Goal: Transaction & Acquisition: Purchase product/service

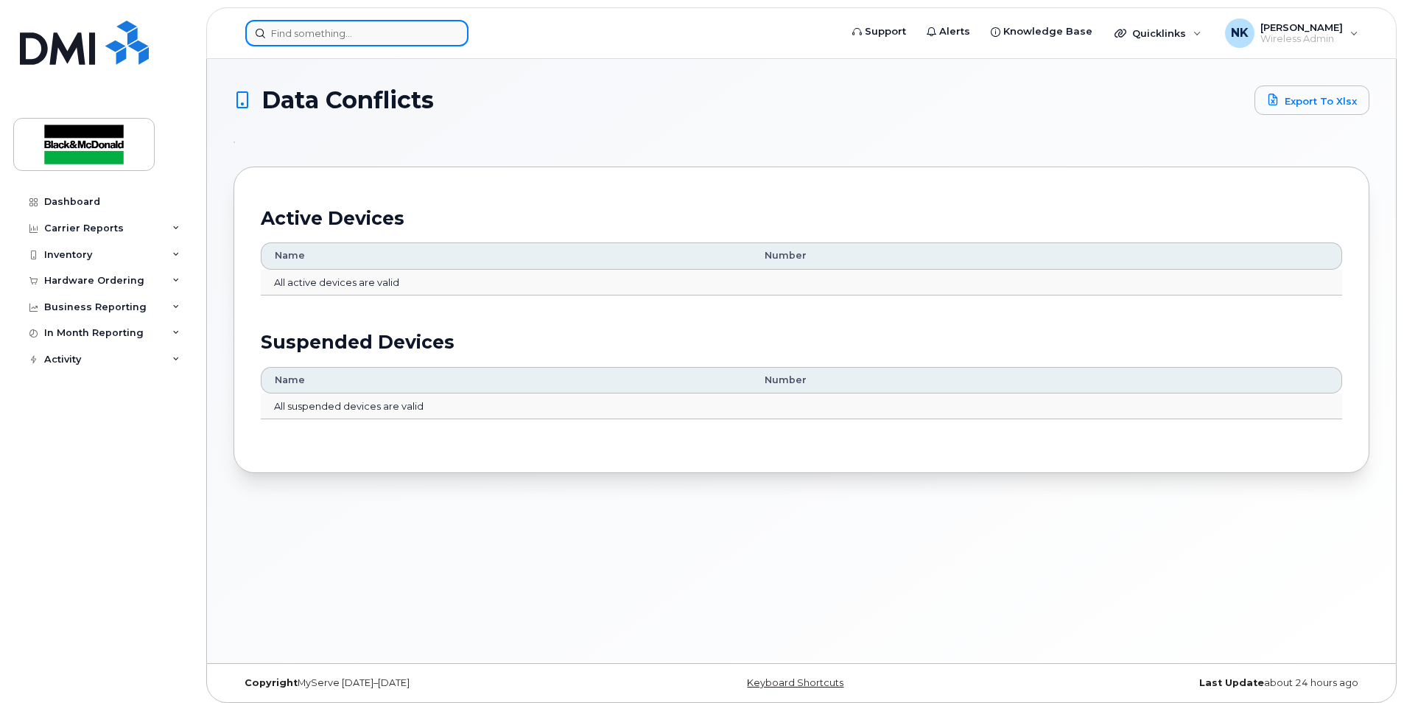
click at [300, 21] on input at bounding box center [356, 33] width 223 height 27
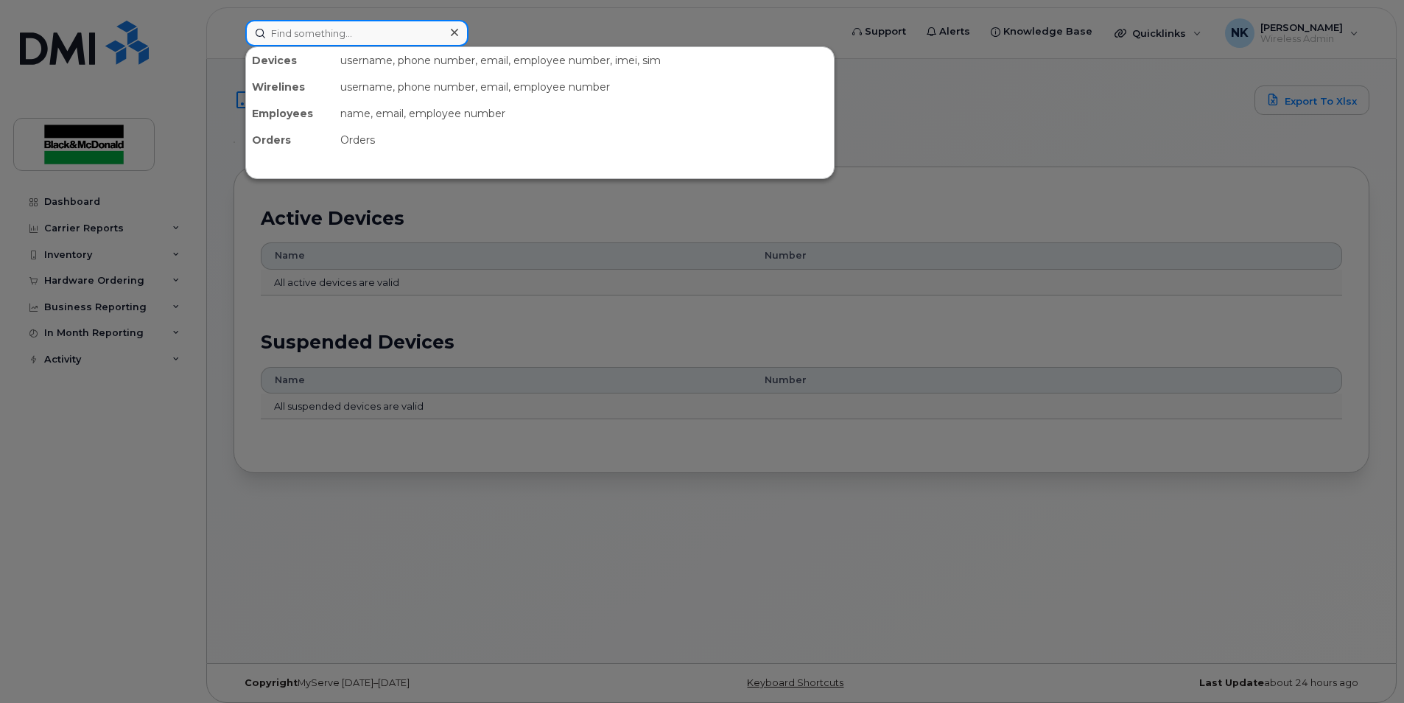
click at [299, 30] on input at bounding box center [356, 33] width 223 height 27
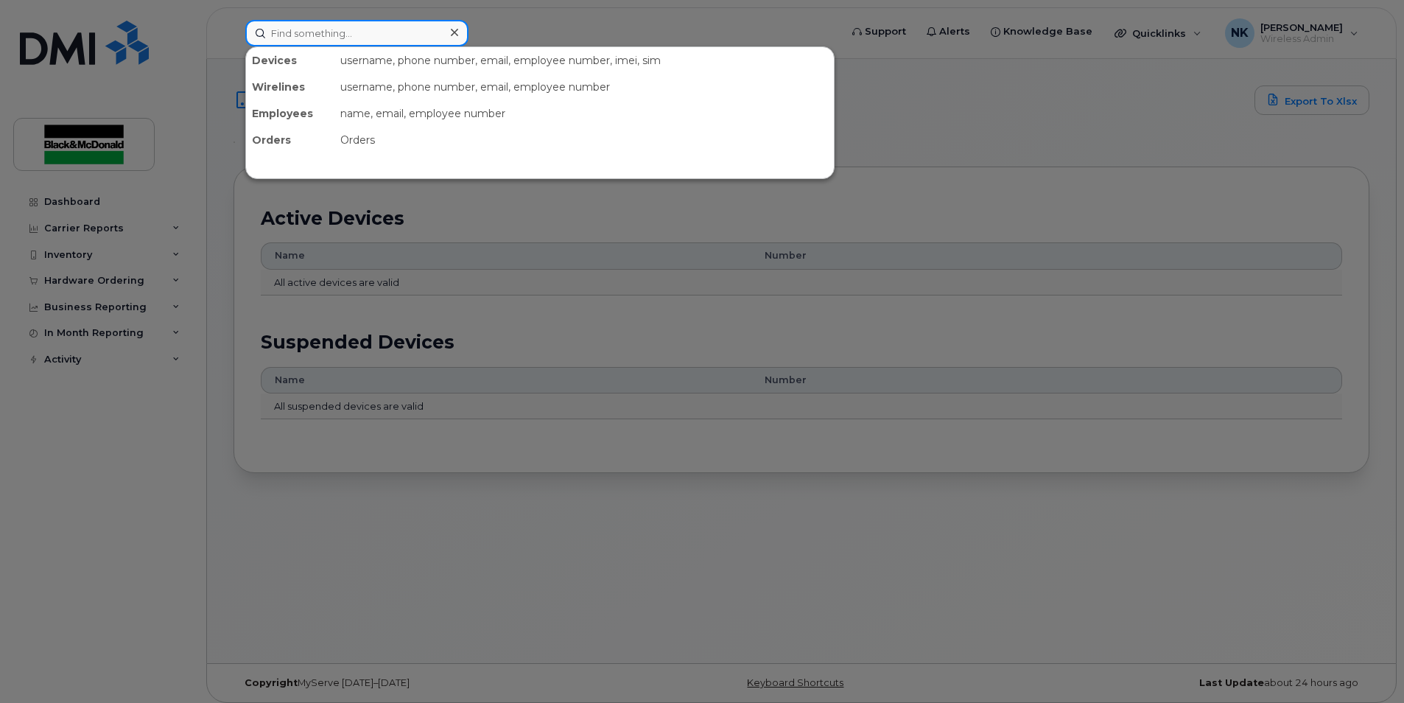
click at [299, 30] on input at bounding box center [356, 33] width 223 height 27
click at [285, 29] on input at bounding box center [356, 33] width 223 height 27
type input "[PERSON_NAME]"
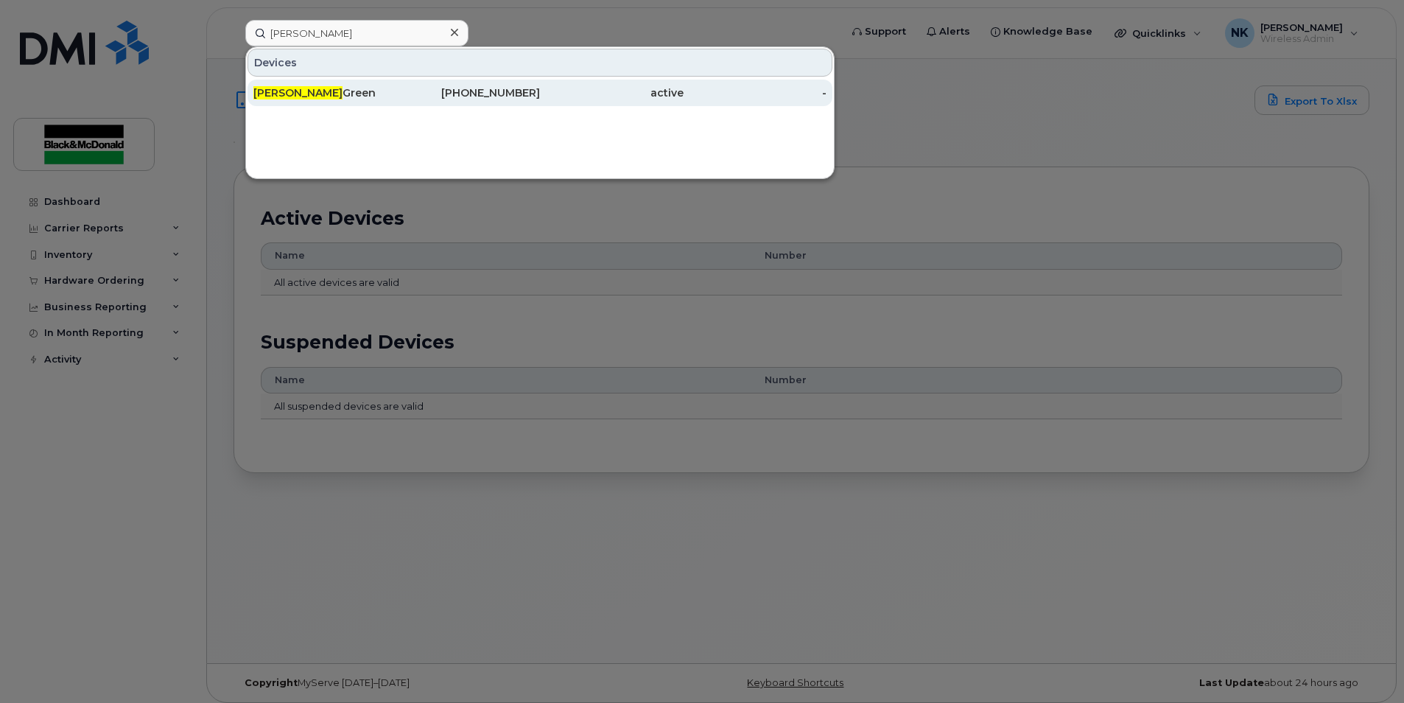
click at [300, 86] on div "Charles Green" at bounding box center [325, 92] width 144 height 15
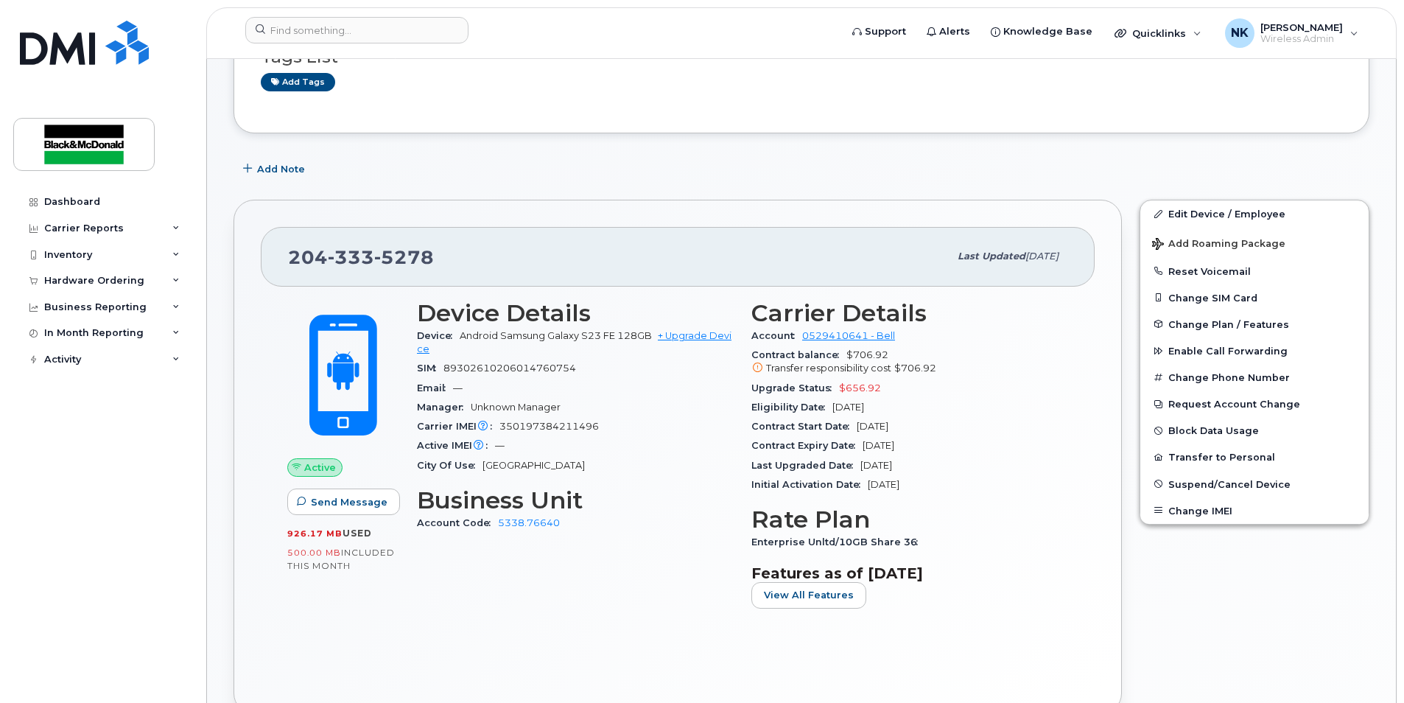
scroll to position [147, 0]
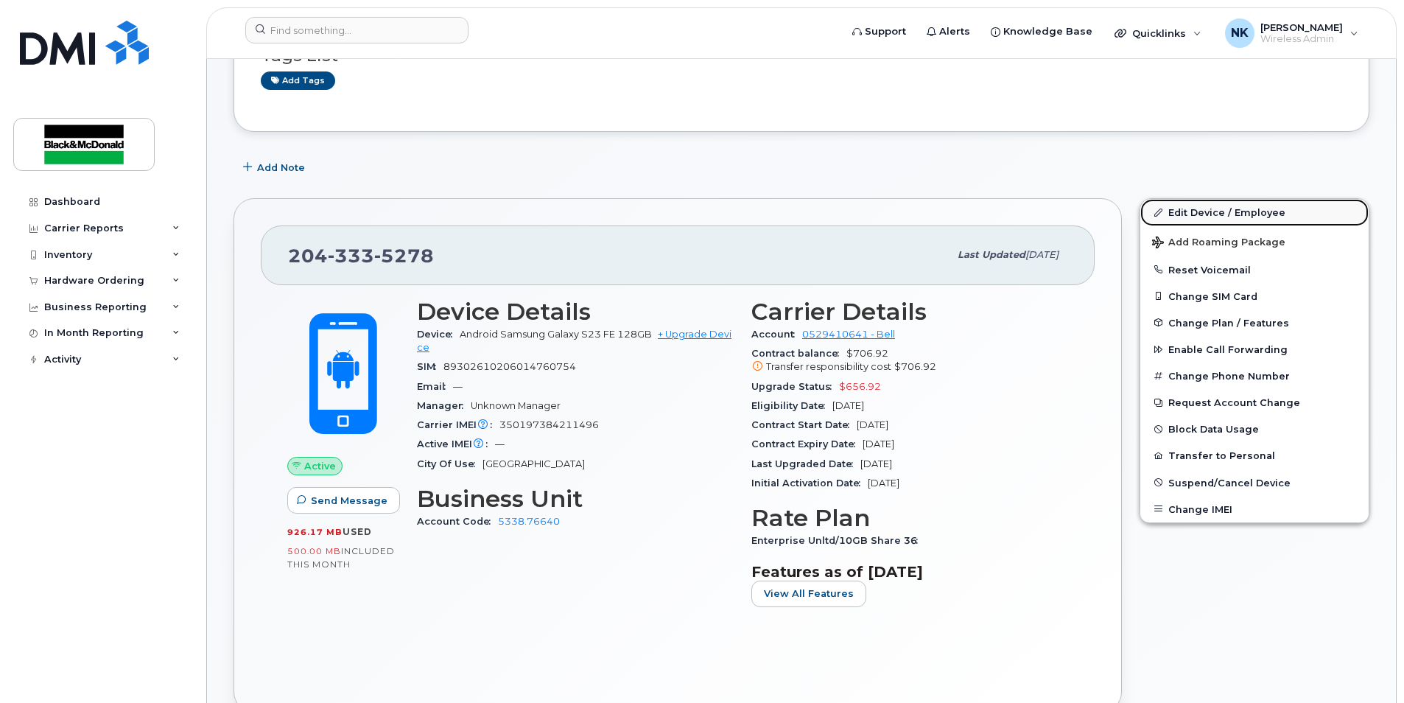
click at [1207, 216] on link "Edit Device / Employee" at bounding box center [1254, 212] width 228 height 27
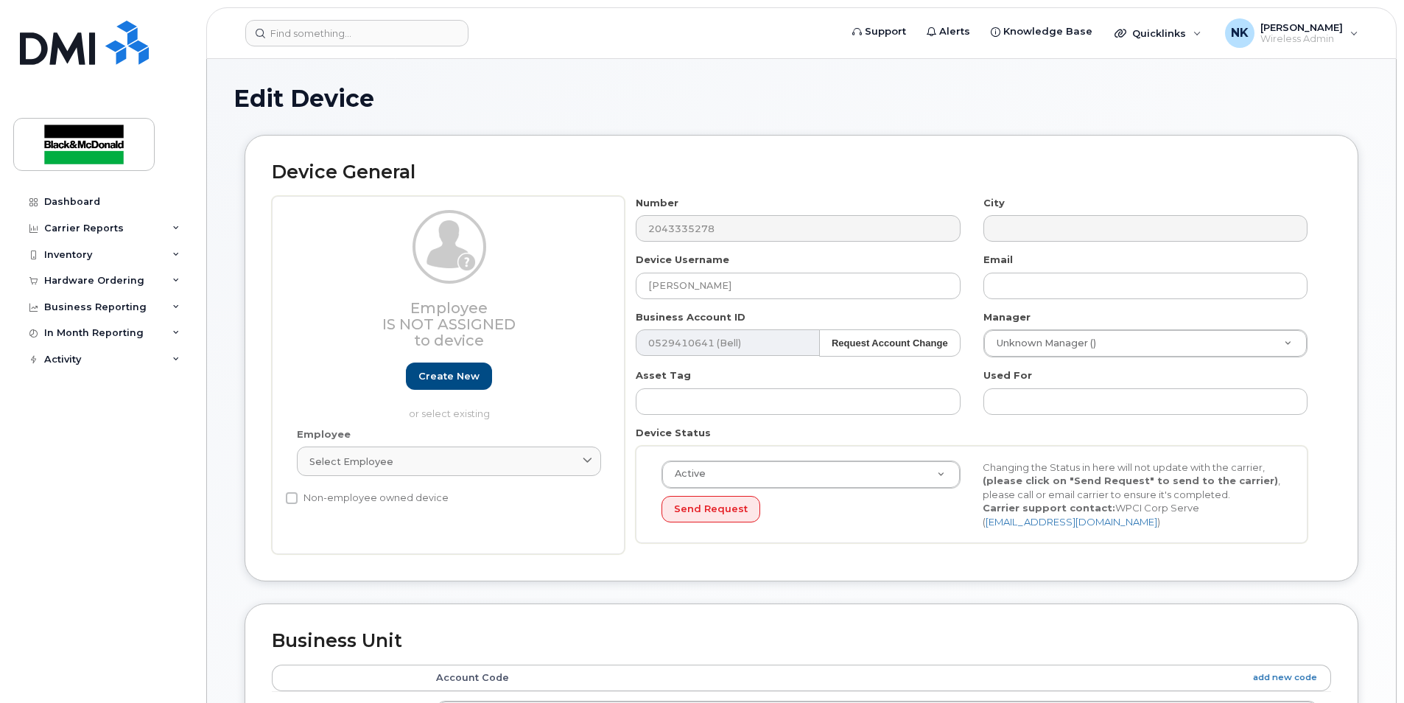
select select "91434"
drag, startPoint x: 731, startPoint y: 286, endPoint x: 598, endPoint y: 286, distance: 132.6
click at [598, 286] on div "Employee Is not assigned to device Create new or select existing Employee Selec…" at bounding box center [801, 375] width 1059 height 359
type input "Giuseppe Cisternino"
click at [707, 512] on button "Send Request" at bounding box center [711, 509] width 99 height 27
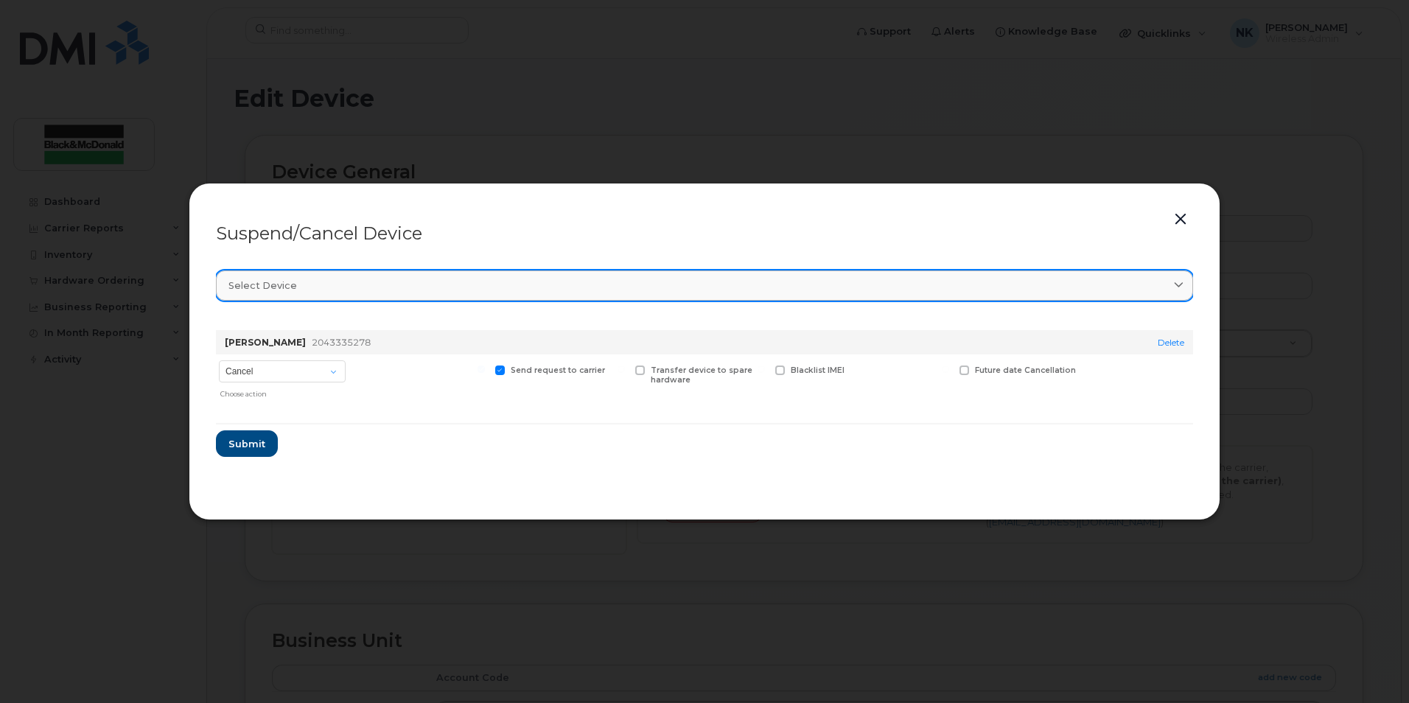
click at [414, 284] on div "Select device" at bounding box center [704, 285] width 952 height 14
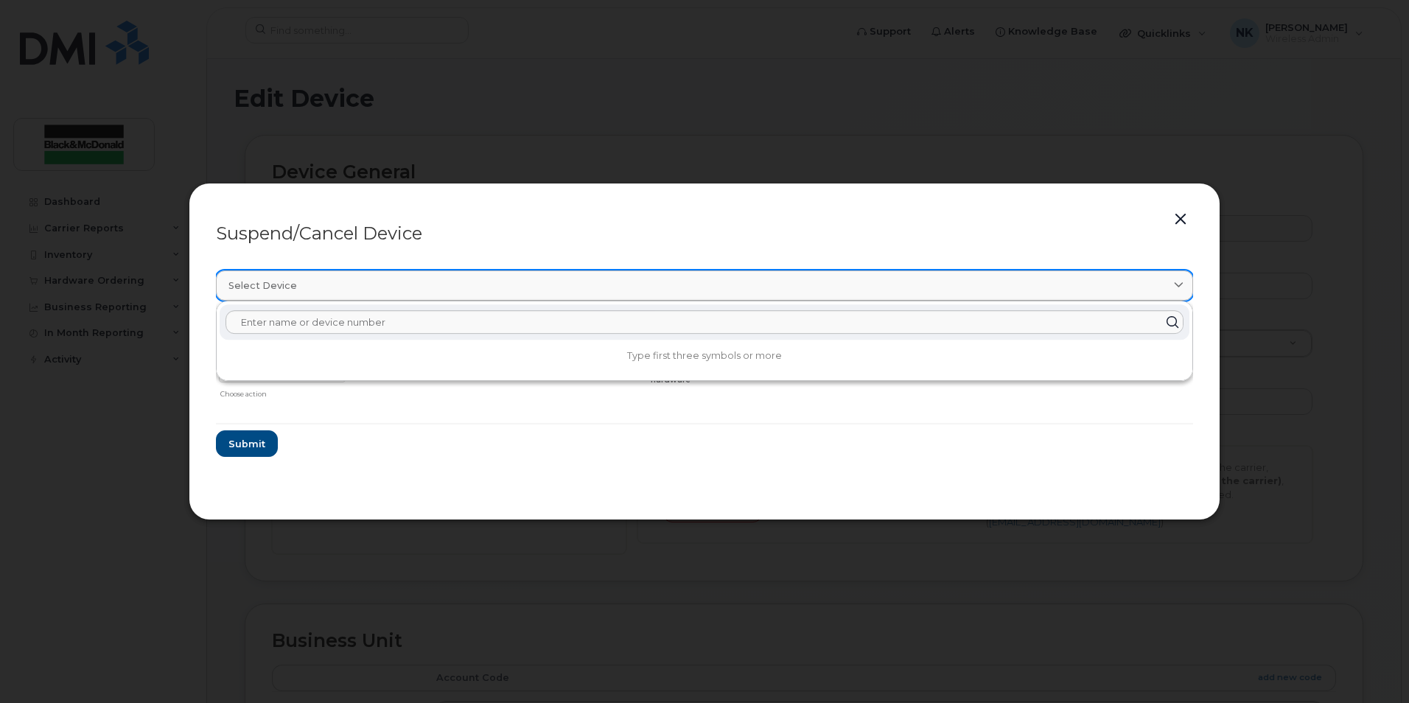
click at [414, 284] on div "Select device" at bounding box center [704, 285] width 952 height 14
click at [480, 225] on div "Suspend/Cancel Device" at bounding box center [704, 234] width 977 height 18
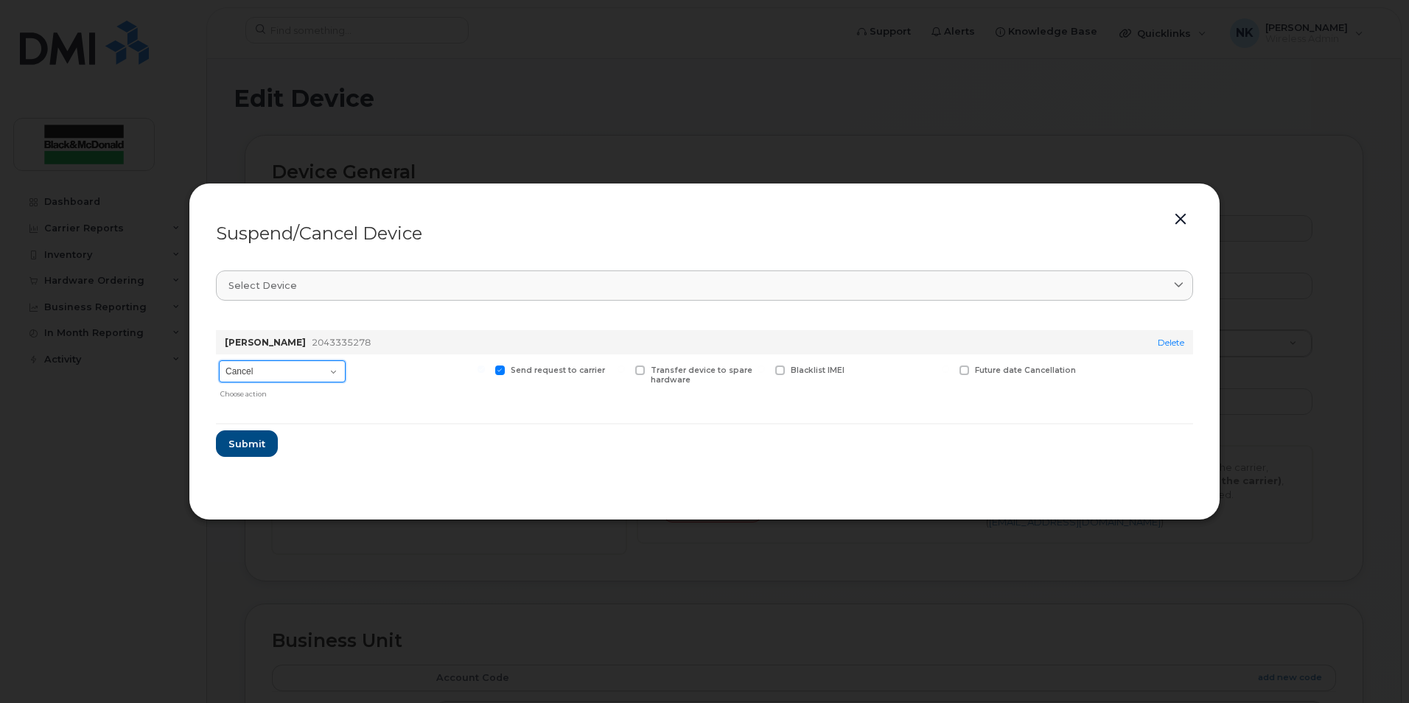
click at [332, 362] on select "Cancel Suspend - Extend Suspension Suspend - Reduced Rate Suspend - Full Rate S…" at bounding box center [282, 371] width 127 height 22
click at [388, 363] on div at bounding box center [420, 379] width 136 height 51
click at [319, 368] on select "Cancel Suspend - Extend Suspension Suspend - Reduced Rate Suspend - Full Rate S…" at bounding box center [282, 371] width 127 height 22
click at [397, 348] on div "Charles Green 2043335278" at bounding box center [666, 342] width 888 height 24
click at [684, 432] on form "Charles Green 2043335278 Delete Cancel Suspend - Extend Suspension Suspend - Re…" at bounding box center [704, 387] width 977 height 139
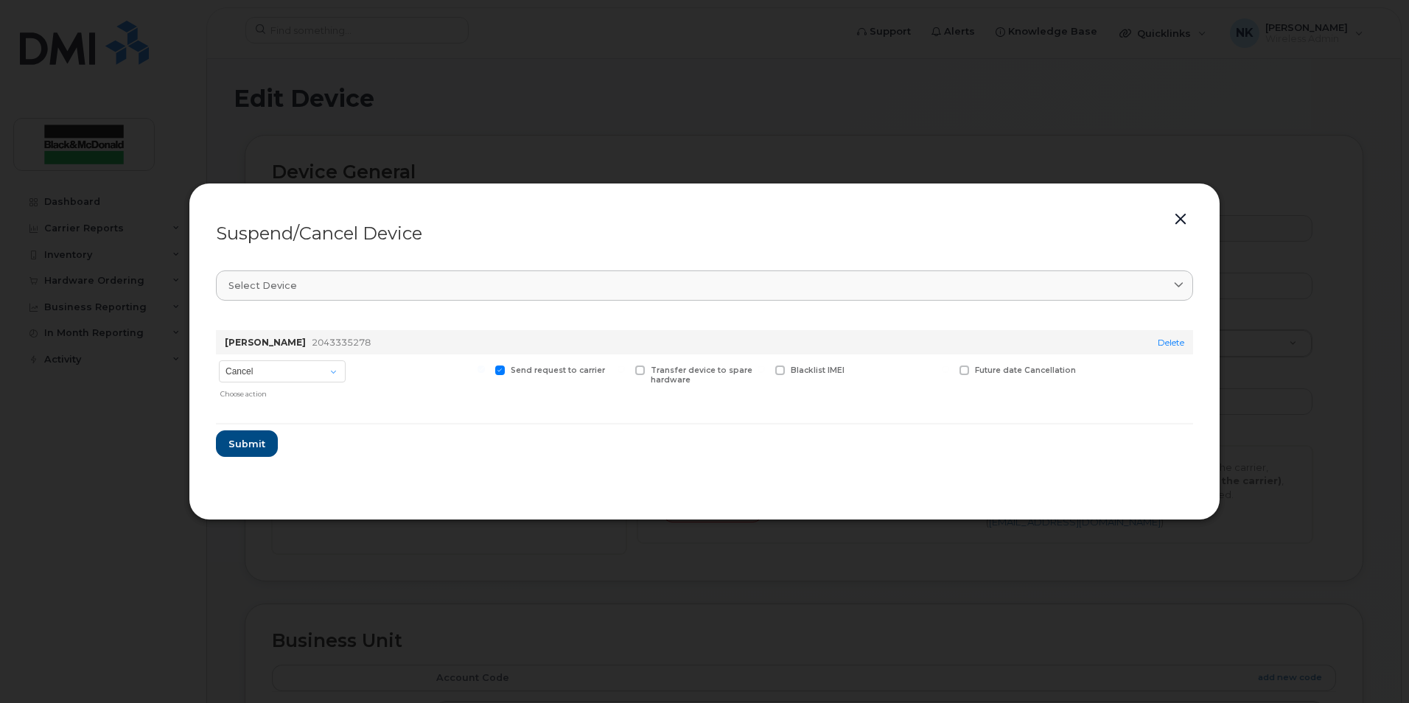
click at [337, 292] on div "Select device" at bounding box center [704, 285] width 952 height 14
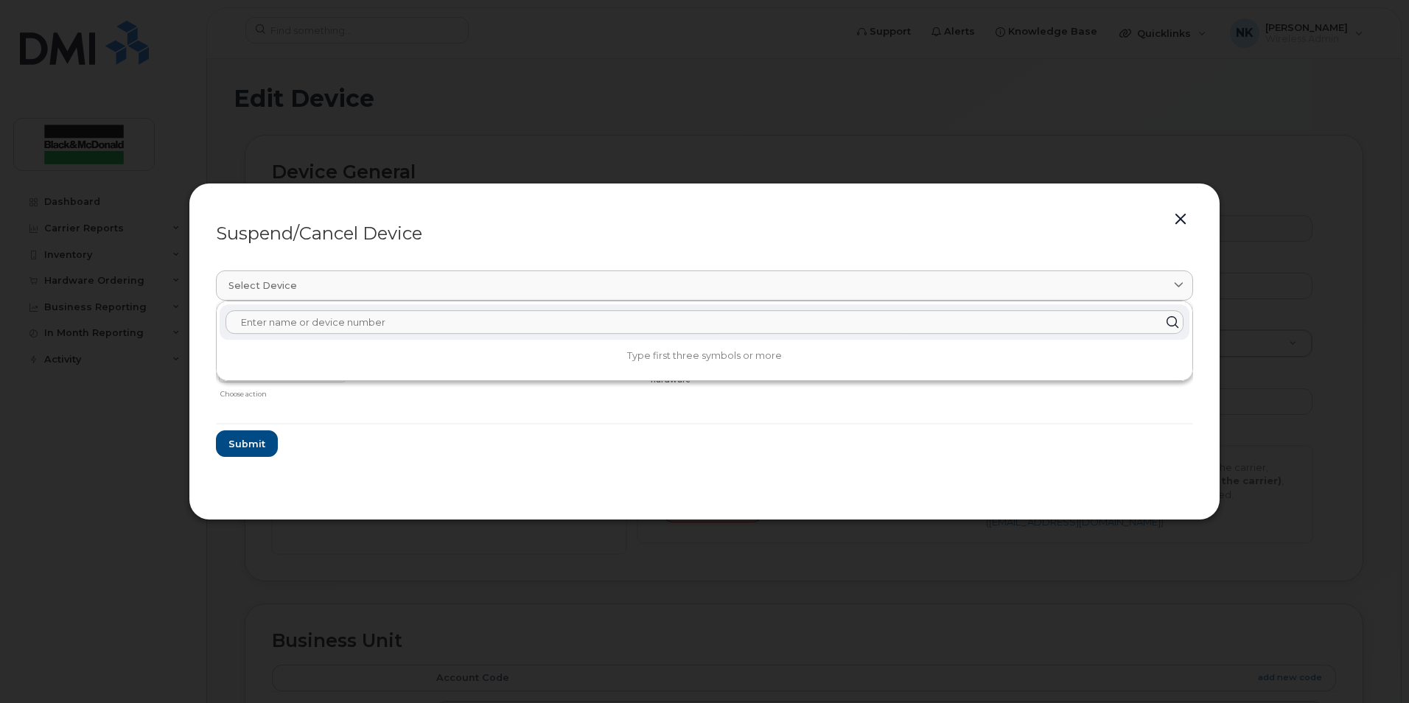
click at [338, 322] on input "text" at bounding box center [704, 322] width 958 height 24
click at [456, 446] on form "Charles Green 2043335278 Delete Cancel Suspend - Extend Suspension Suspend - Re…" at bounding box center [704, 387] width 977 height 139
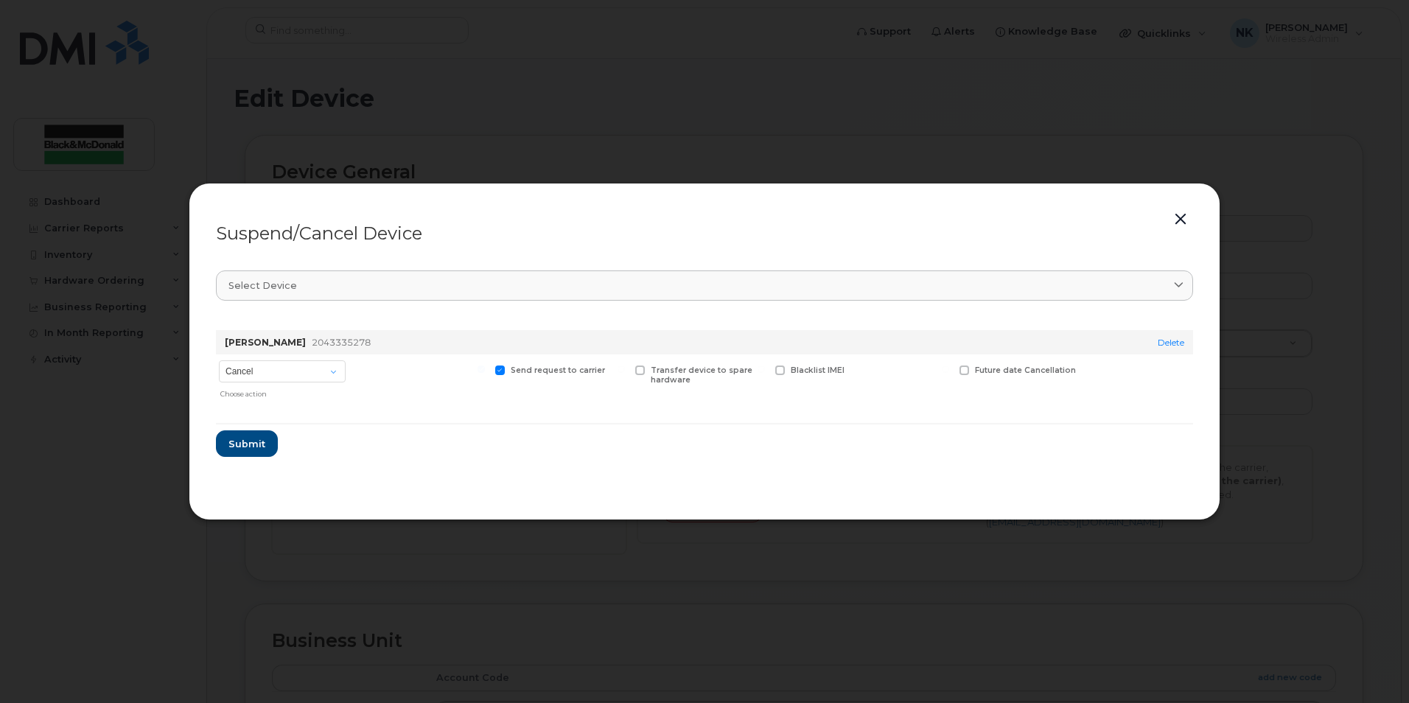
click at [1175, 219] on button "button" at bounding box center [1180, 219] width 22 height 21
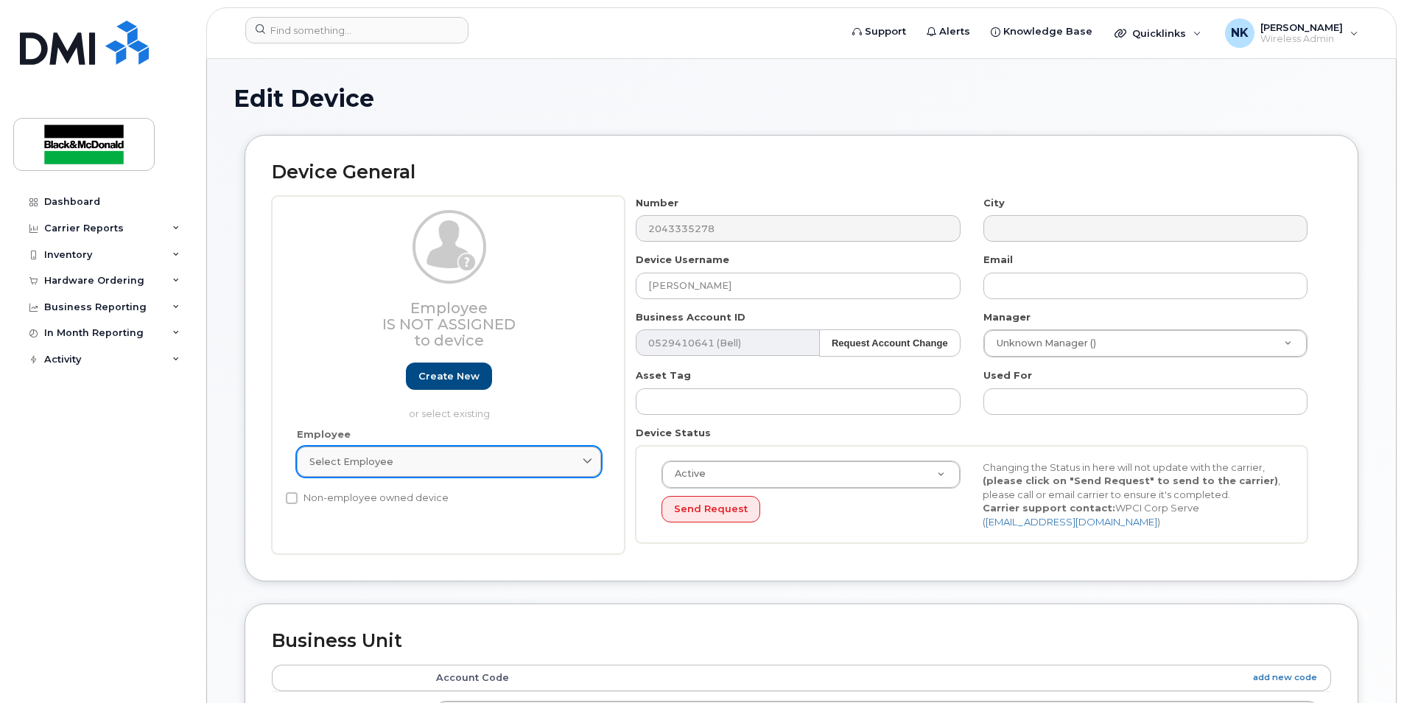
click at [560, 460] on div "Select employee" at bounding box center [448, 462] width 279 height 14
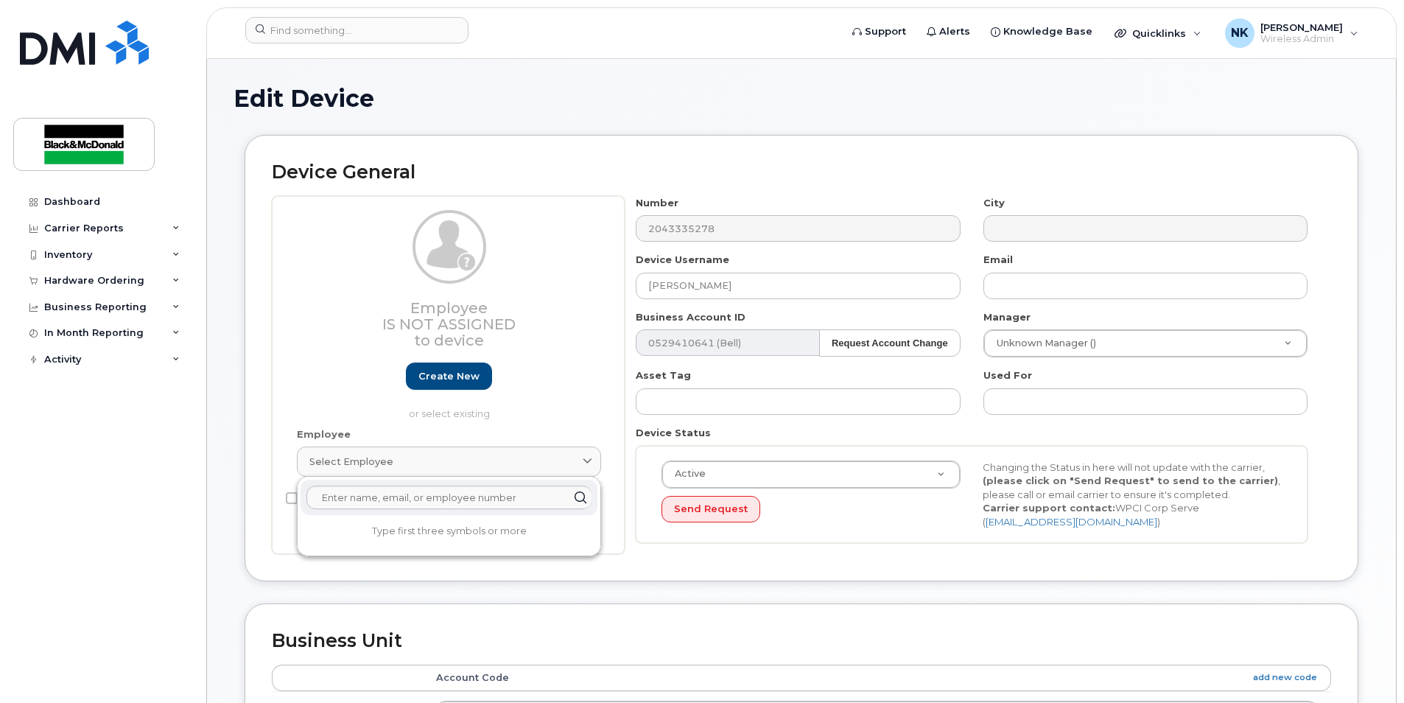
click at [550, 413] on p "or select existing" at bounding box center [449, 414] width 304 height 14
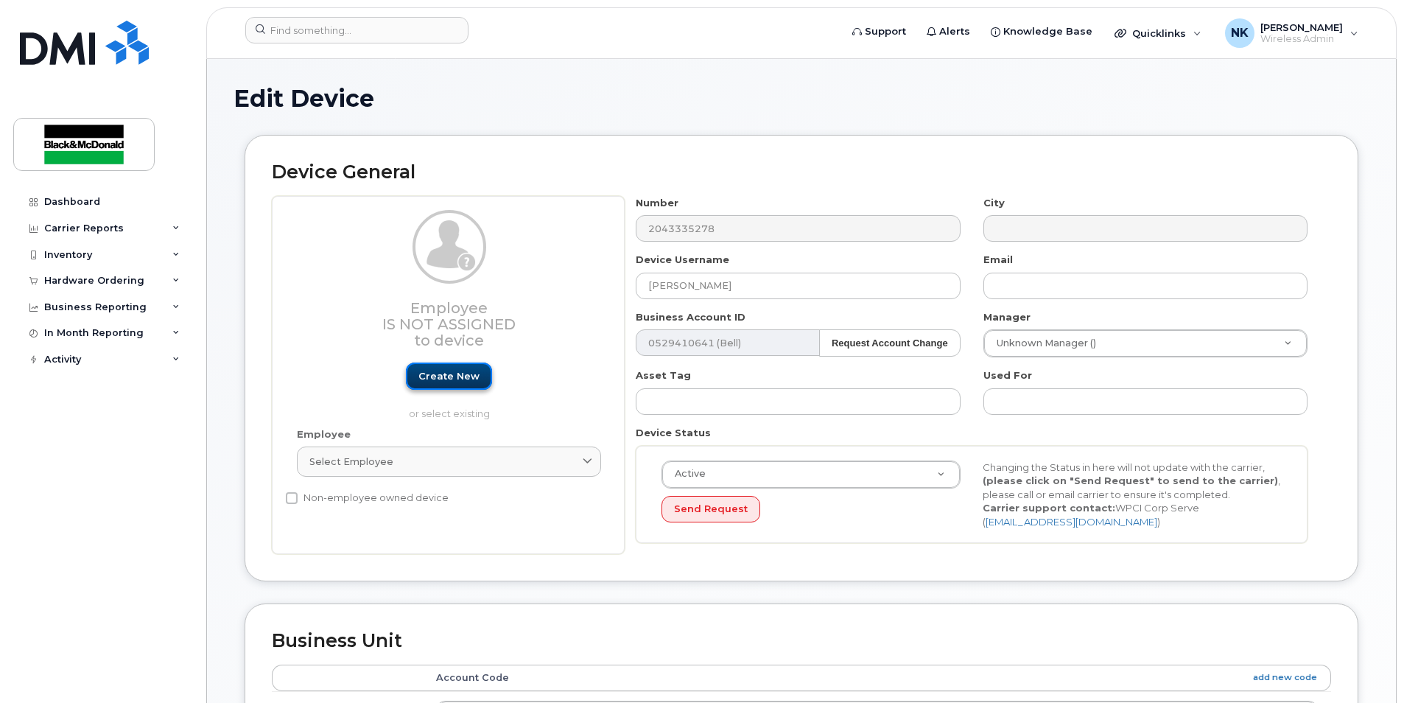
click at [459, 371] on link "Create new" at bounding box center [449, 375] width 86 height 27
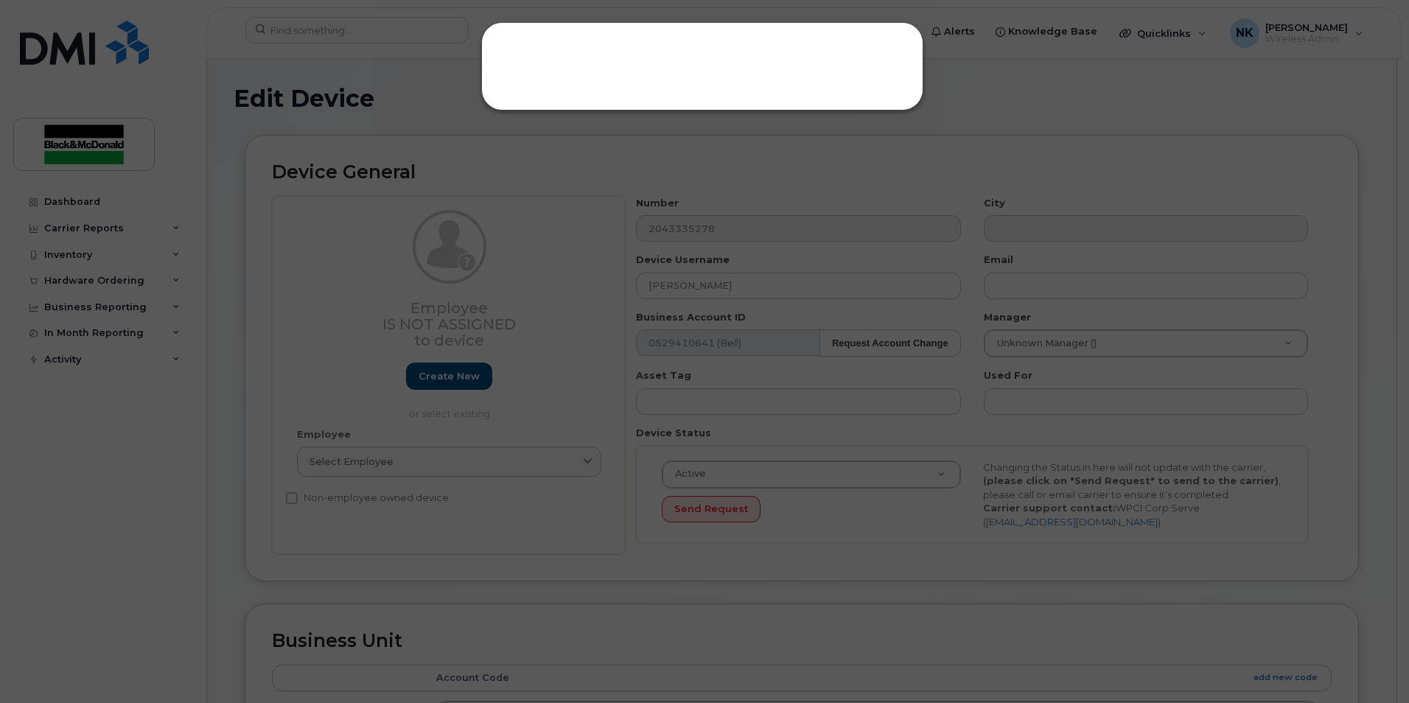
click at [475, 387] on div at bounding box center [704, 351] width 1409 height 703
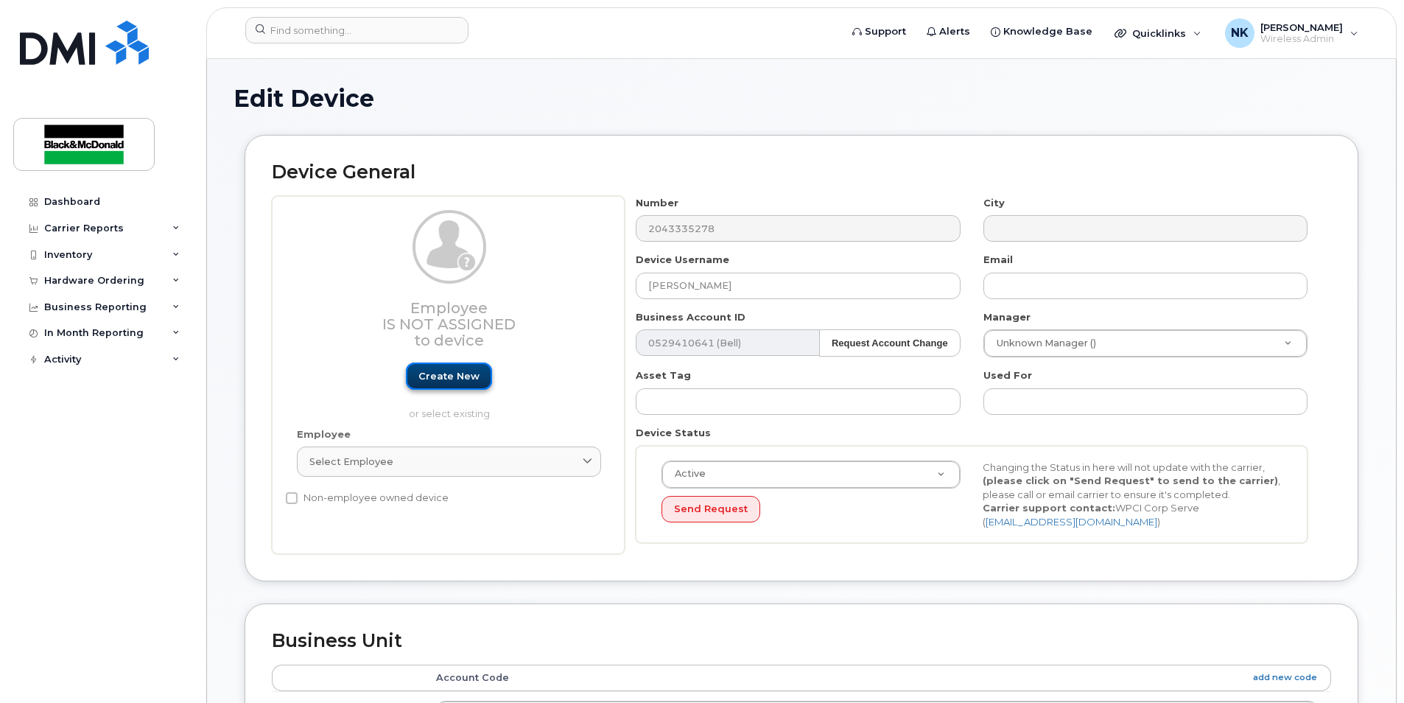
click at [469, 375] on link "Create new" at bounding box center [449, 375] width 86 height 27
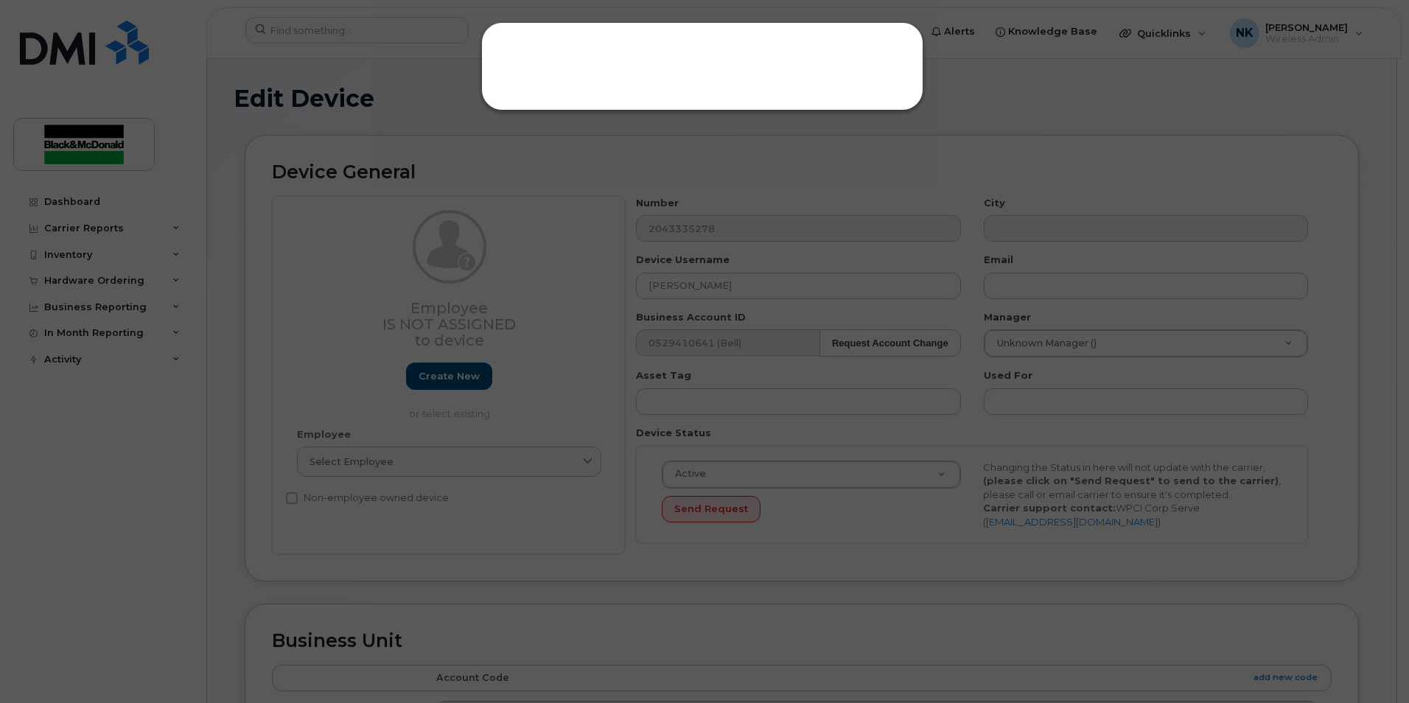
click at [729, 35] on div at bounding box center [702, 66] width 442 height 88
click at [701, 53] on div at bounding box center [702, 66] width 442 height 88
click at [521, 347] on div at bounding box center [704, 351] width 1409 height 703
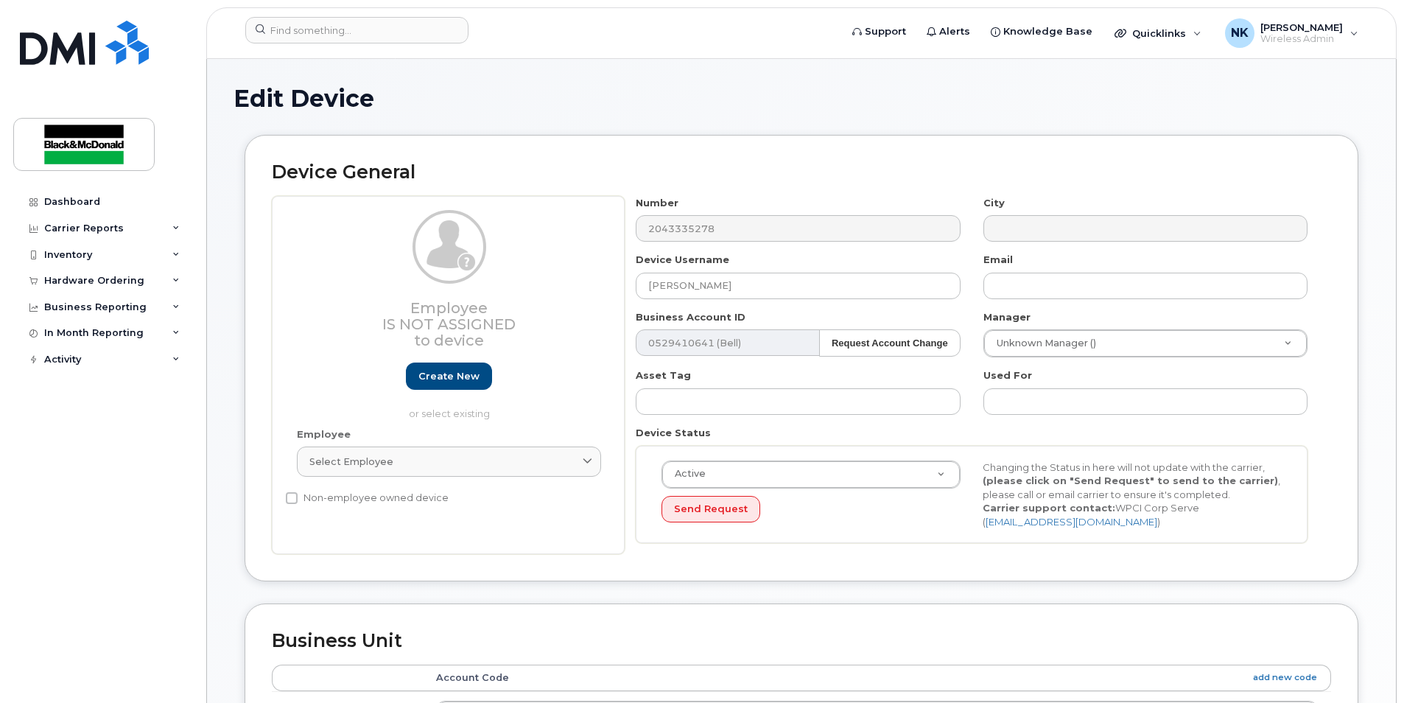
click at [281, 497] on div "Employee Is not assigned to device Create new or select existing Employee Selec…" at bounding box center [448, 375] width 353 height 359
click at [290, 499] on input "Non-employee owned device" at bounding box center [292, 498] width 12 height 12
click at [399, 460] on div "Select employee" at bounding box center [448, 462] width 279 height 14
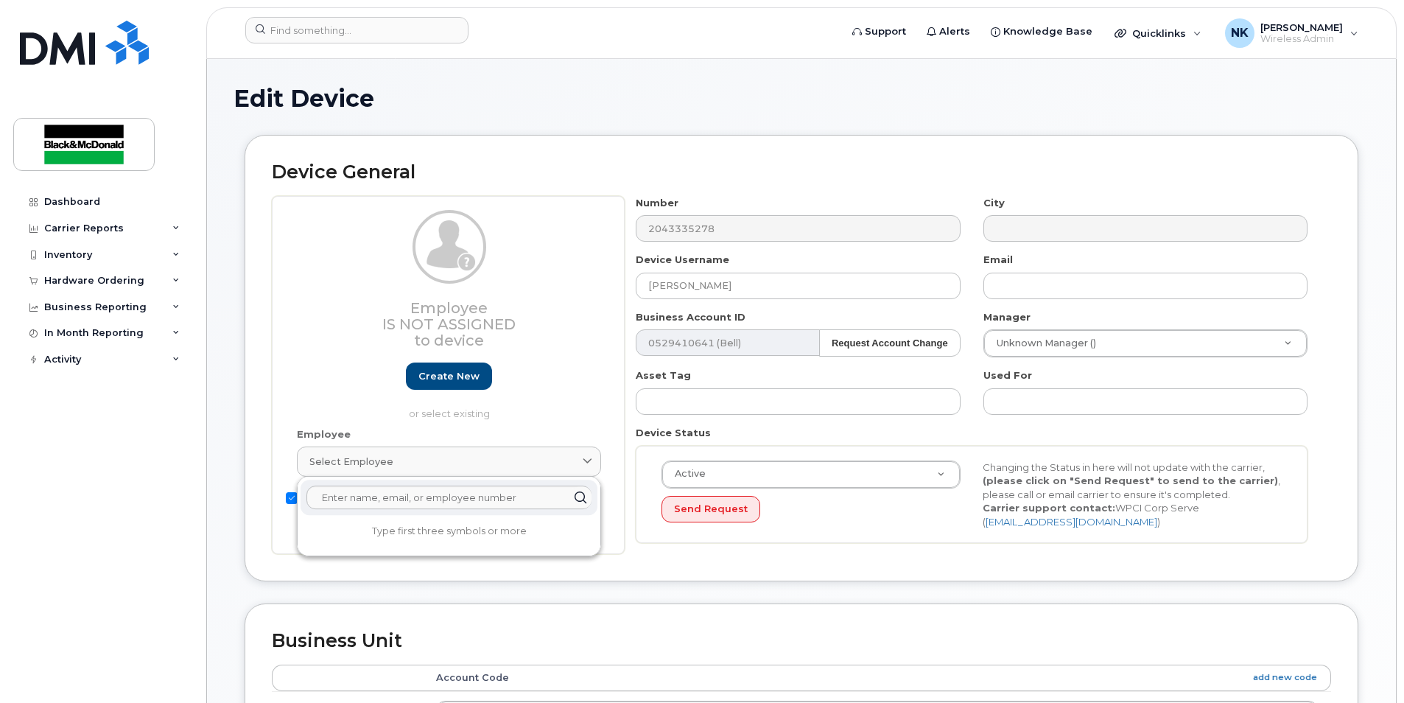
click at [292, 497] on input "Non-employee owned device" at bounding box center [292, 498] width 12 height 12
checkbox input "false"
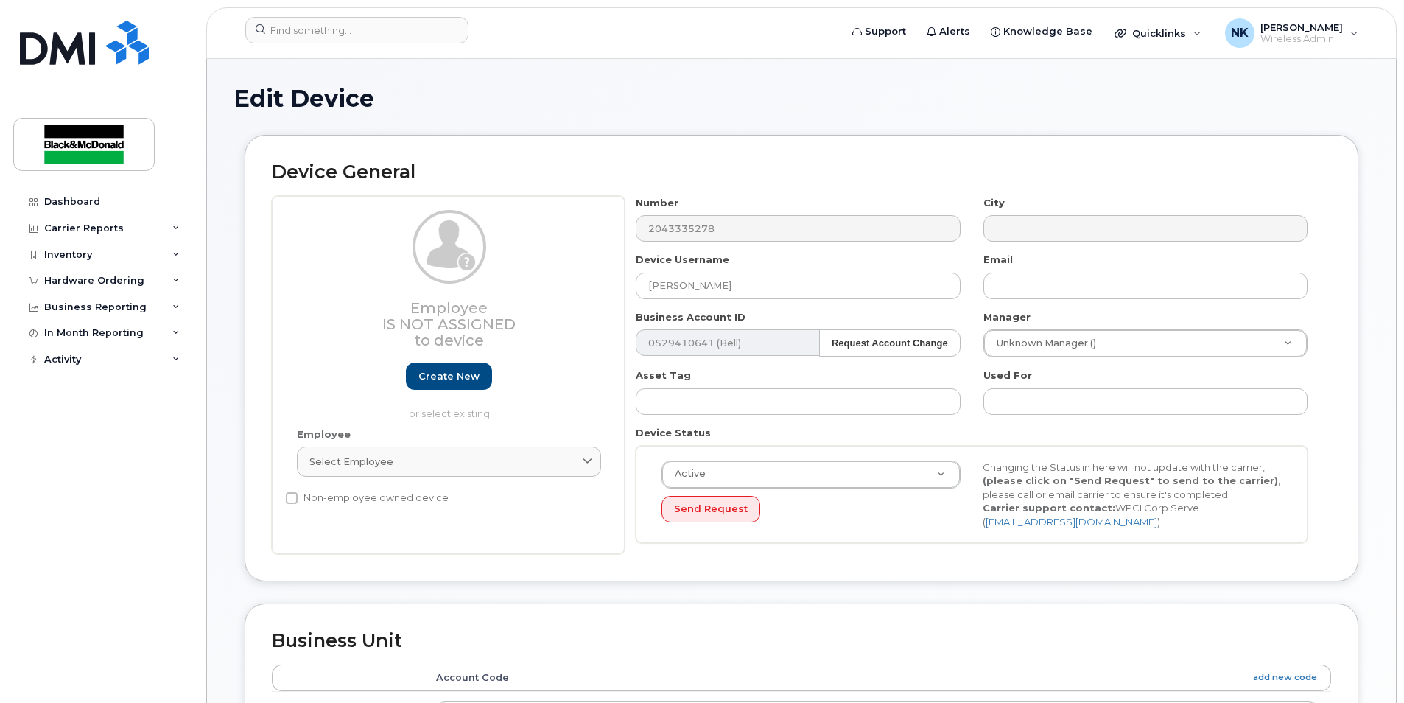
click at [611, 367] on div "Employee Is not assigned to device Create new or select existing" at bounding box center [449, 318] width 326 height 217
click at [708, 515] on button "Send Request" at bounding box center [711, 509] width 99 height 27
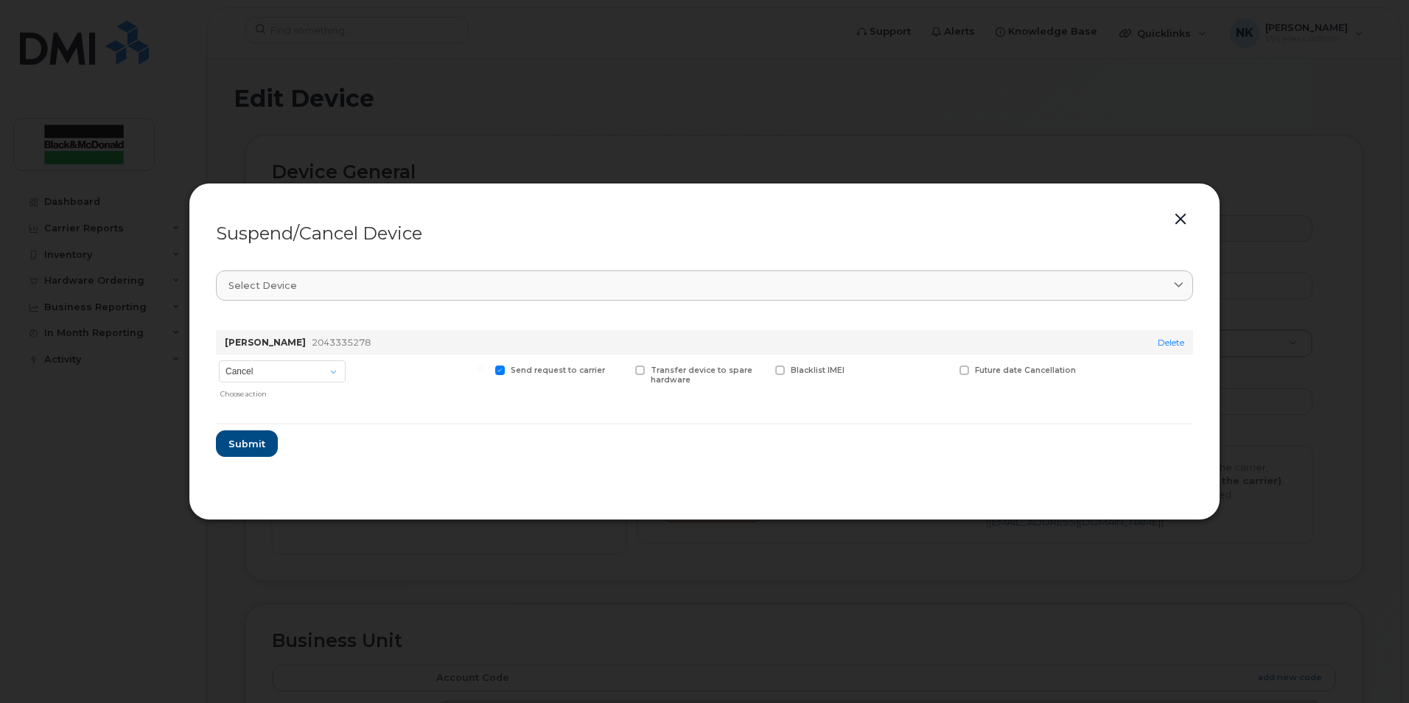
click at [342, 330] on div "Charles Green 2043335278" at bounding box center [666, 342] width 888 height 24
click at [340, 341] on span "2043335278" at bounding box center [341, 342] width 59 height 11
click at [348, 337] on span "2043335278" at bounding box center [341, 342] width 59 height 11
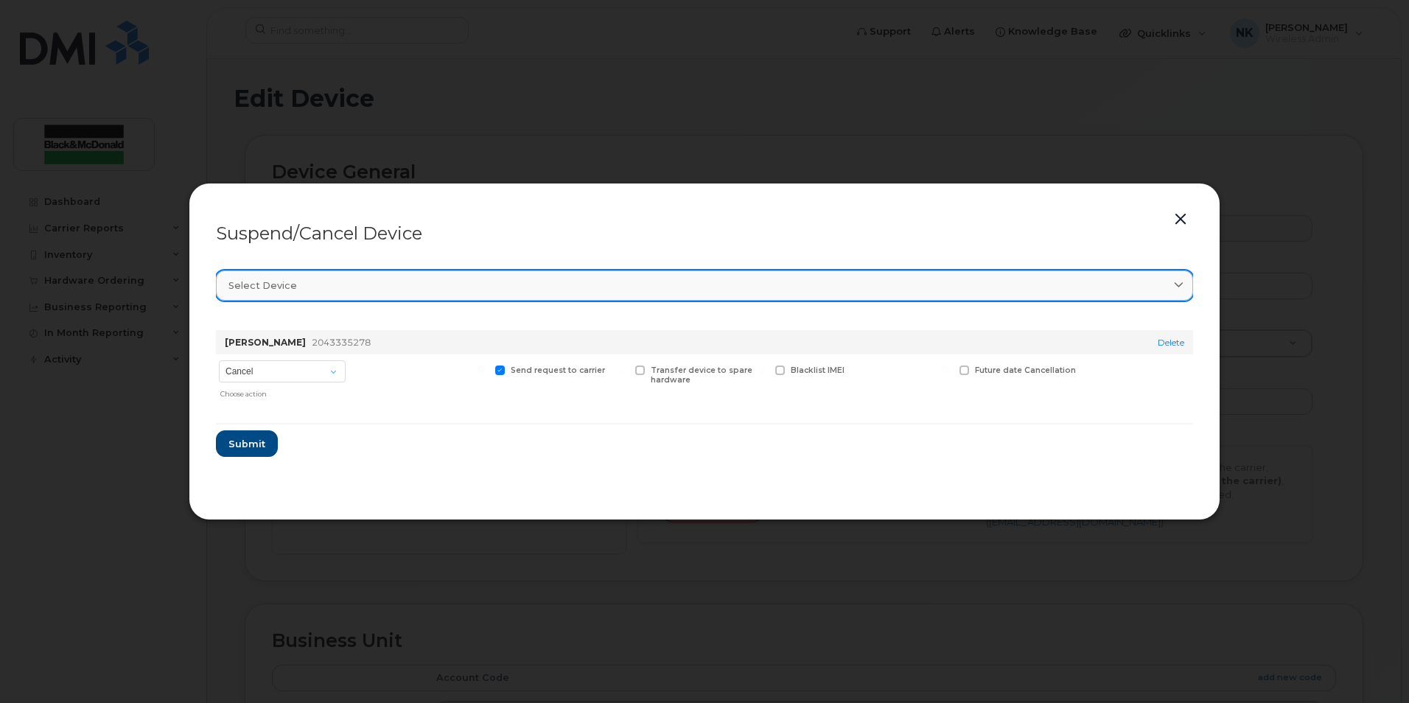
click at [348, 295] on link "Select device" at bounding box center [704, 285] width 977 height 30
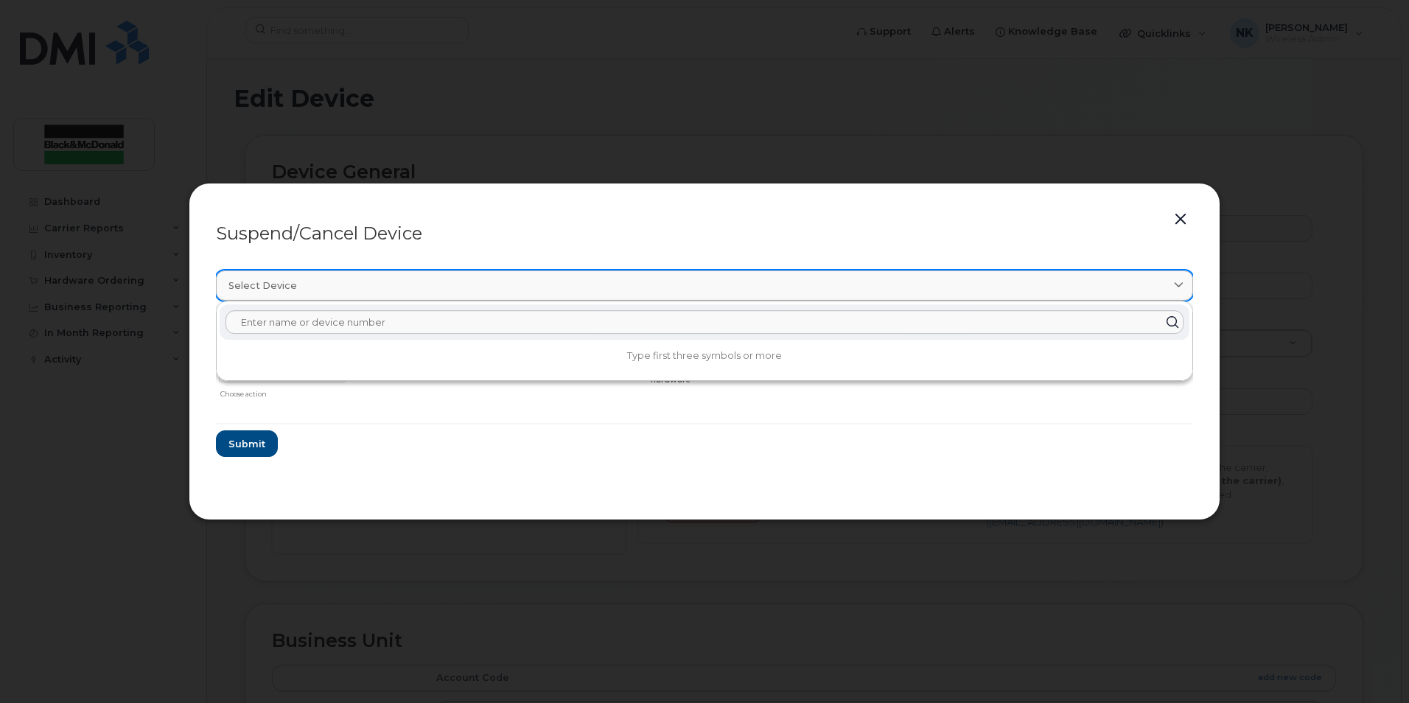
click at [348, 295] on link "Select device" at bounding box center [704, 285] width 977 height 30
click at [438, 438] on form "Charles Green 2043335278 Delete Cancel Suspend - Extend Suspension Suspend - Re…" at bounding box center [704, 387] width 977 height 139
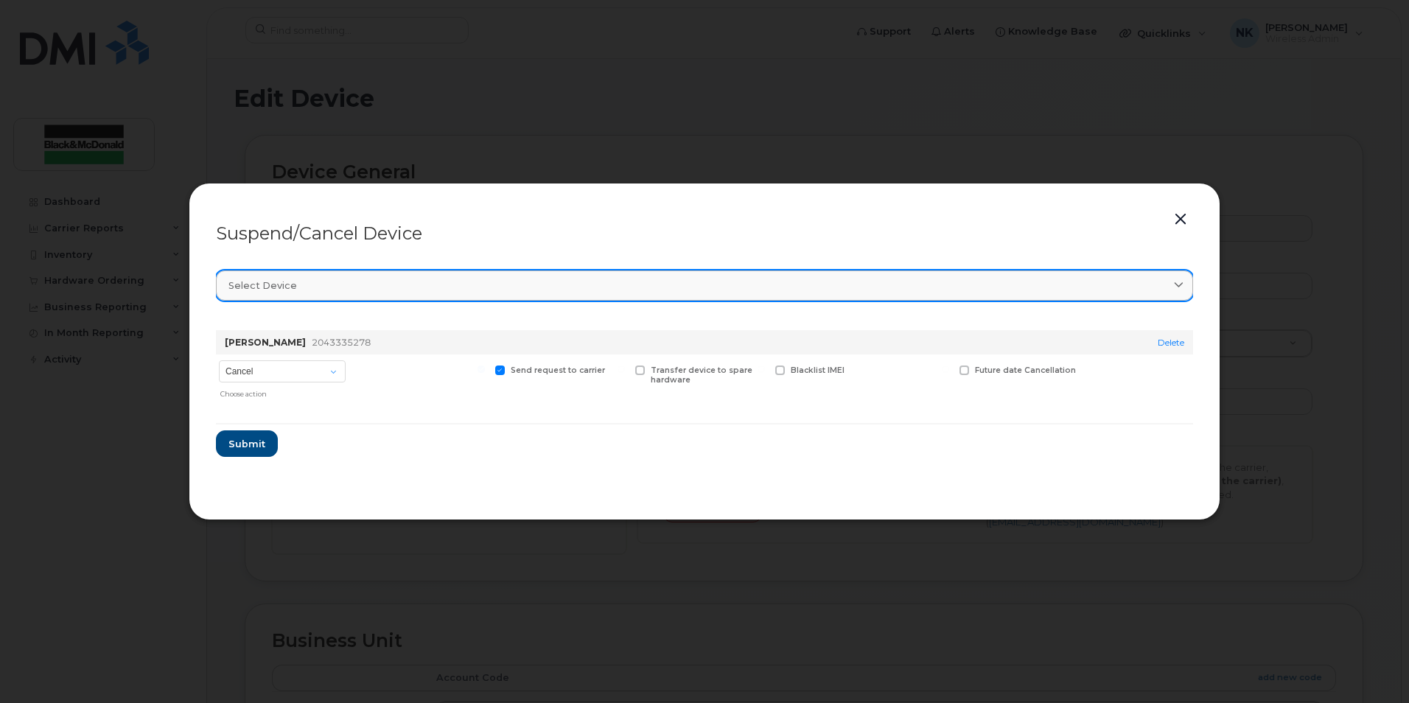
click at [352, 279] on div "Select device" at bounding box center [704, 285] width 952 height 14
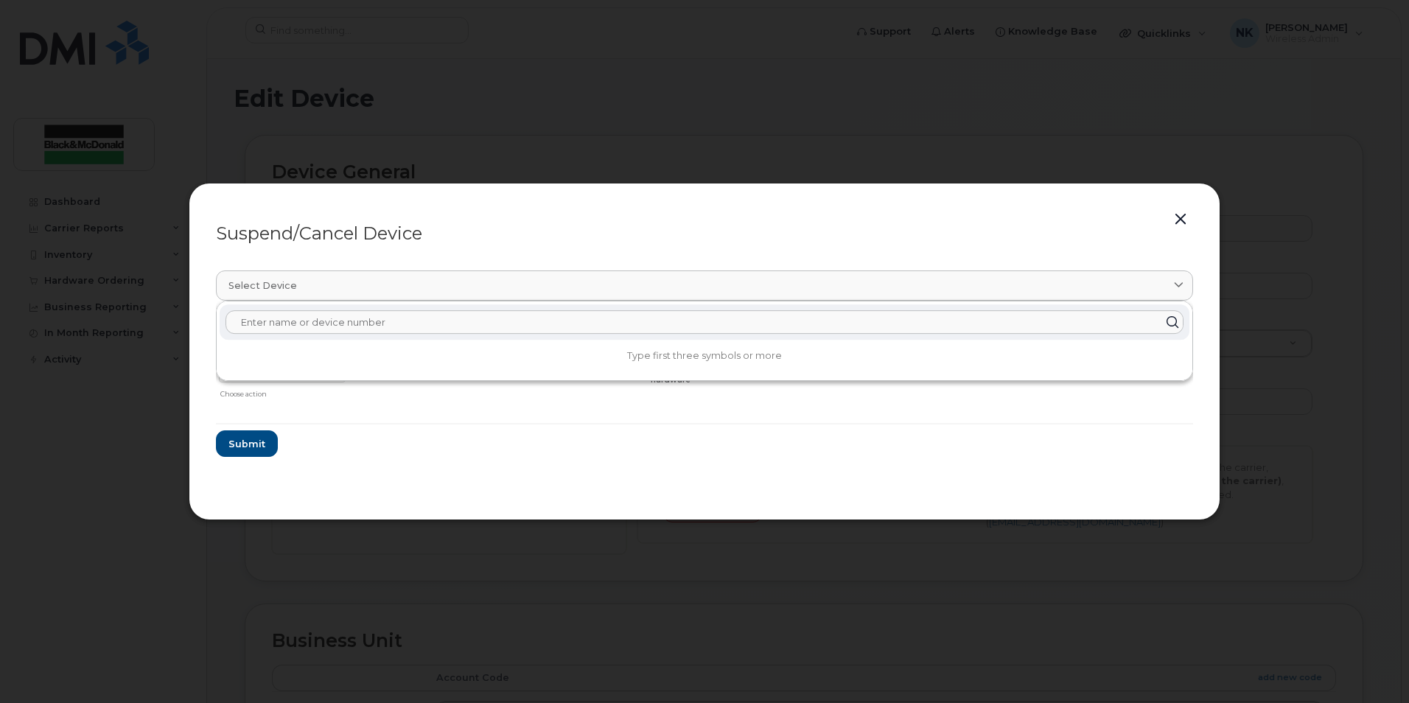
click at [343, 315] on input "text" at bounding box center [704, 322] width 958 height 24
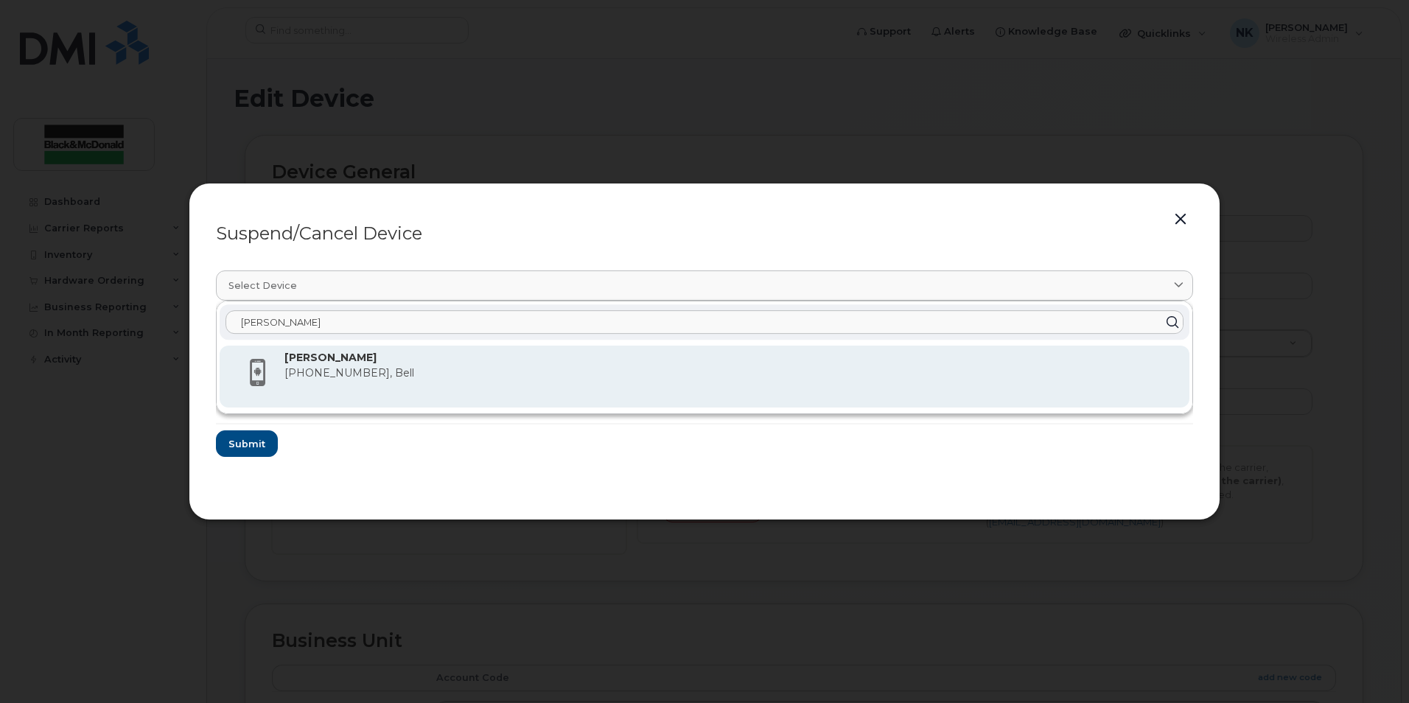
type input "charles"
click at [361, 361] on p "Charles Green" at bounding box center [730, 357] width 893 height 15
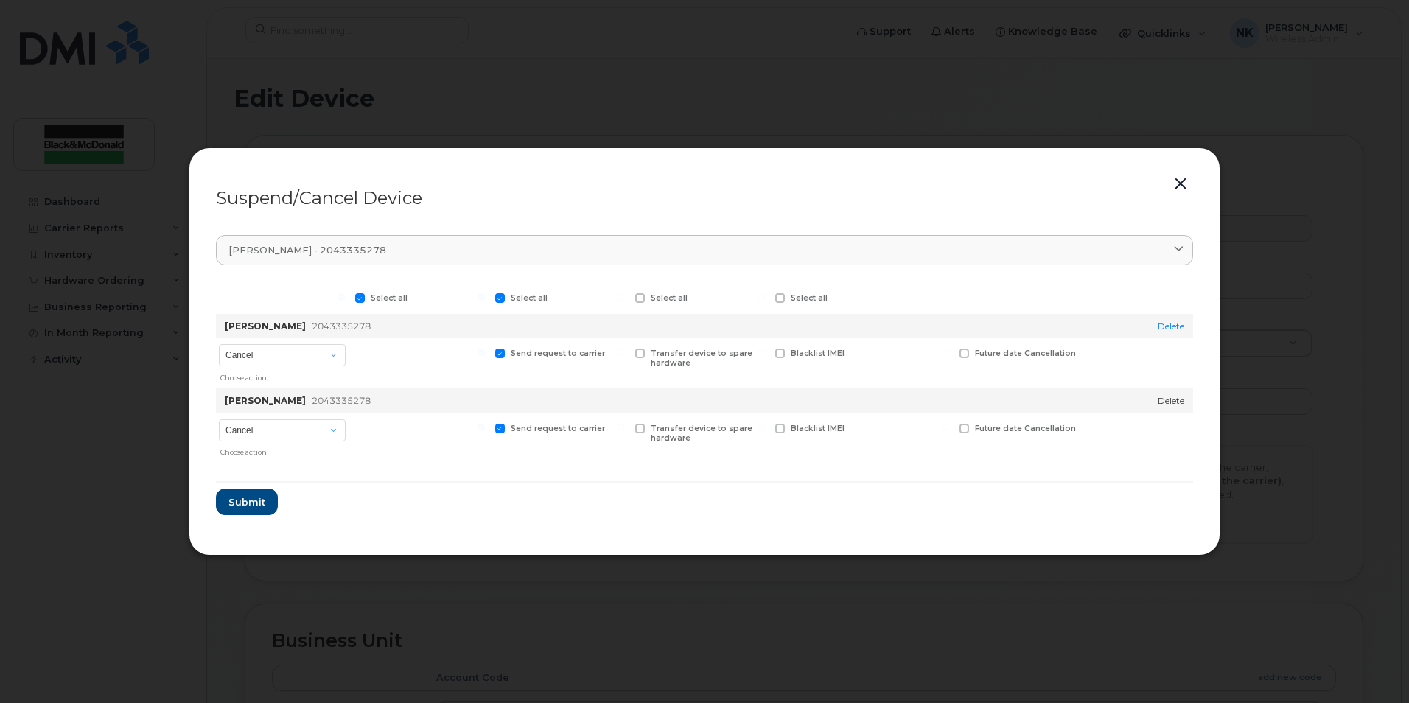
click at [1175, 401] on link "Delete" at bounding box center [1170, 400] width 27 height 11
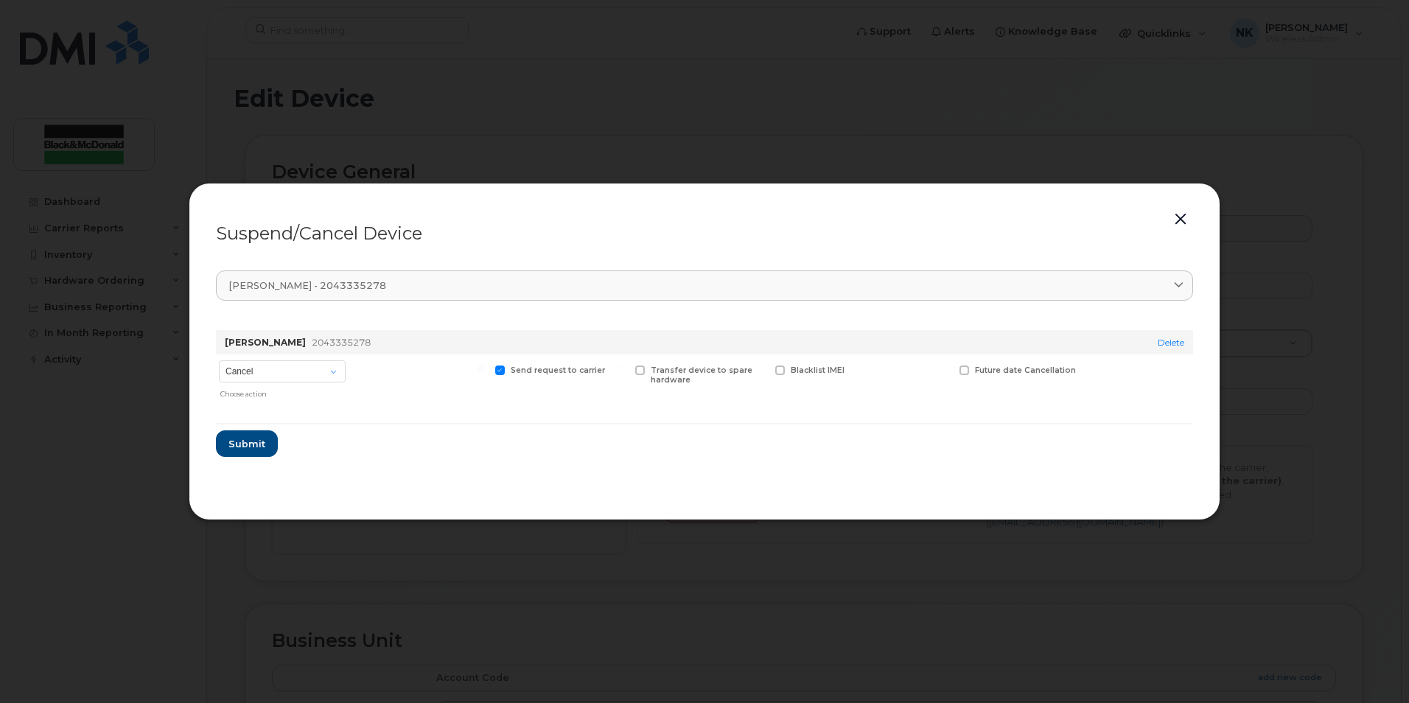
click at [476, 393] on div at bounding box center [420, 379] width 136 height 51
click at [334, 373] on select "Cancel Suspend - Extend Suspension Suspend - Reduced Rate Suspend - Full Rate S…" at bounding box center [282, 371] width 127 height 22
click at [343, 369] on select "Cancel Suspend - Extend Suspension Suspend - Reduced Rate Suspend - Full Rate S…" at bounding box center [282, 371] width 127 height 22
select select "[object Object]"
click at [219, 362] on select "Cancel Suspend - Extend Suspension Suspend - Reduced Rate Suspend - Full Rate S…" at bounding box center [282, 371] width 127 height 22
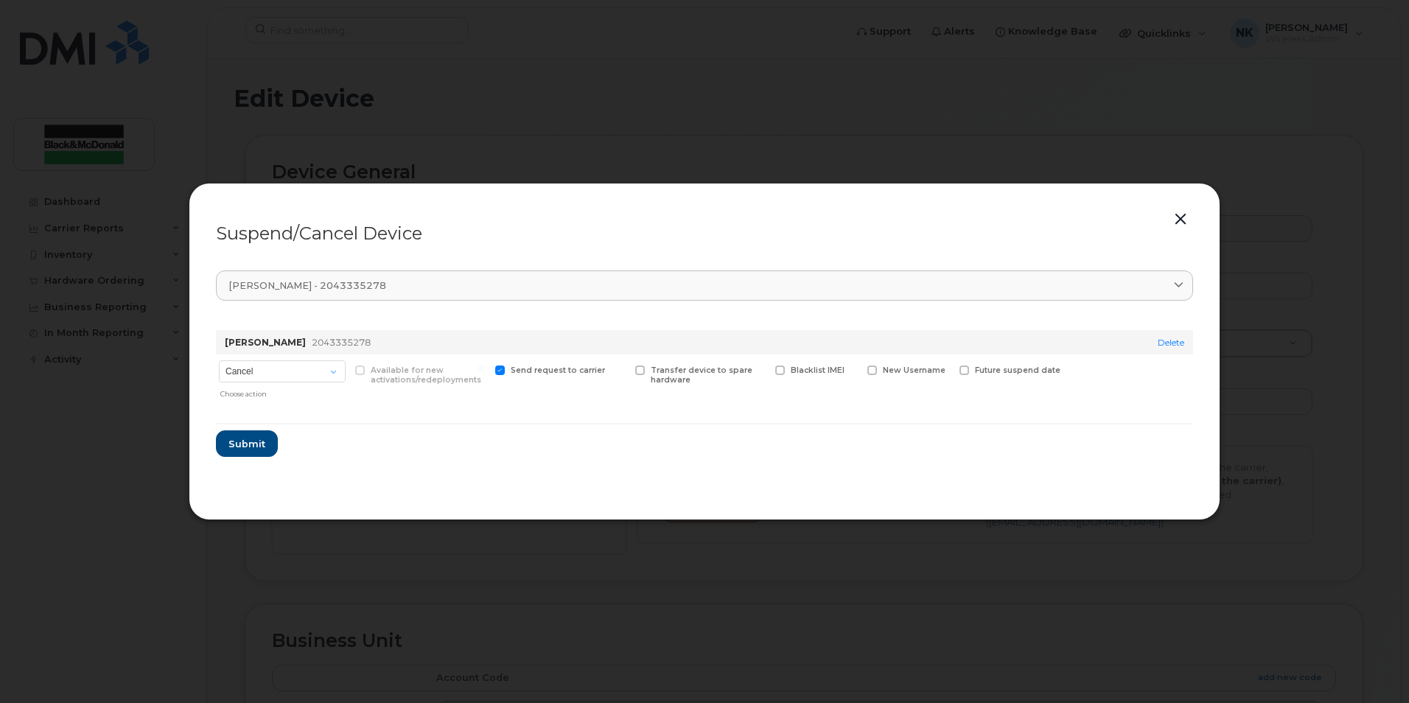
click at [874, 375] on span at bounding box center [872, 370] width 10 height 10
click at [857, 373] on input "New Username" at bounding box center [852, 368] width 7 height 7
checkbox input "true"
click at [729, 412] on div "Transfer device to spare hardware" at bounding box center [700, 382] width 136 height 57
click at [916, 406] on input "text" at bounding box center [908, 392] width 83 height 27
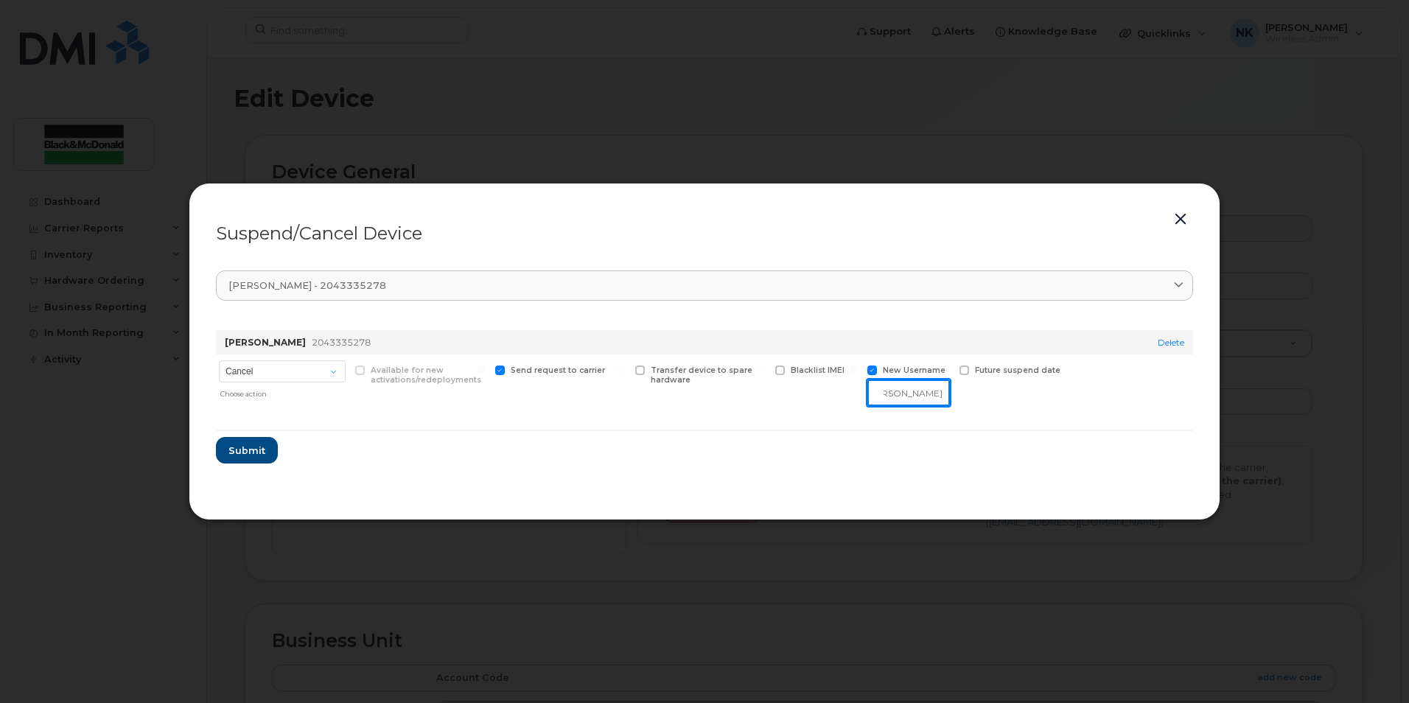
scroll to position [0, 38]
type input "Giuseppe Cisternino"
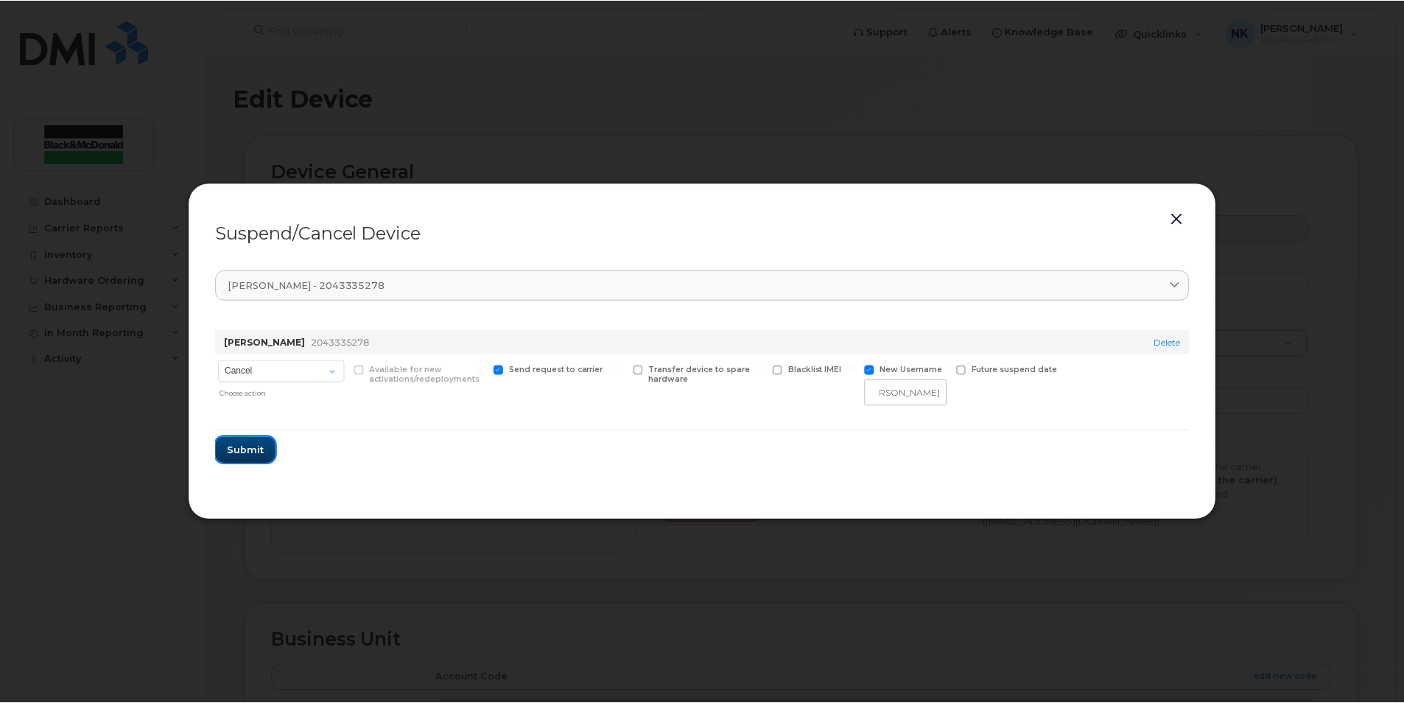
scroll to position [0, 0]
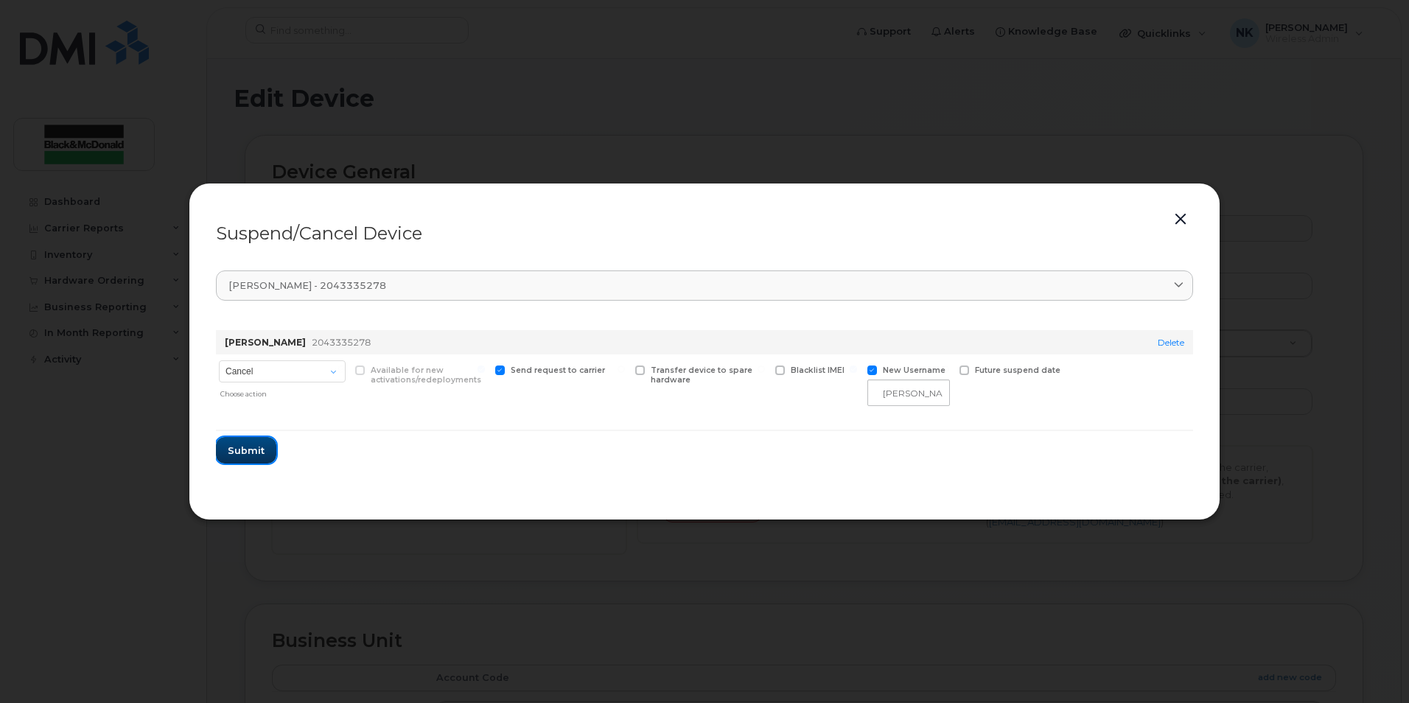
click at [231, 457] on span "Submit" at bounding box center [246, 450] width 37 height 14
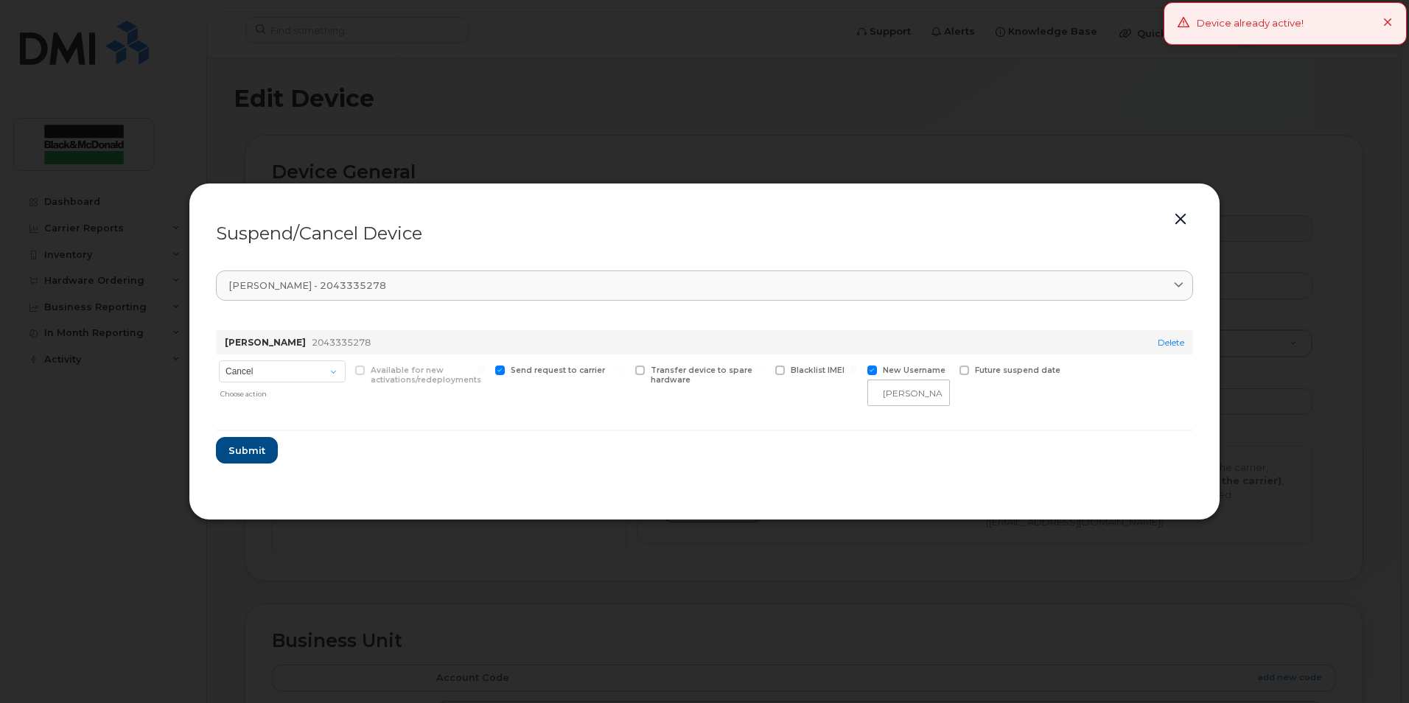
click at [1392, 20] on icon at bounding box center [1388, 23] width 10 height 10
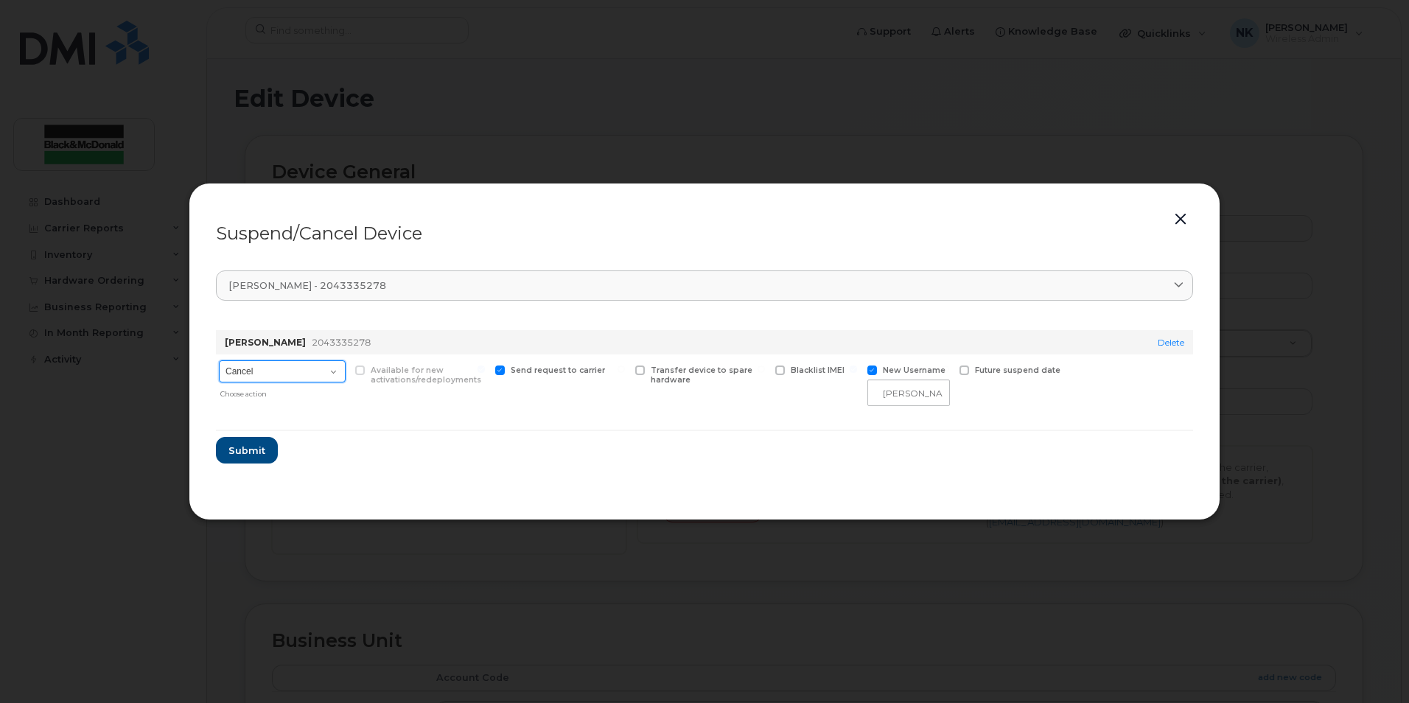
click at [290, 379] on select "Cancel Suspend - Extend Suspension Suspend - Reduced Rate Suspend - Full Rate S…" at bounding box center [282, 371] width 127 height 22
click at [457, 435] on form "Charles Green 2043335278 Delete Cancel Suspend - Extend Suspension Suspend - Re…" at bounding box center [704, 390] width 977 height 145
click at [259, 457] on span "Submit" at bounding box center [246, 450] width 37 height 14
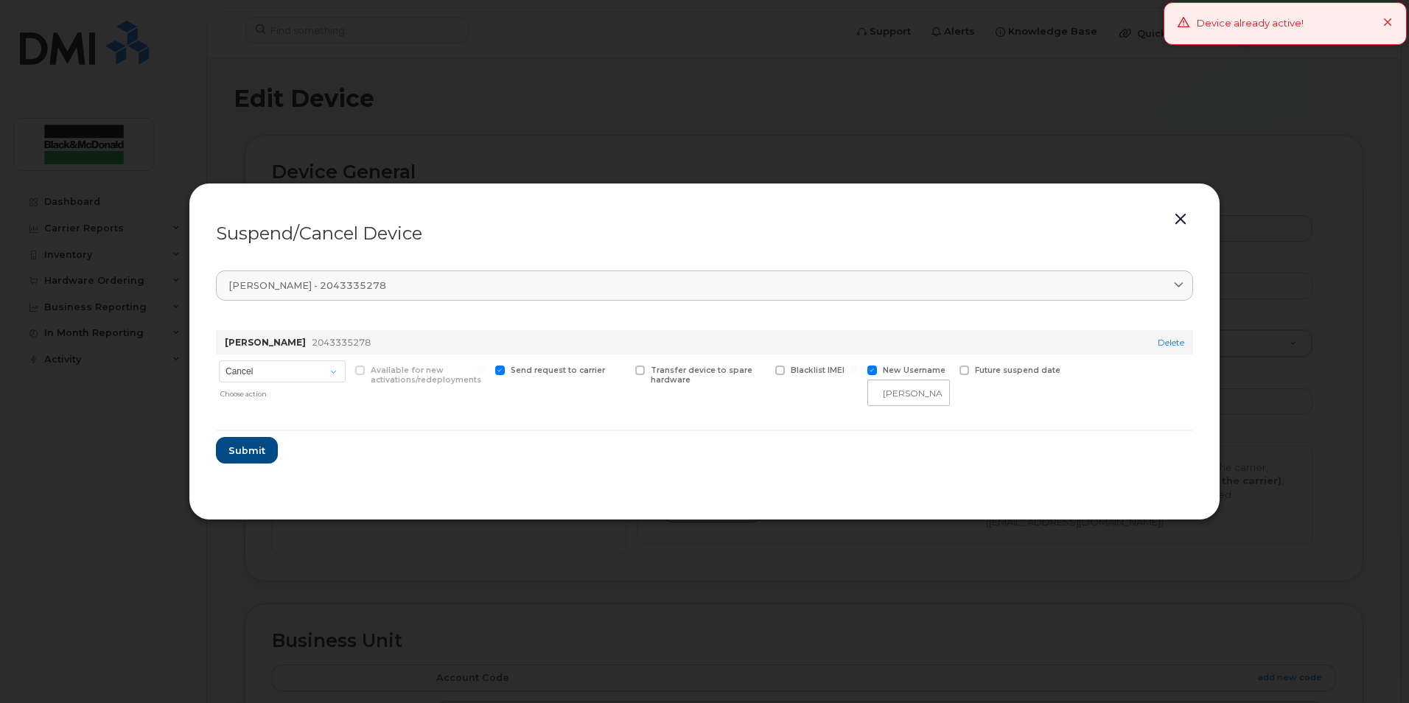
click at [1397, 22] on div "Device already active!" at bounding box center [1284, 23] width 243 height 43
click at [967, 412] on div "Future suspend date" at bounding box center [1018, 382] width 125 height 57
click at [500, 371] on span at bounding box center [500, 370] width 10 height 10
click at [485, 371] on input "Send request to carrier" at bounding box center [480, 368] width 7 height 7
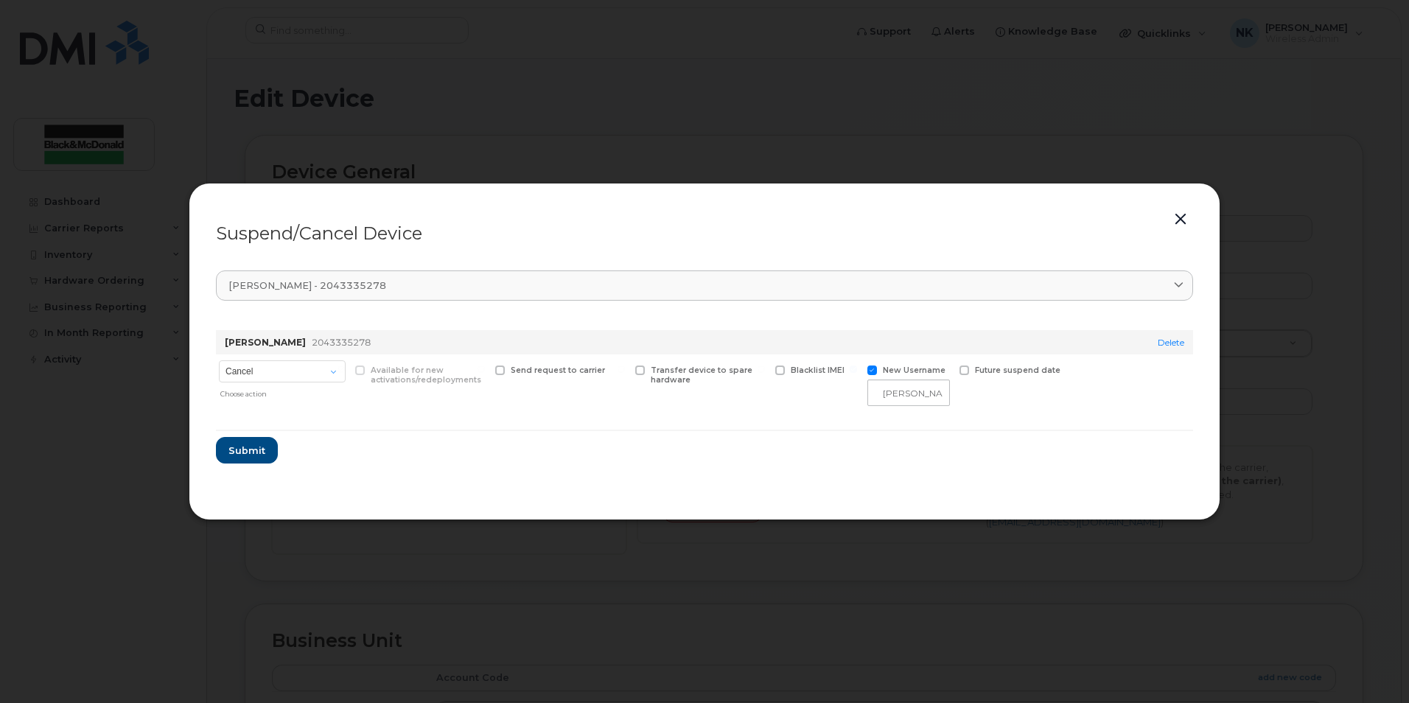
click at [500, 371] on span at bounding box center [500, 370] width 10 height 10
click at [485, 371] on input "Send request to carrier" at bounding box center [480, 368] width 7 height 7
checkbox input "true"
click at [238, 457] on span "Submit" at bounding box center [246, 450] width 37 height 14
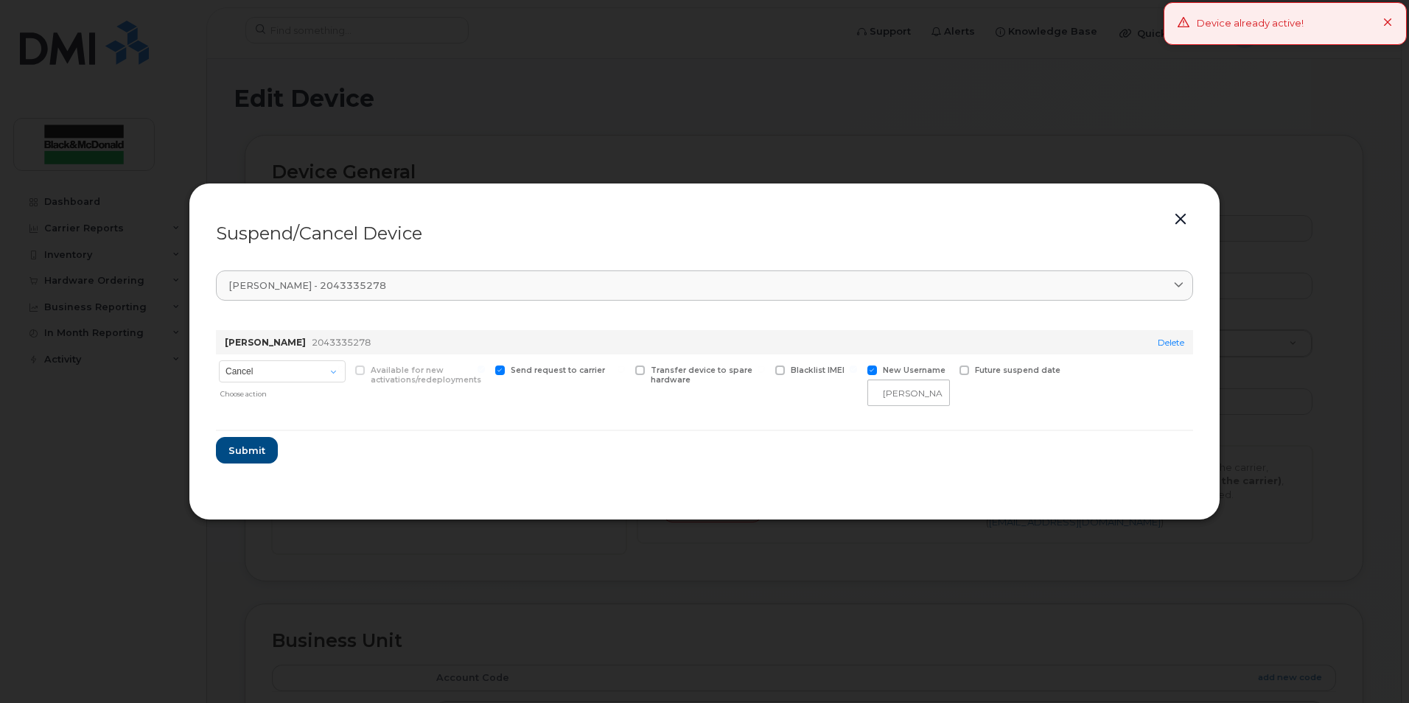
click at [1386, 22] on icon at bounding box center [1388, 23] width 10 height 10
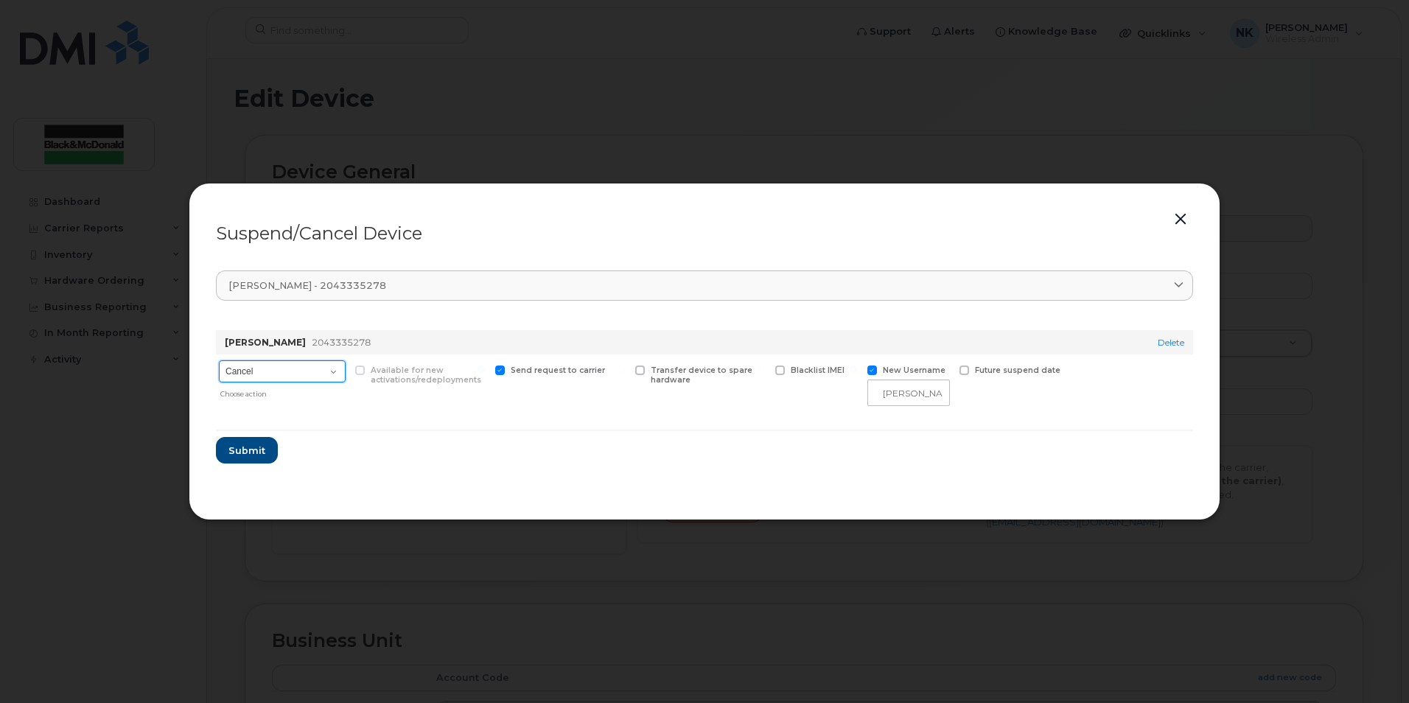
click at [323, 376] on select "Cancel Suspend - Extend Suspension Suspend - Reduced Rate Suspend - Full Rate S…" at bounding box center [282, 371] width 127 height 22
click at [381, 343] on div "Charles Green 2043335278" at bounding box center [666, 342] width 888 height 24
click at [301, 382] on select "Cancel Suspend - Extend Suspension Suspend - Reduced Rate Suspend - Full Rate S…" at bounding box center [282, 371] width 127 height 22
select select "[object Object]"
click at [219, 362] on select "Cancel Suspend - Extend Suspension Suspend - Reduced Rate Suspend - Full Rate S…" at bounding box center [282, 371] width 127 height 22
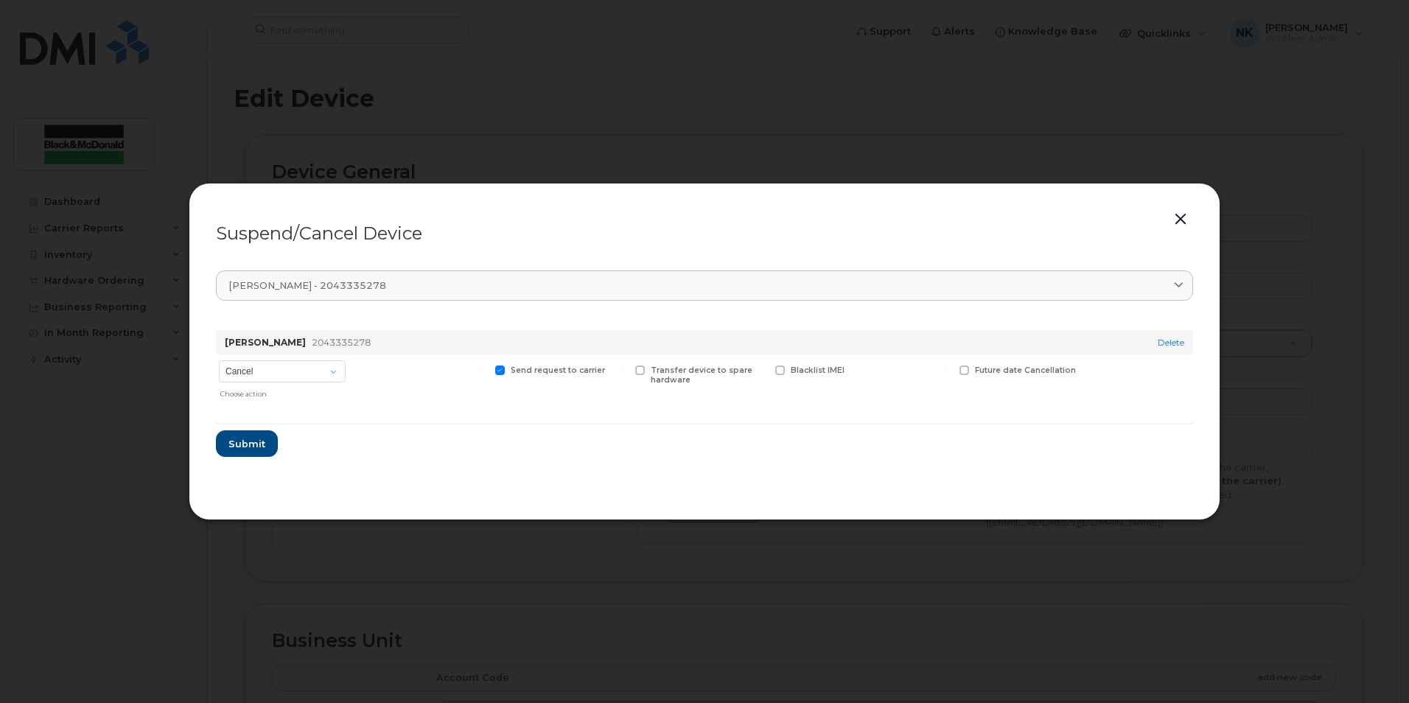
click at [912, 382] on div at bounding box center [908, 379] width 88 height 51
click at [1171, 348] on link "Delete" at bounding box center [1170, 342] width 27 height 11
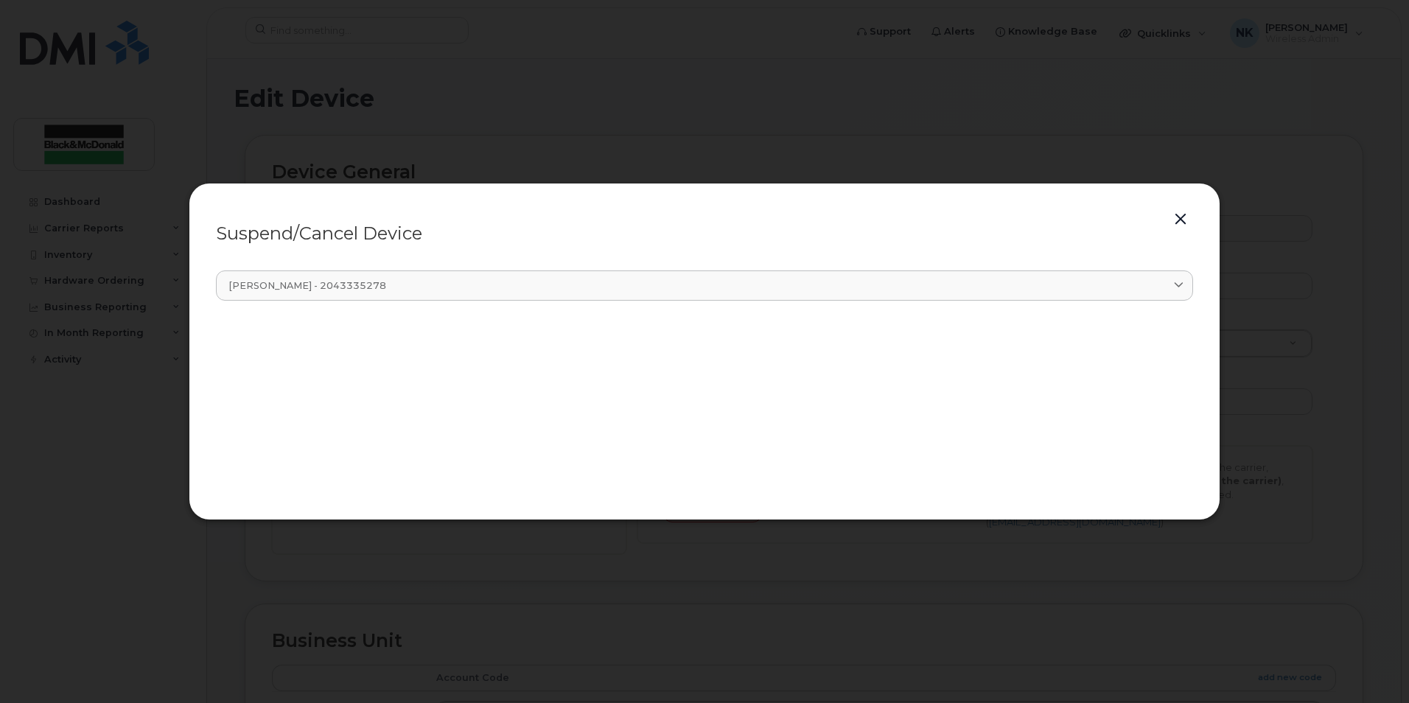
click at [1181, 223] on button "button" at bounding box center [1180, 219] width 22 height 21
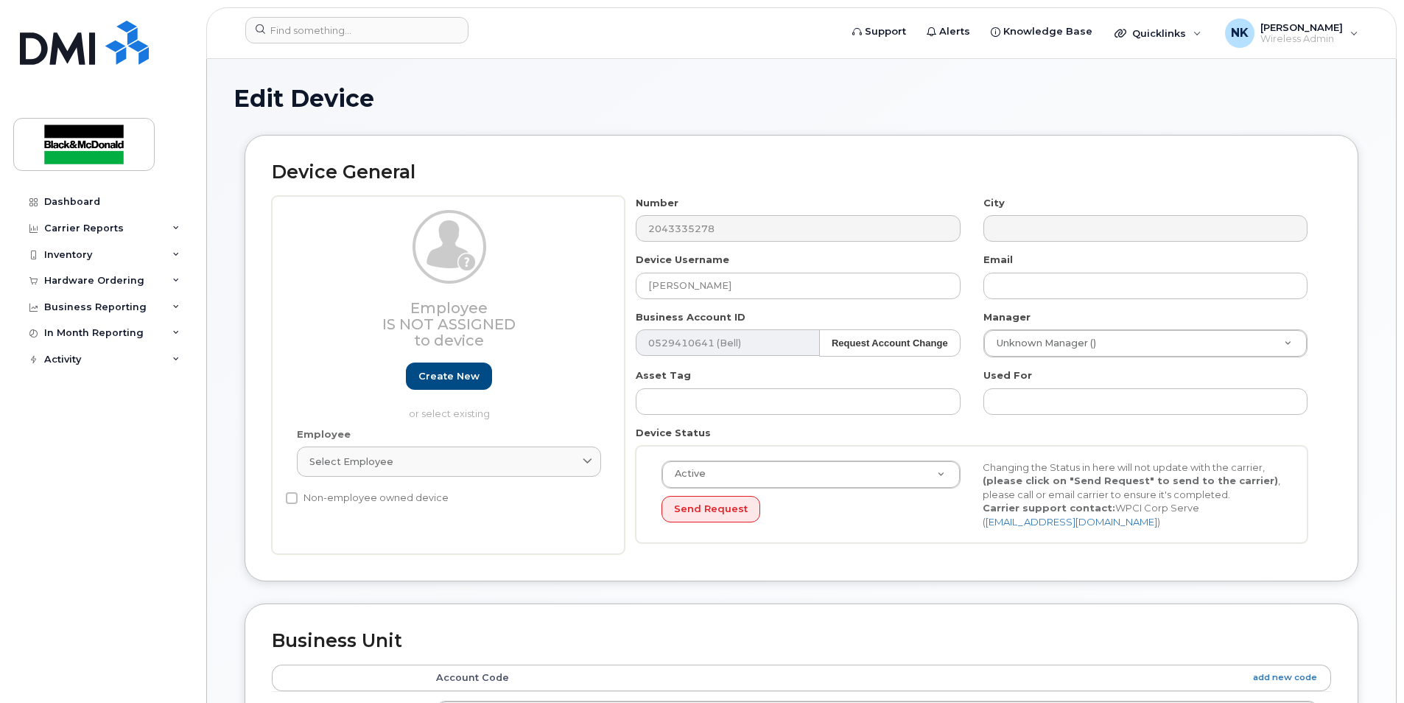
click at [712, 184] on div "Device General Employee Is not assigned to device Create new or select existing…" at bounding box center [802, 358] width 1114 height 446
click at [704, 522] on button "Send Request" at bounding box center [711, 509] width 99 height 27
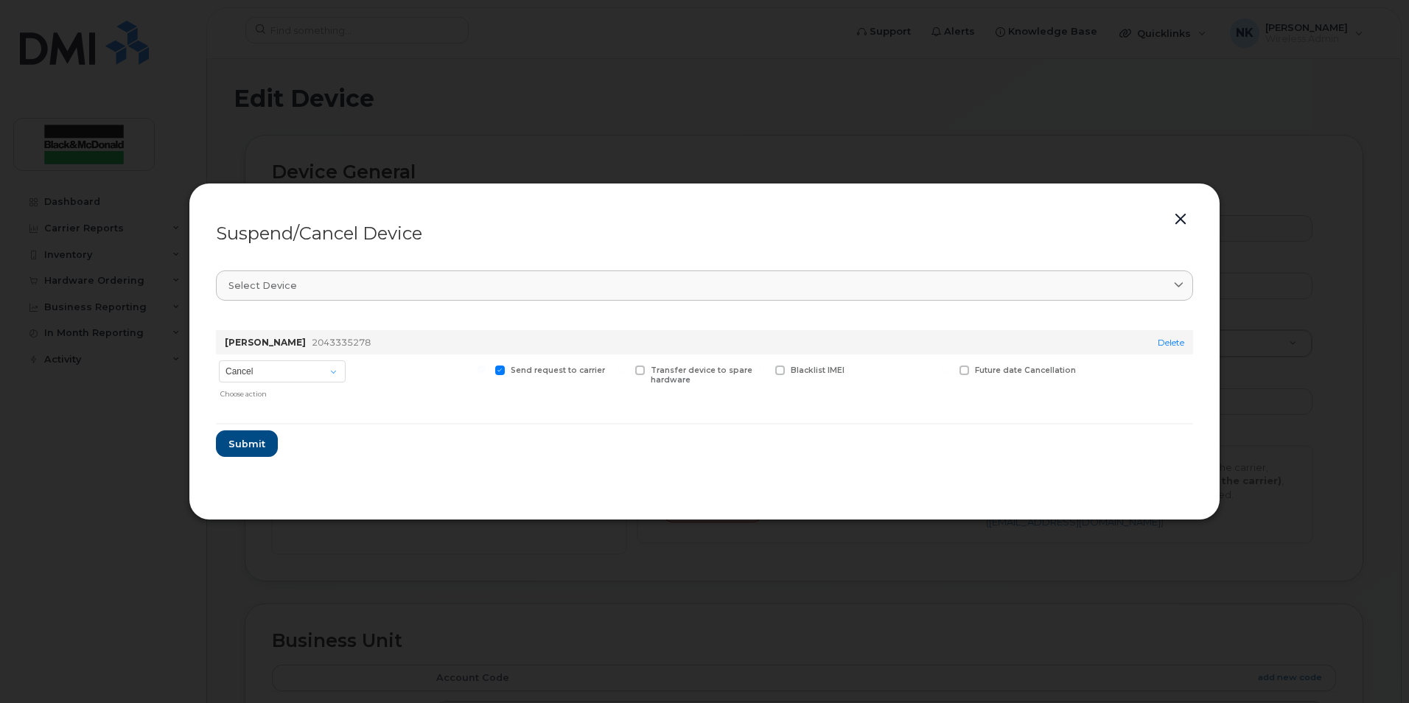
click at [1185, 213] on button "button" at bounding box center [1180, 219] width 22 height 21
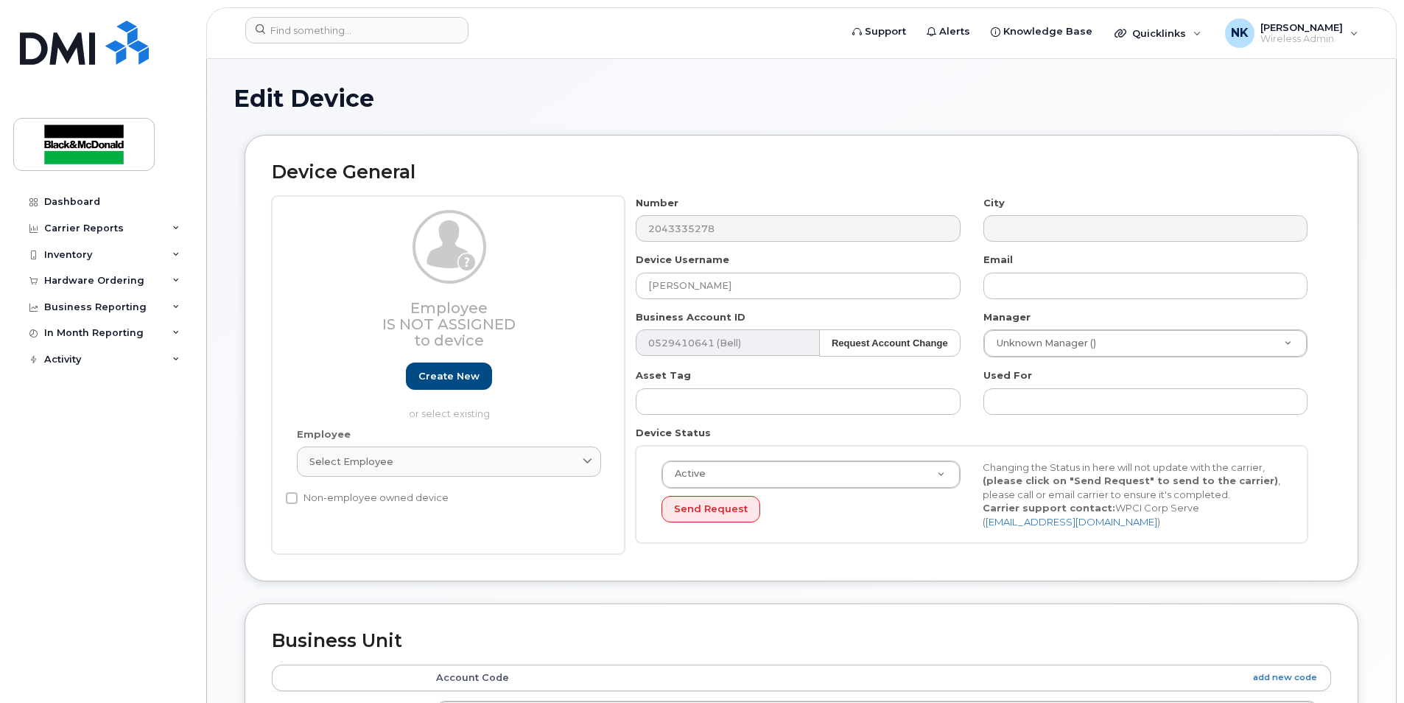
click at [1258, 108] on h1 "Edit Device" at bounding box center [802, 98] width 1136 height 26
click at [719, 511] on button "Send Request" at bounding box center [711, 509] width 99 height 27
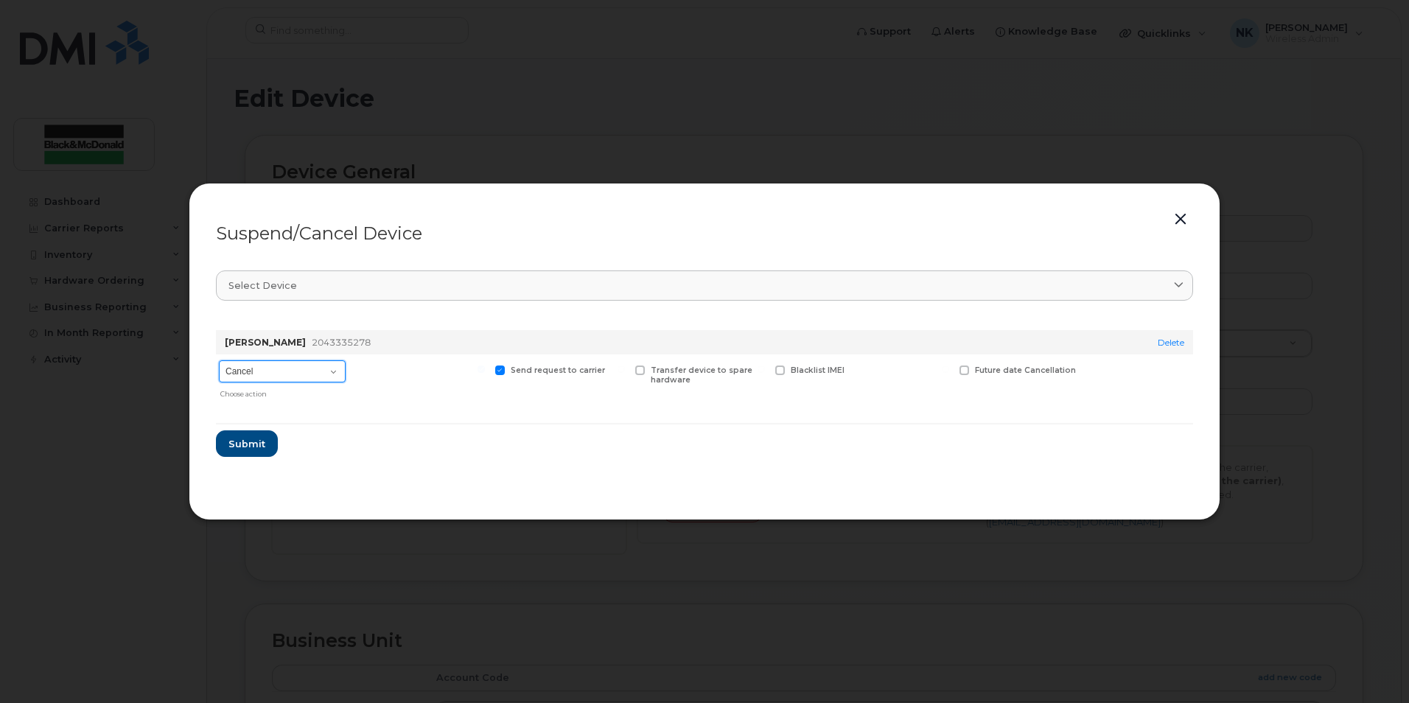
click at [310, 368] on select "Cancel Suspend - Extend Suspension Suspend - Reduced Rate Suspend - Full Rate S…" at bounding box center [282, 371] width 127 height 22
click at [396, 348] on div "Charles Green 2043335278" at bounding box center [666, 342] width 888 height 24
drag, startPoint x: 259, startPoint y: 443, endPoint x: 1053, endPoint y: 325, distance: 802.9
click at [597, 417] on form "Charles Green 2043335278 Delete Cancel Suspend - Extend Suspension Suspend - Re…" at bounding box center [704, 387] width 977 height 139
click at [1179, 212] on button "button" at bounding box center [1180, 219] width 22 height 21
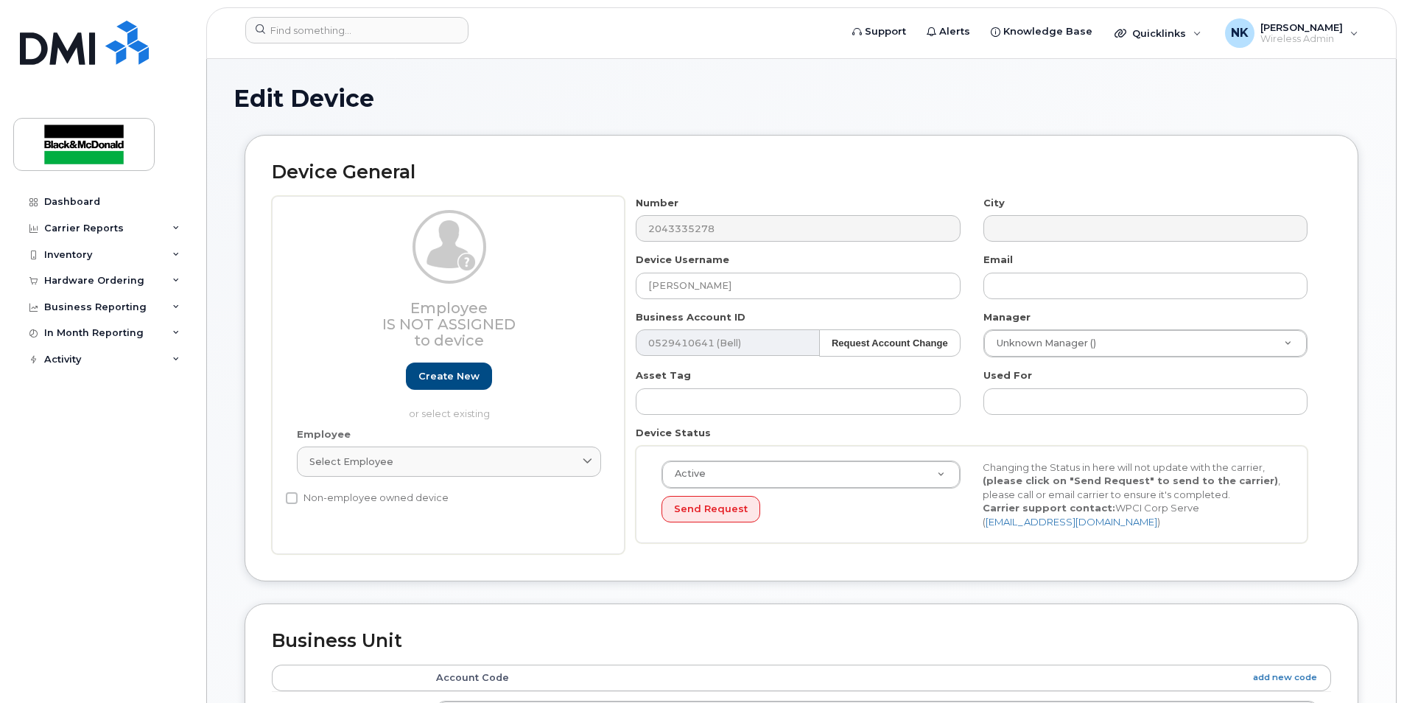
click at [1046, 102] on h1 "Edit Device" at bounding box center [802, 98] width 1136 height 26
click at [374, 102] on h1 "Edit Device" at bounding box center [802, 98] width 1136 height 26
click at [343, 39] on input at bounding box center [356, 30] width 223 height 27
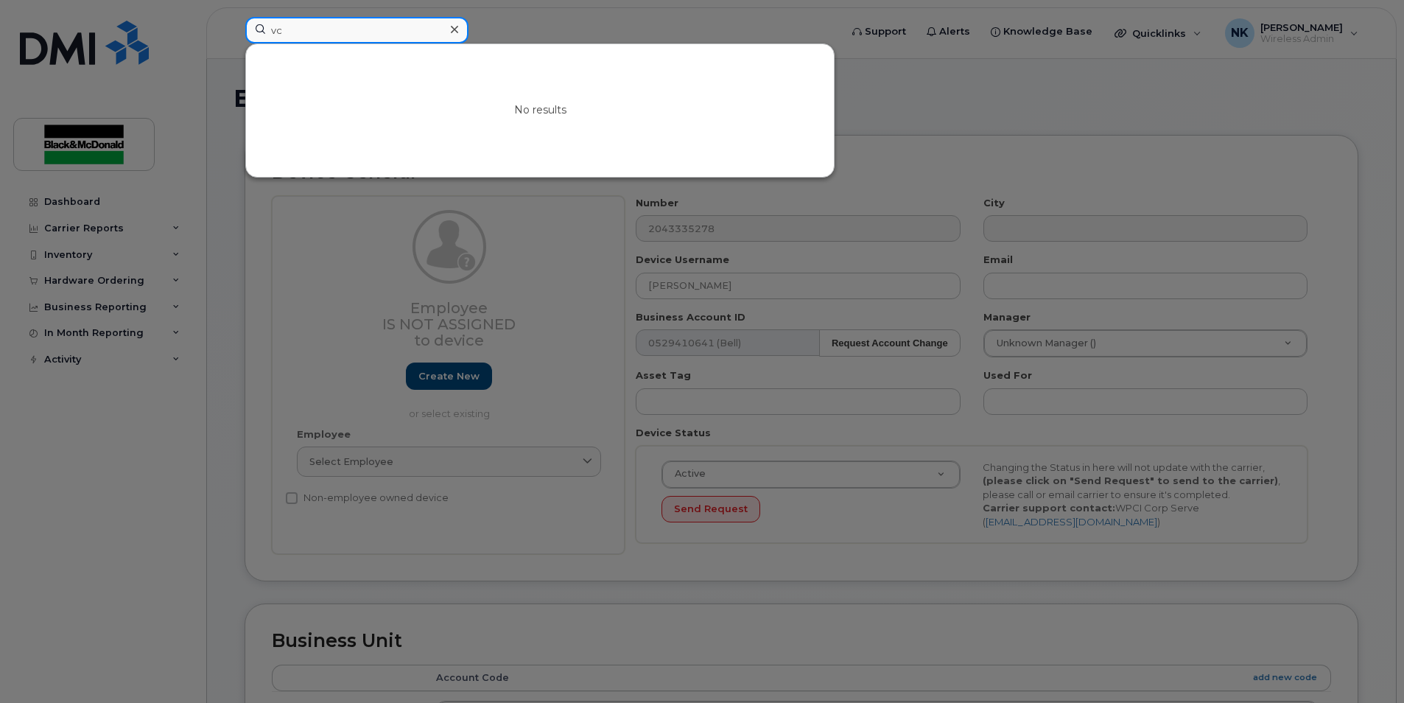
type input "v"
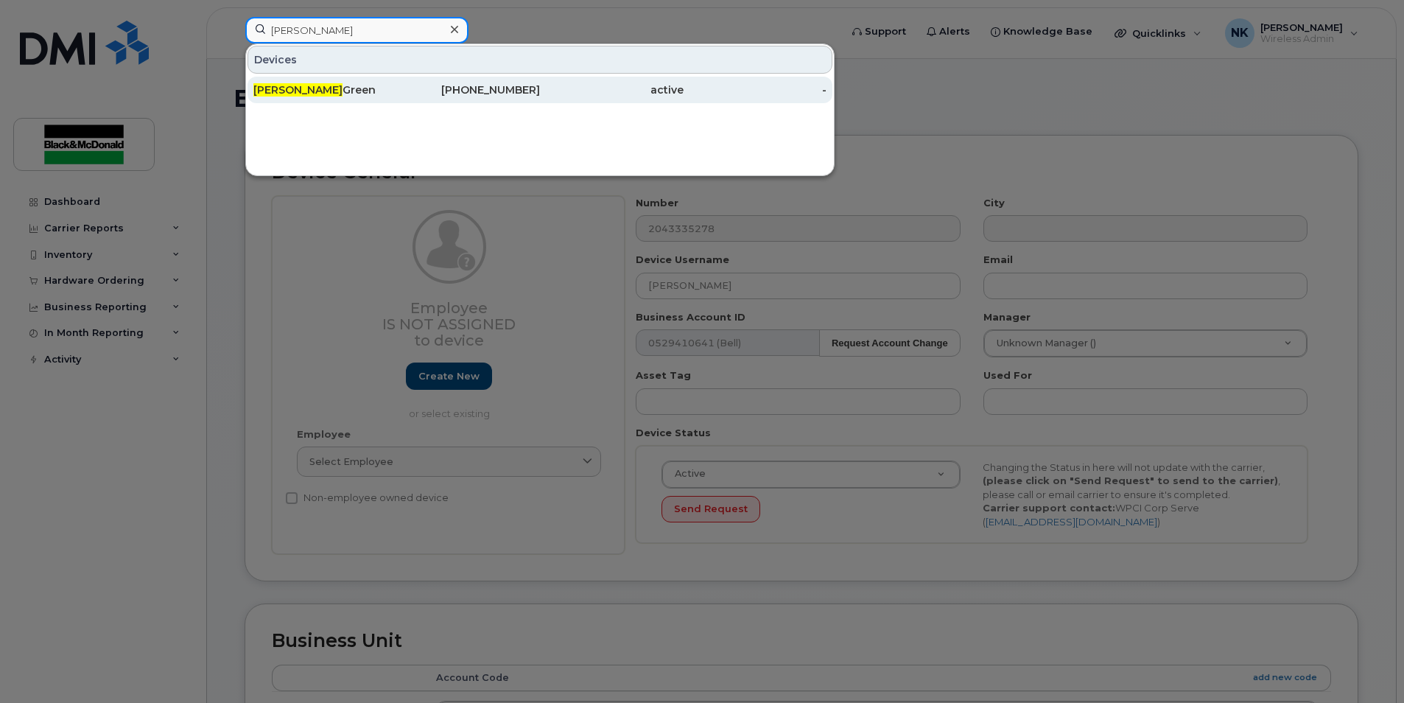
type input "charles"
click at [302, 86] on div "Charles Green" at bounding box center [325, 90] width 144 height 15
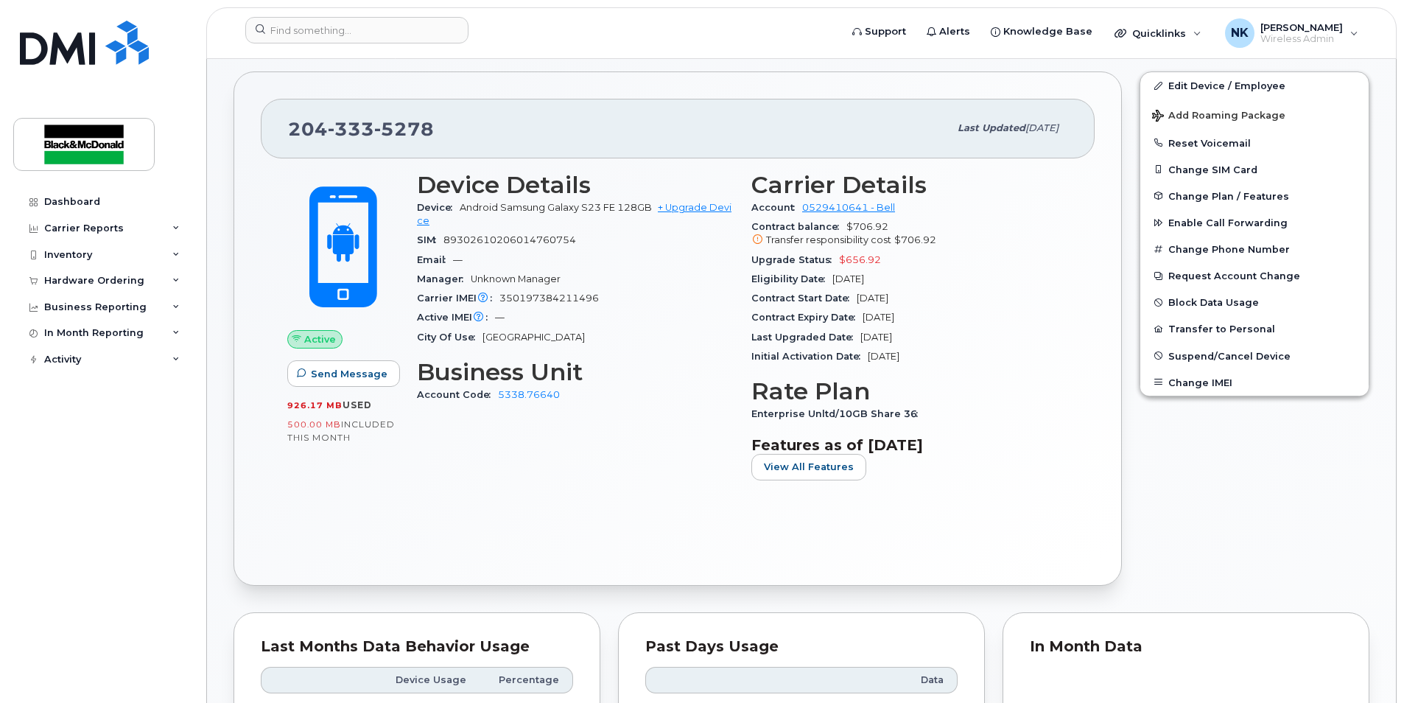
scroll to position [295, 0]
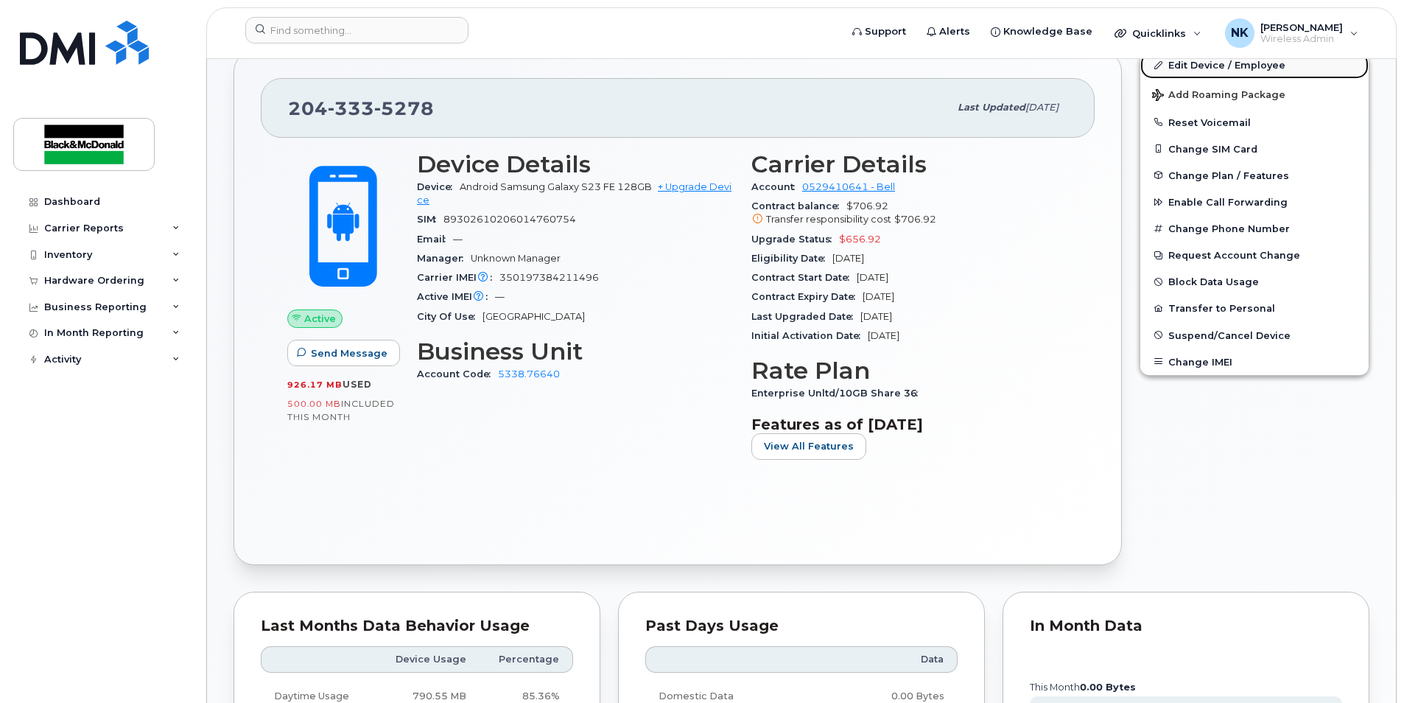
click at [1206, 66] on link "Edit Device / Employee" at bounding box center [1254, 65] width 228 height 27
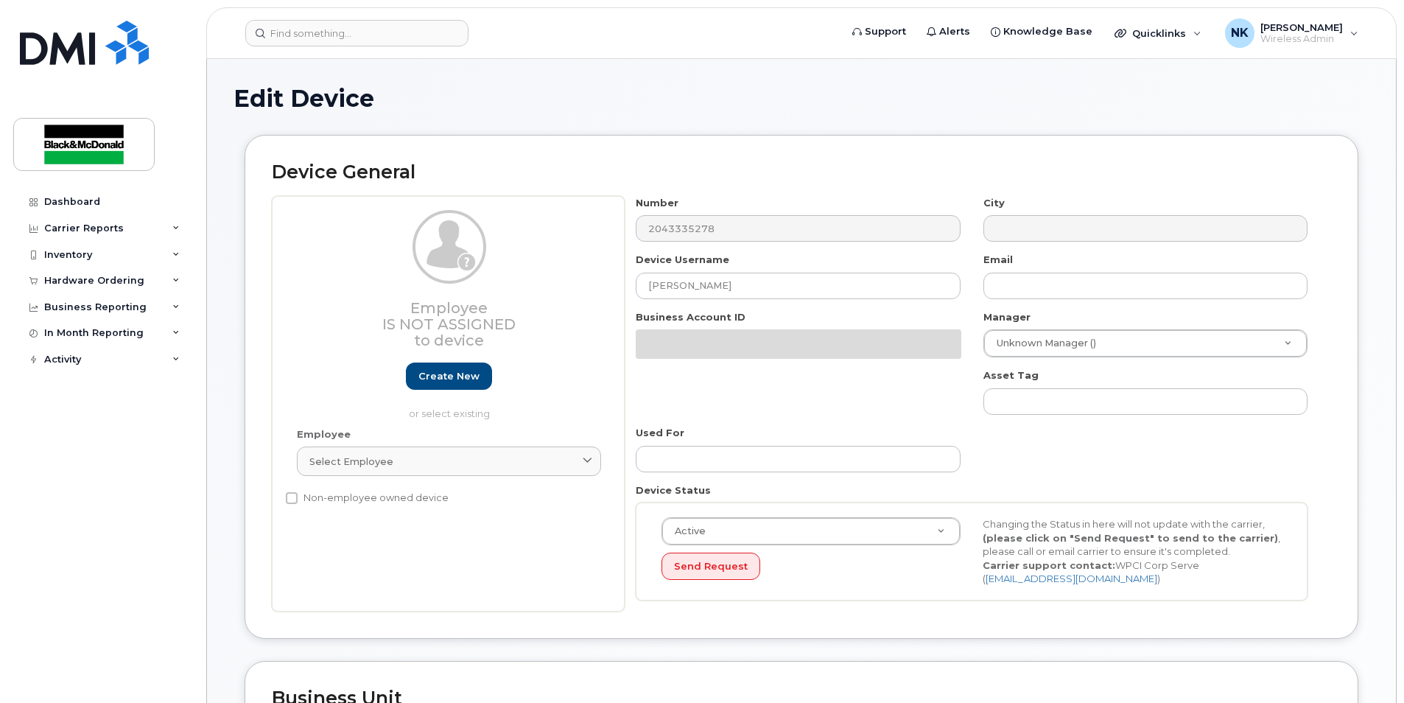
select select "91434"
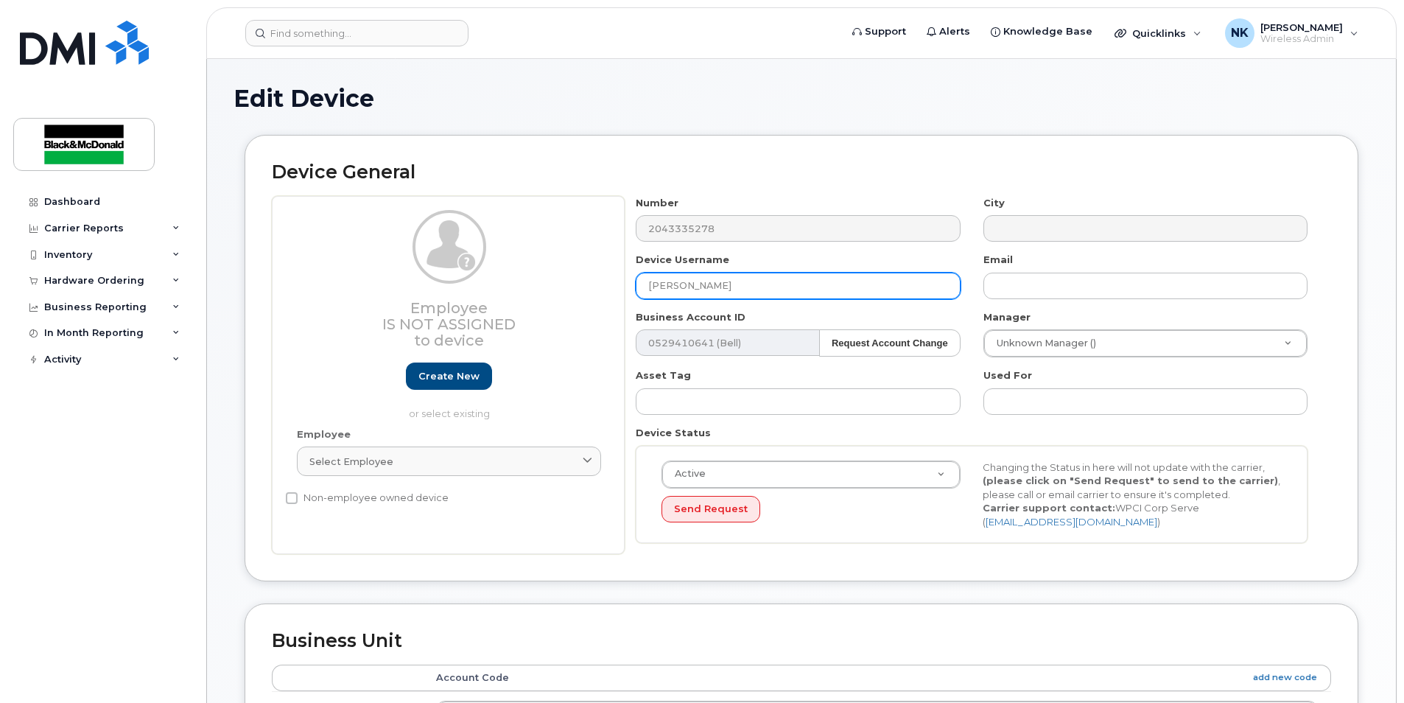
drag, startPoint x: 785, startPoint y: 280, endPoint x: 614, endPoint y: 284, distance: 171.0
click at [614, 284] on div "Employee Is not assigned to device Create new or select existing Employee Selec…" at bounding box center [801, 375] width 1059 height 359
type input "Giuseppe"
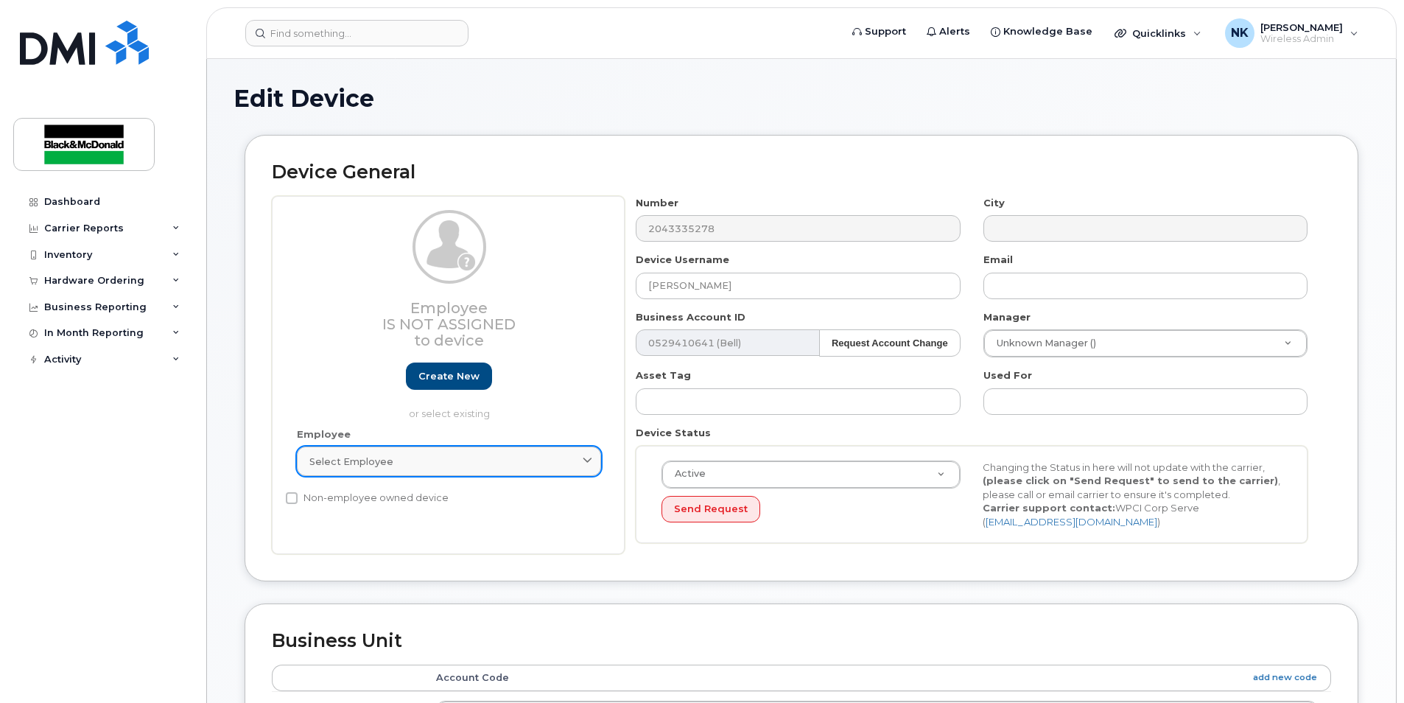
click at [529, 463] on div "Select employee" at bounding box center [448, 462] width 279 height 14
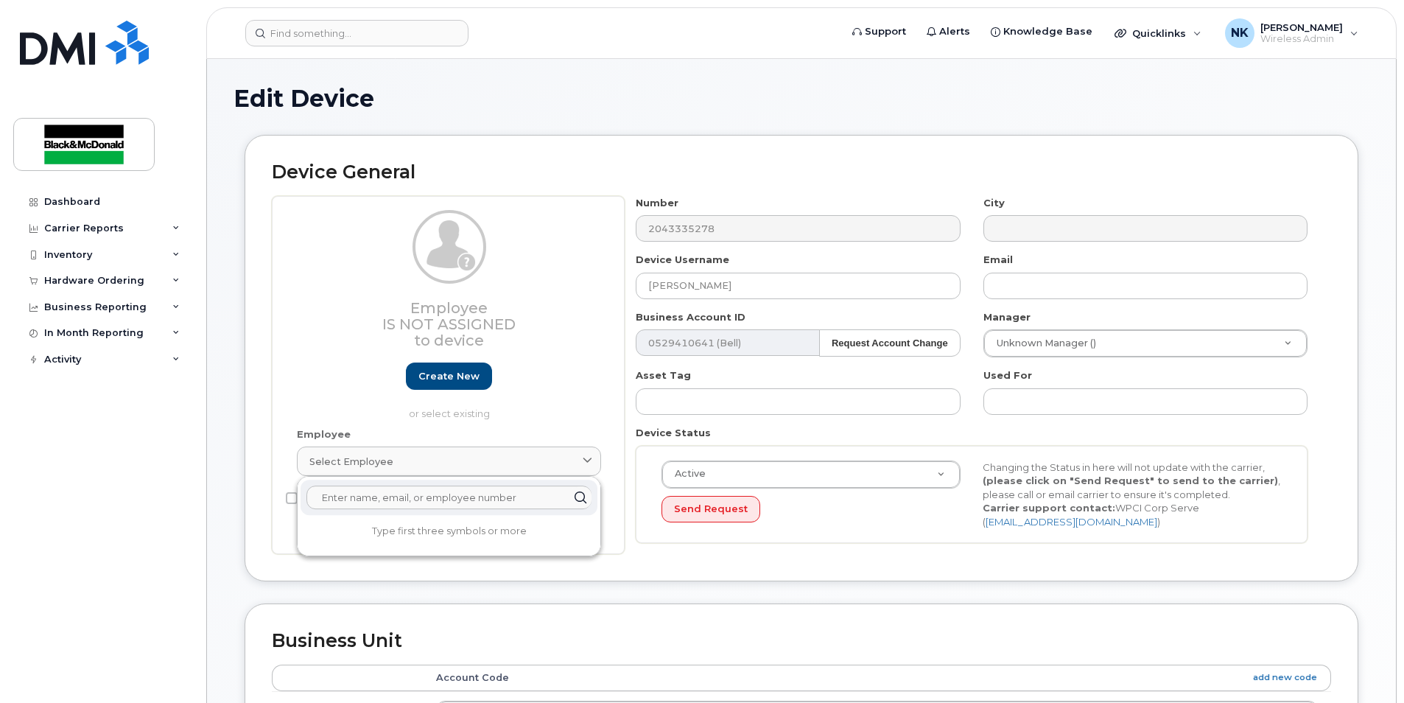
click at [488, 502] on input "text" at bounding box center [448, 497] width 285 height 24
click at [432, 501] on input "charles" at bounding box center [448, 497] width 285 height 24
click at [564, 465] on div "Select employee" at bounding box center [448, 462] width 279 height 14
drag, startPoint x: 332, startPoint y: 494, endPoint x: 283, endPoint y: 494, distance: 49.4
click at [283, 494] on div "Employee Is not assigned to device Create new or select existing Employee Selec…" at bounding box center [448, 375] width 353 height 359
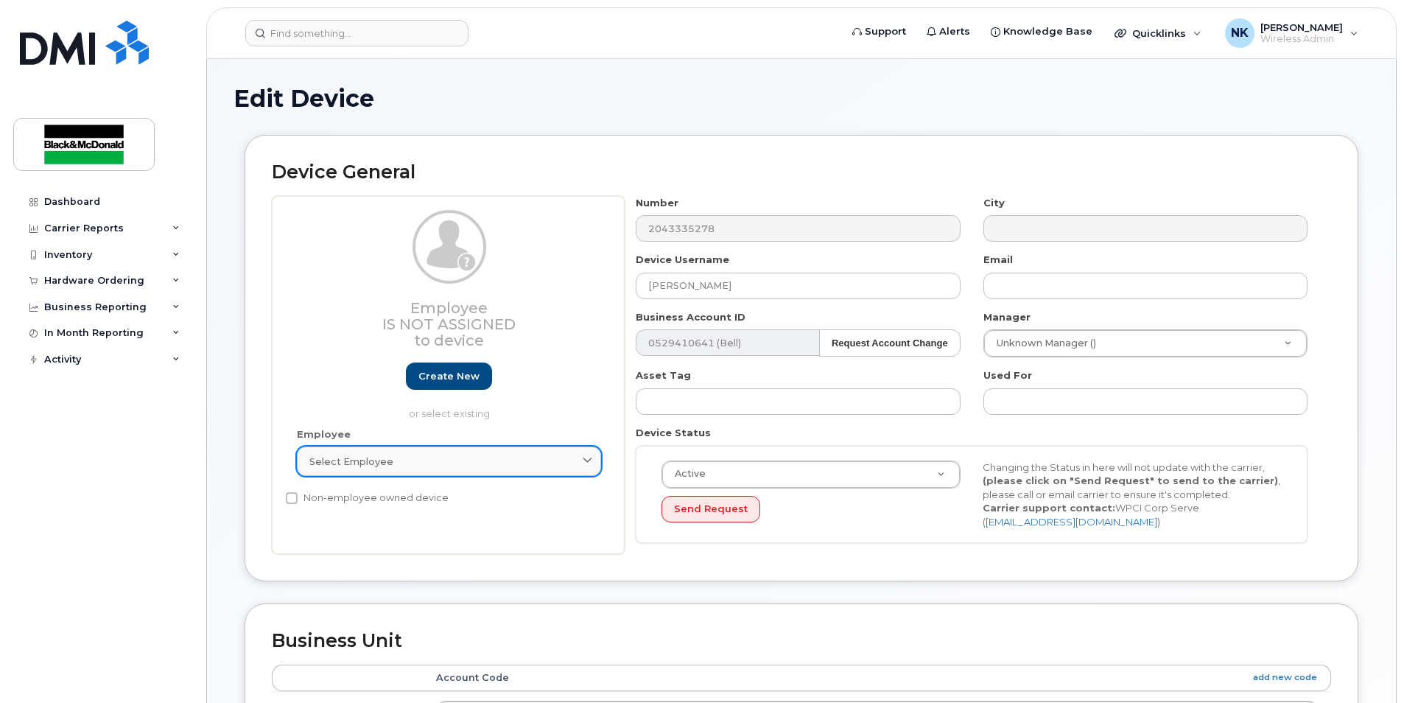
click at [428, 455] on div "Select employee" at bounding box center [448, 462] width 279 height 14
type input "c"
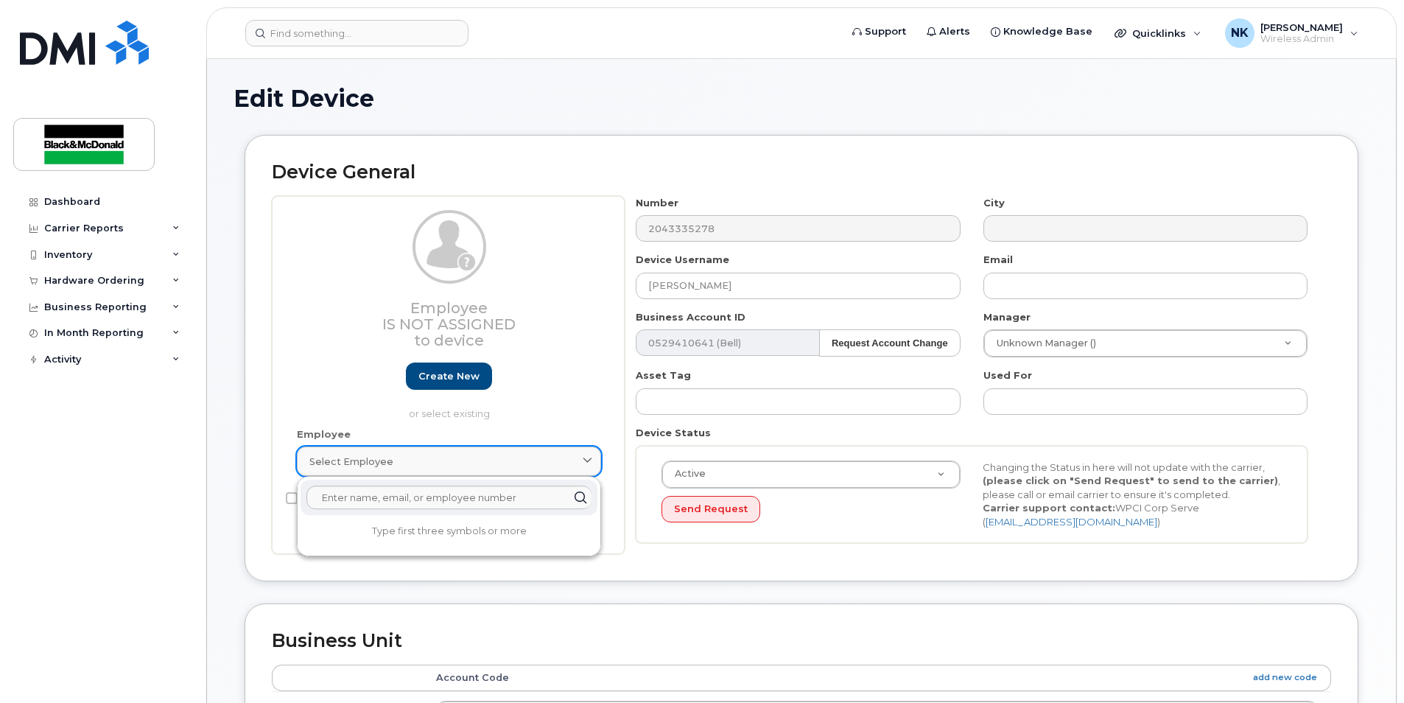
click at [418, 455] on div "Select employee" at bounding box center [448, 462] width 279 height 14
click at [547, 446] on link "Select employee" at bounding box center [449, 460] width 304 height 29
click at [575, 421] on div "Employee Is not assigned to device Create new or select existing" at bounding box center [449, 318] width 326 height 217
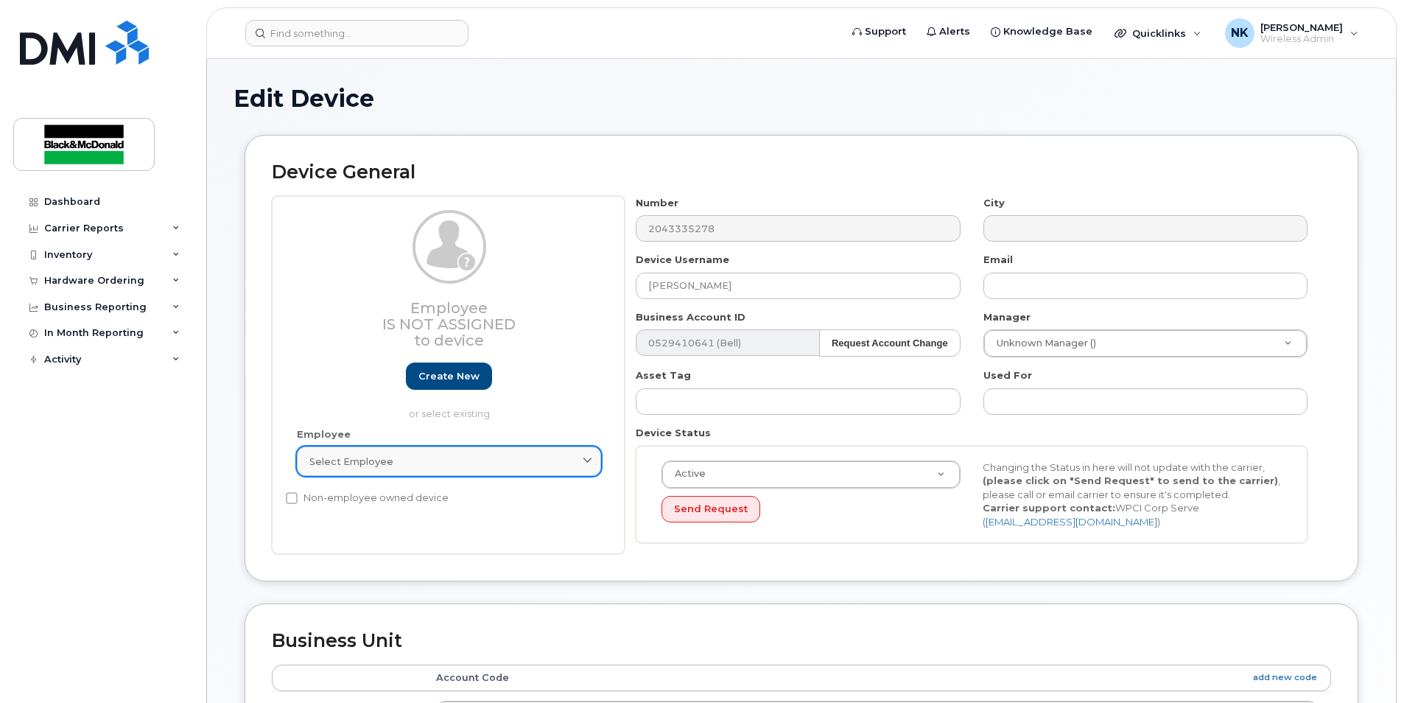
click at [469, 456] on div "Select employee" at bounding box center [448, 462] width 279 height 14
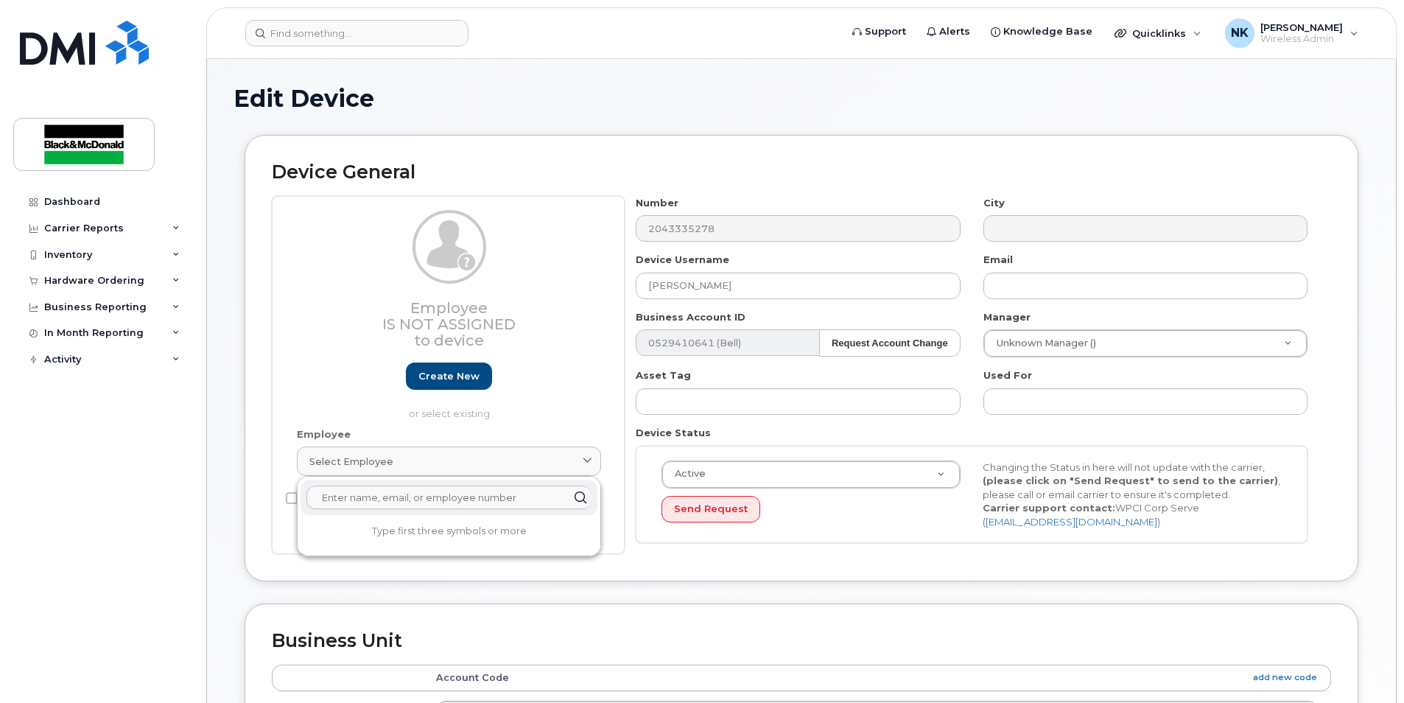
click at [460, 499] on input "text" at bounding box center [448, 497] width 285 height 24
type input "c"
click at [529, 424] on div "Employee Is not assigned to device Create new or select existing" at bounding box center [449, 318] width 326 height 217
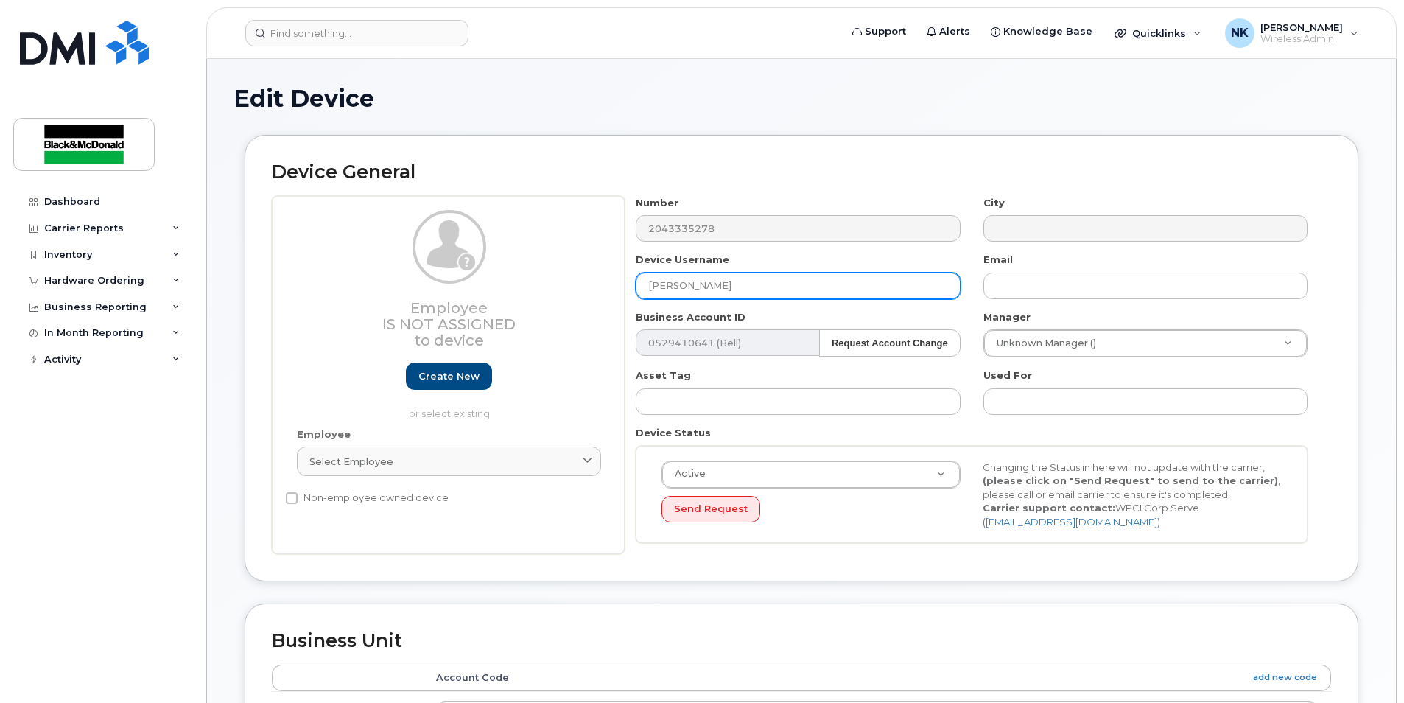
click at [707, 282] on input "Giuseppe" at bounding box center [798, 286] width 324 height 27
type input "Giuseppe Cisternino"
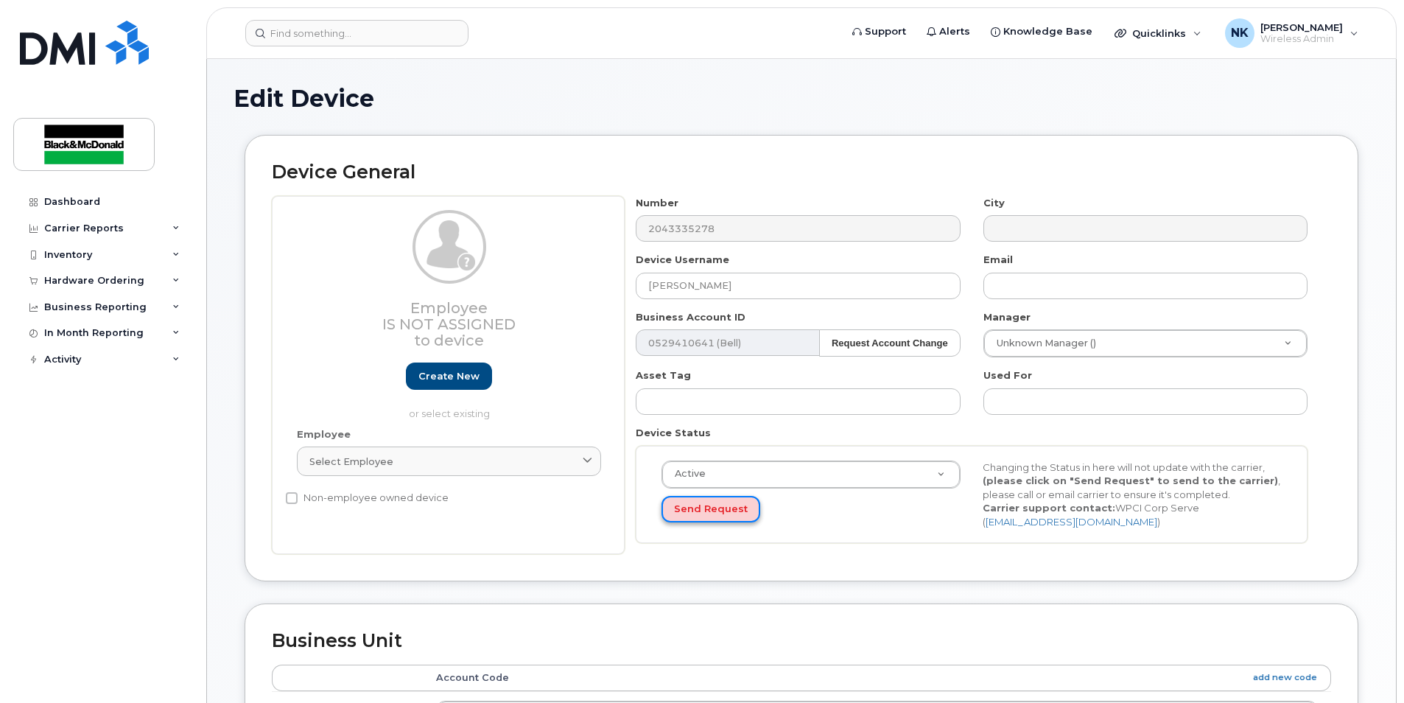
click at [703, 511] on button "Send Request" at bounding box center [711, 509] width 99 height 27
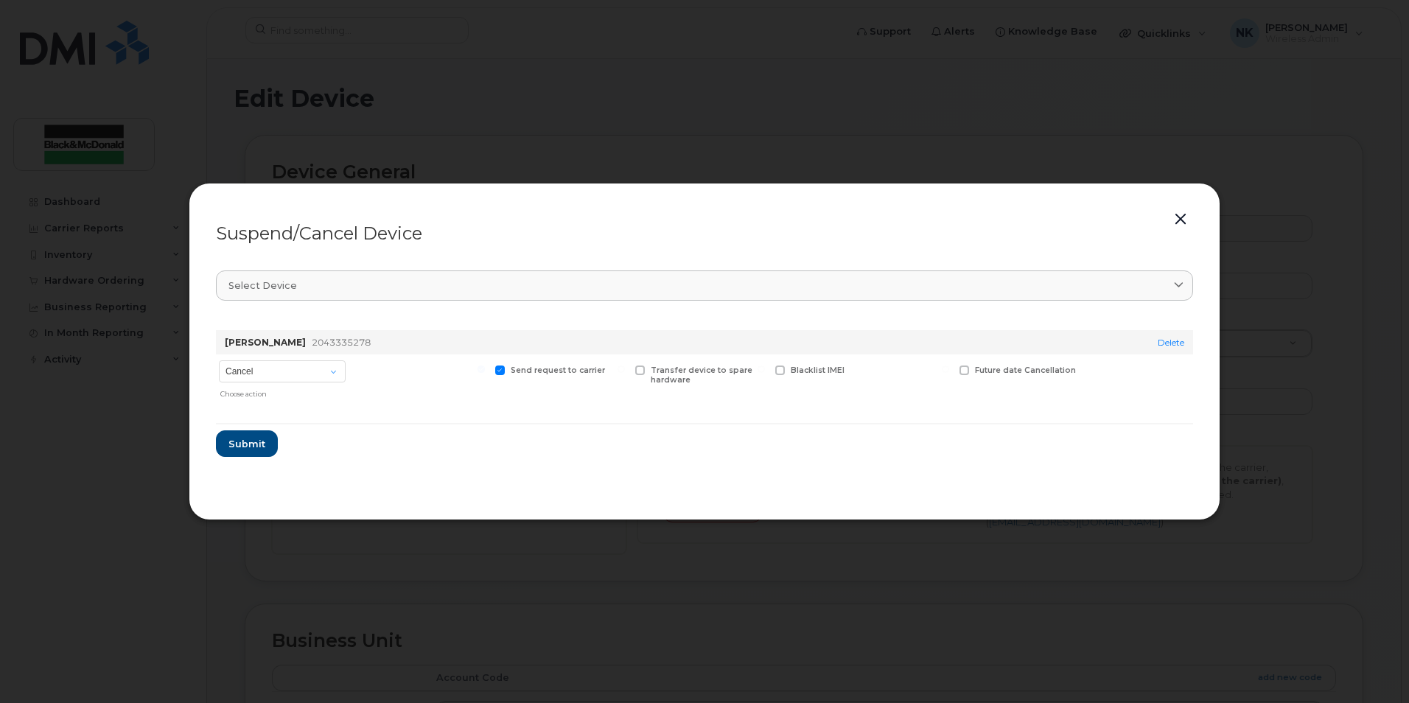
click at [175, 440] on div at bounding box center [704, 351] width 1409 height 703
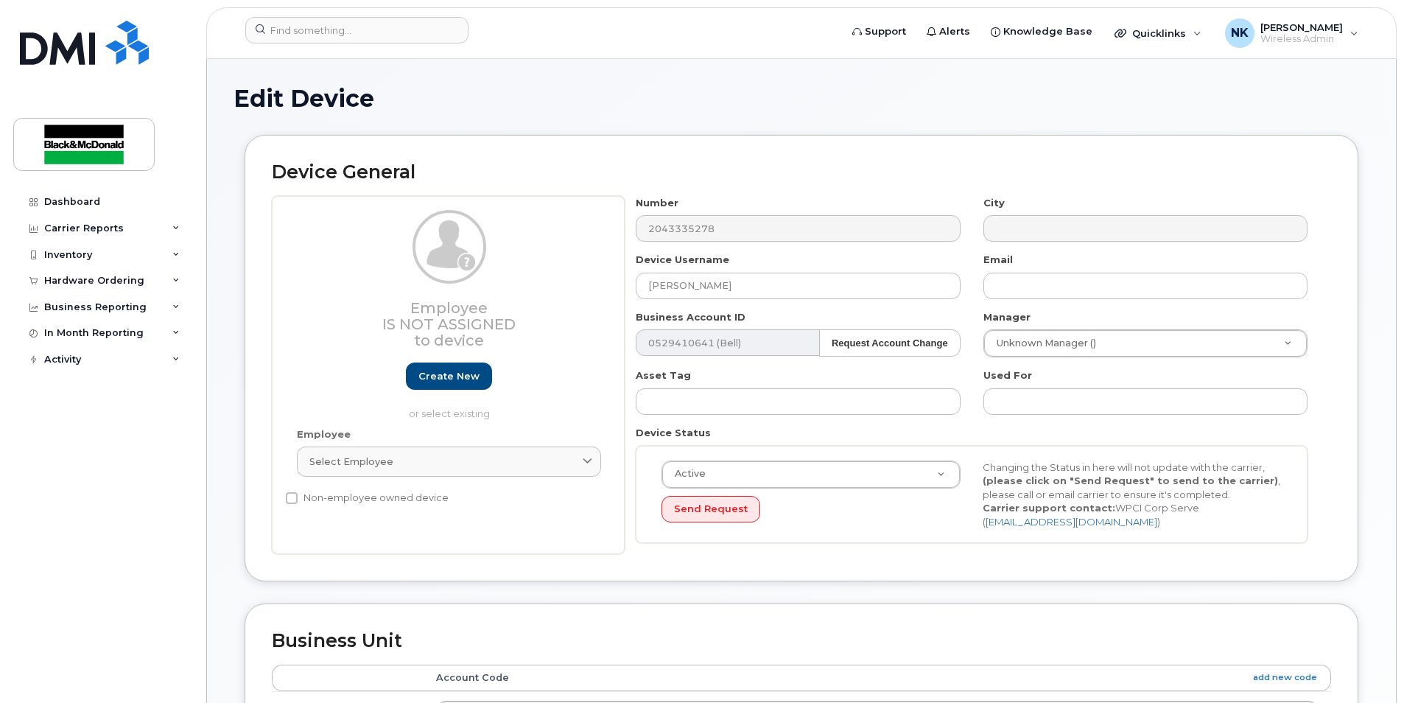
click at [235, 444] on span "Submit" at bounding box center [243, 444] width 37 height 14
click at [695, 501] on button "Send Request" at bounding box center [711, 509] width 99 height 27
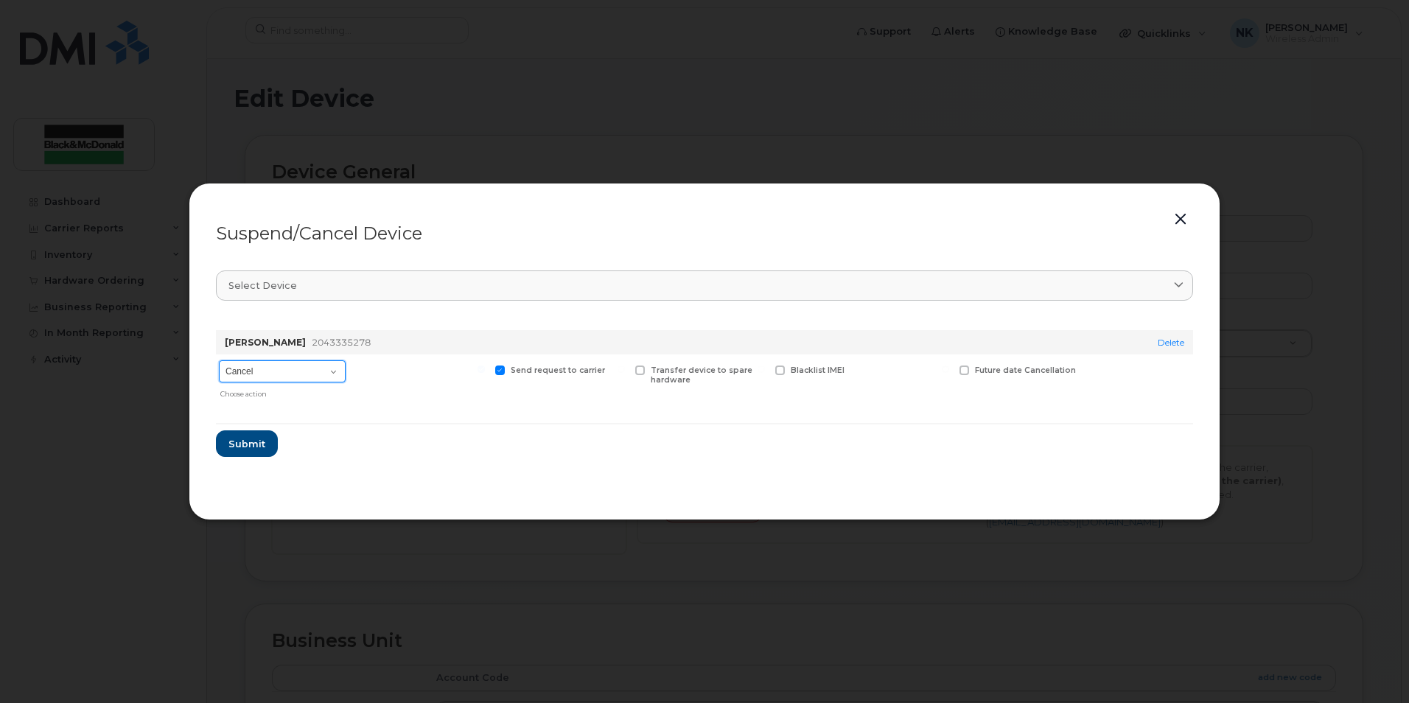
click at [302, 381] on select "Cancel Suspend - Extend Suspension Suspend - Reduced Rate Suspend - Full Rate S…" at bounding box center [282, 371] width 127 height 22
drag, startPoint x: 505, startPoint y: 455, endPoint x: 487, endPoint y: 455, distance: 17.7
click at [505, 455] on form "Charles Green 2043335278 Delete Cancel Suspend - Extend Suspension Suspend - Re…" at bounding box center [704, 387] width 977 height 139
click at [204, 440] on div "Suspend/Cancel Device Select device Type first three symbols or more Charles Gr…" at bounding box center [704, 351] width 1031 height 337
click at [303, 397] on div "Choose action" at bounding box center [282, 391] width 125 height 15
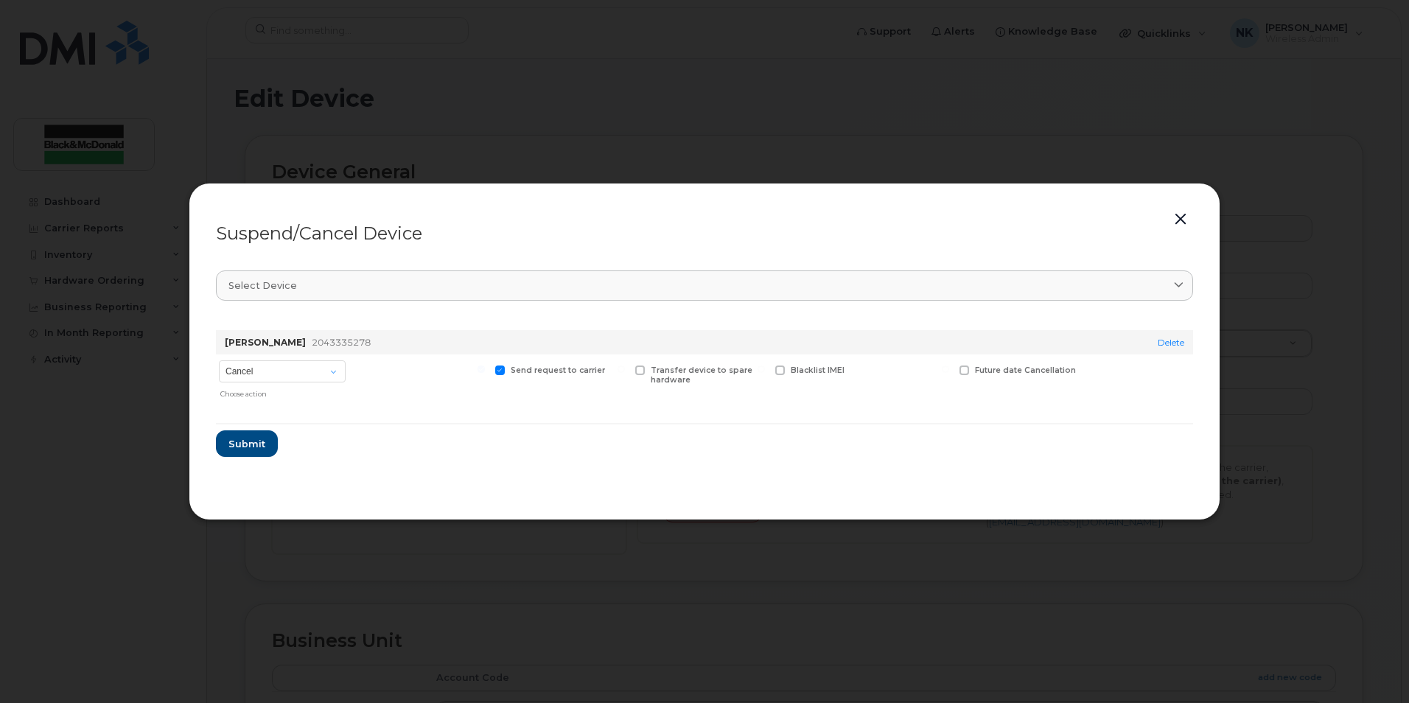
click at [962, 370] on span at bounding box center [964, 370] width 10 height 10
click at [949, 370] on input "Future date Cancellation" at bounding box center [945, 368] width 7 height 7
click at [1003, 406] on input "date" at bounding box center [1018, 392] width 119 height 27
click at [1065, 406] on input "date" at bounding box center [1018, 392] width 119 height 27
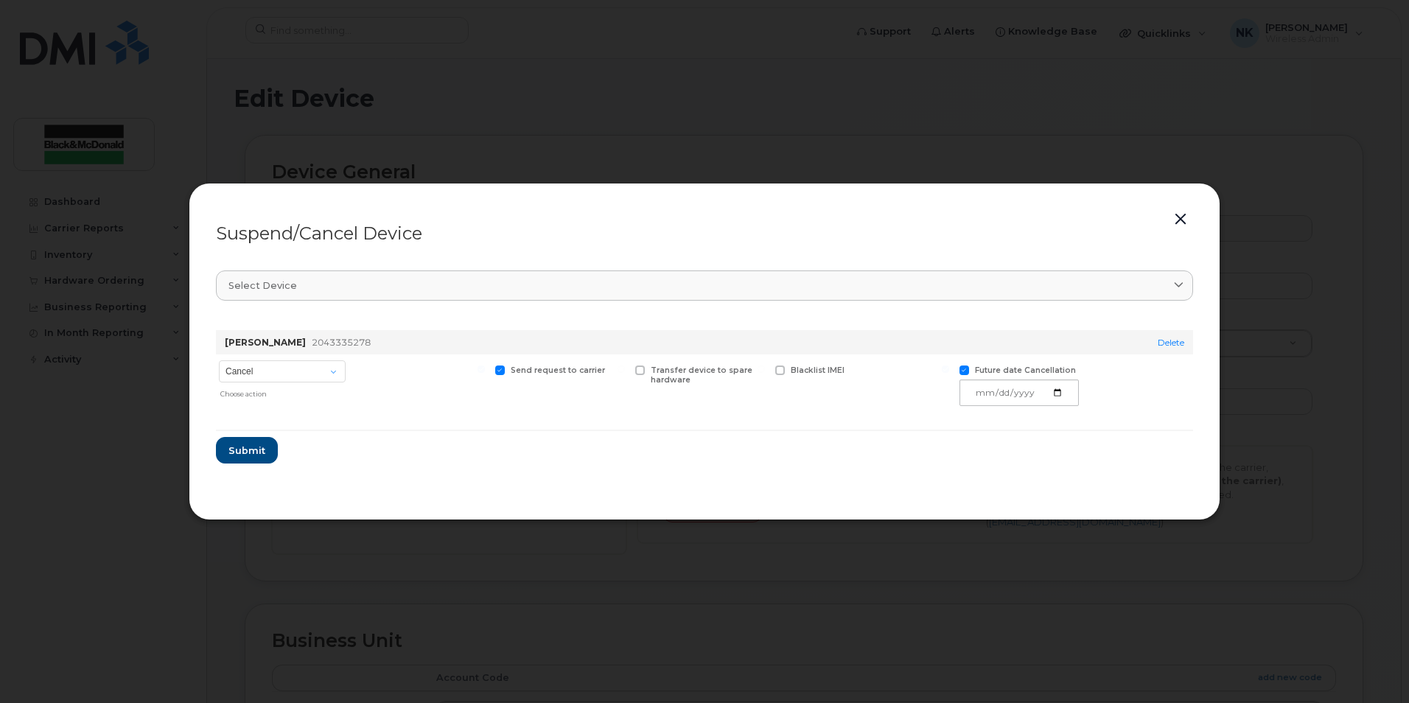
click at [1062, 365] on div "Future date Cancellation" at bounding box center [1018, 382] width 125 height 57
click at [966, 374] on span at bounding box center [964, 370] width 10 height 10
click at [949, 373] on input "Future date Cancellation" at bounding box center [945, 368] width 7 height 7
checkbox input "false"
click at [248, 379] on select "Cancel Suspend - Extend Suspension Suspend - Reduced Rate Suspend - Full Rate S…" at bounding box center [282, 371] width 127 height 22
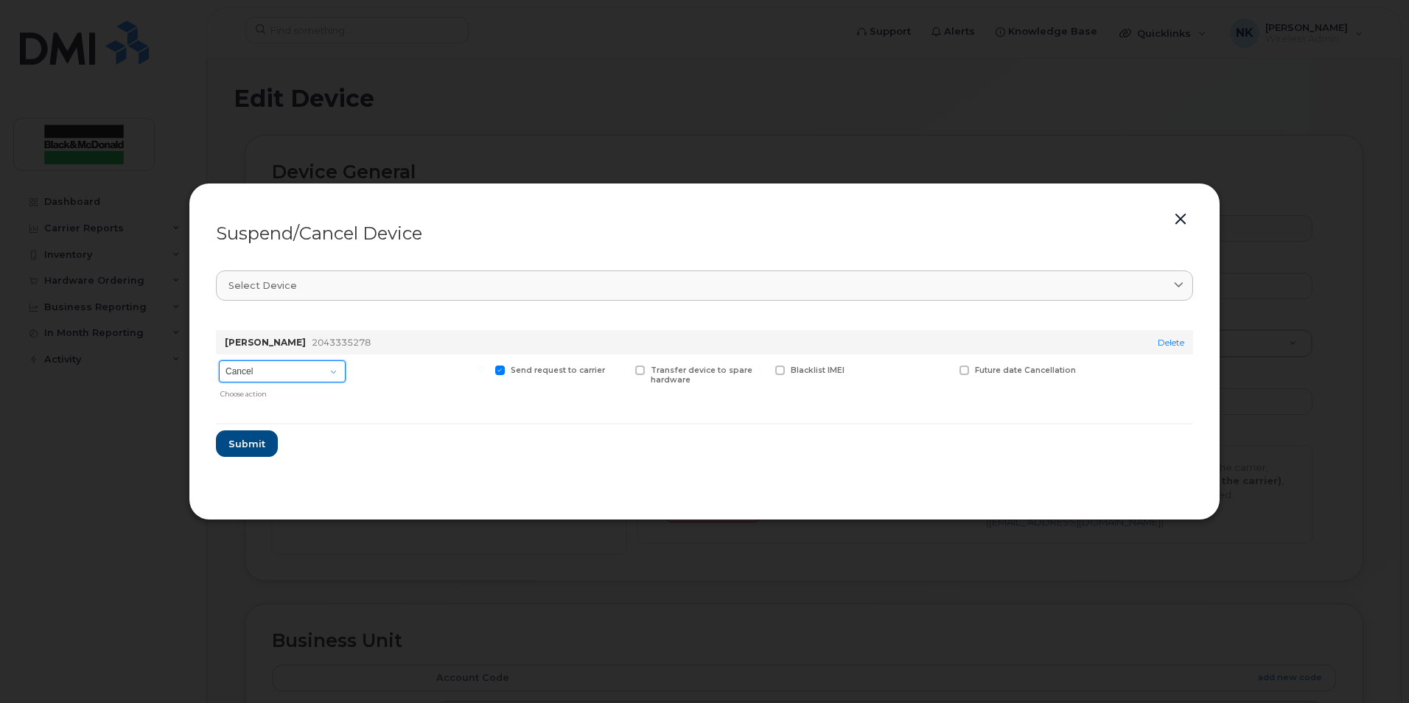
click at [219, 362] on select "Cancel Suspend - Extend Suspension Suspend - Reduced Rate Suspend - Full Rate S…" at bounding box center [282, 371] width 127 height 22
click at [318, 420] on form "Charles Green 2043335278 Delete Cancel Suspend - Extend Suspension Suspend - Re…" at bounding box center [704, 387] width 977 height 139
drag, startPoint x: 239, startPoint y: 449, endPoint x: 384, endPoint y: 426, distance: 146.3
click at [384, 426] on form "Charles Green 2043335278 Delete Cancel Suspend - Extend Suspension Suspend - Re…" at bounding box center [704, 387] width 977 height 139
click at [379, 433] on form "Charles Green 2043335278 Delete Cancel Suspend - Extend Suspension Suspend - Re…" at bounding box center [704, 387] width 977 height 139
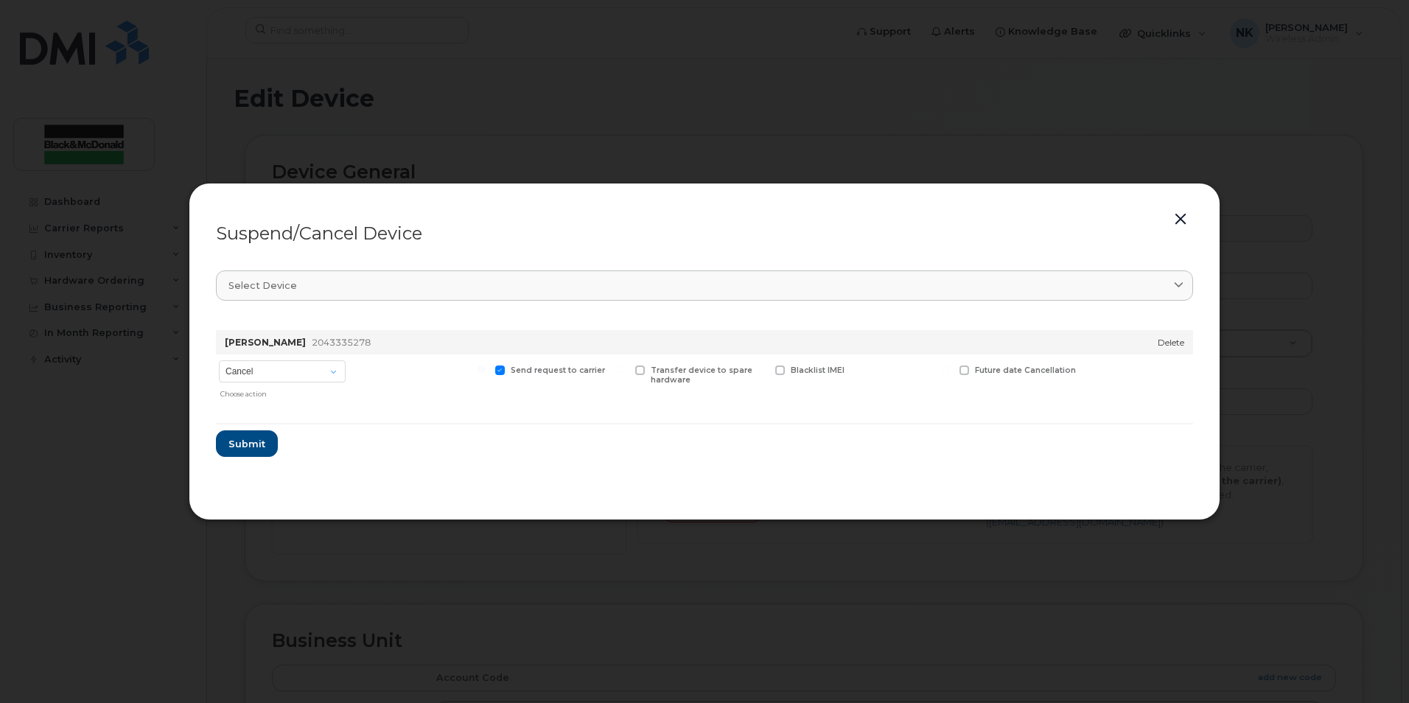
click at [1171, 342] on link "Delete" at bounding box center [1170, 342] width 27 height 11
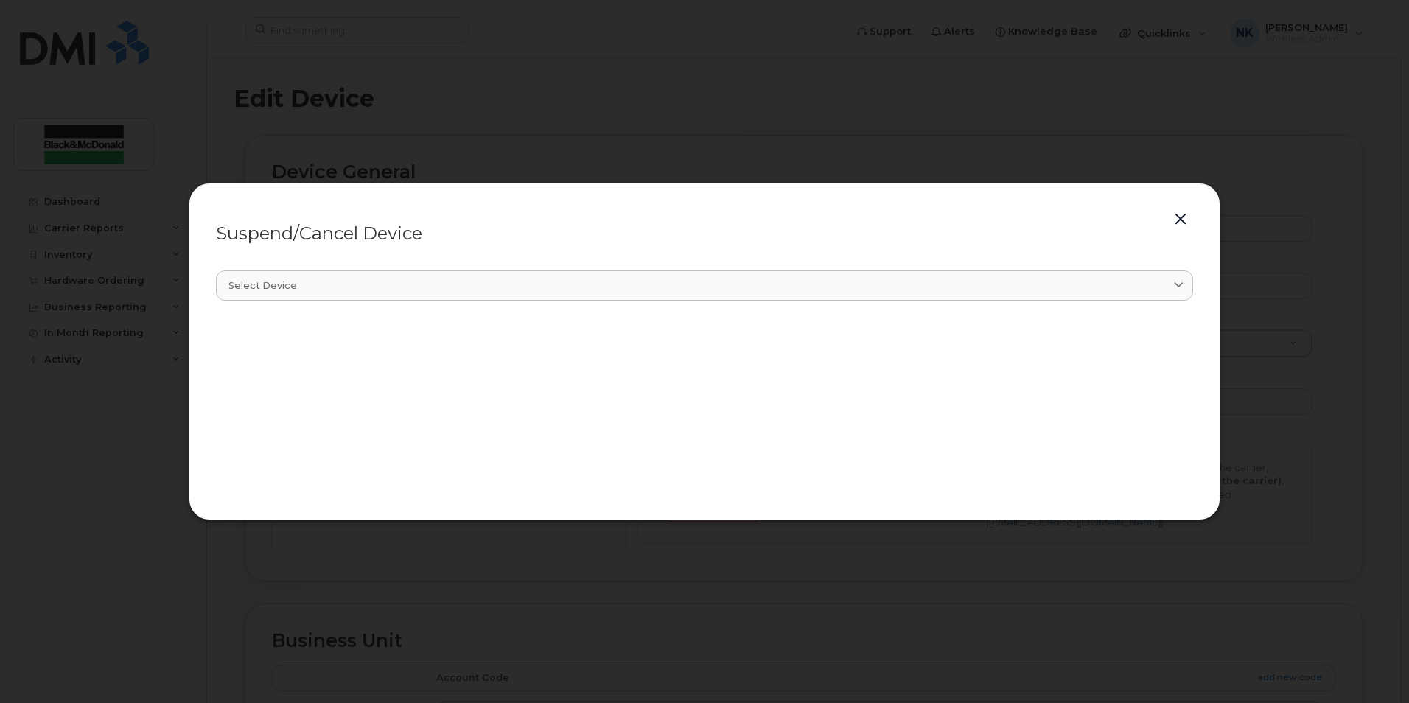
click at [1190, 217] on button "button" at bounding box center [1180, 219] width 22 height 21
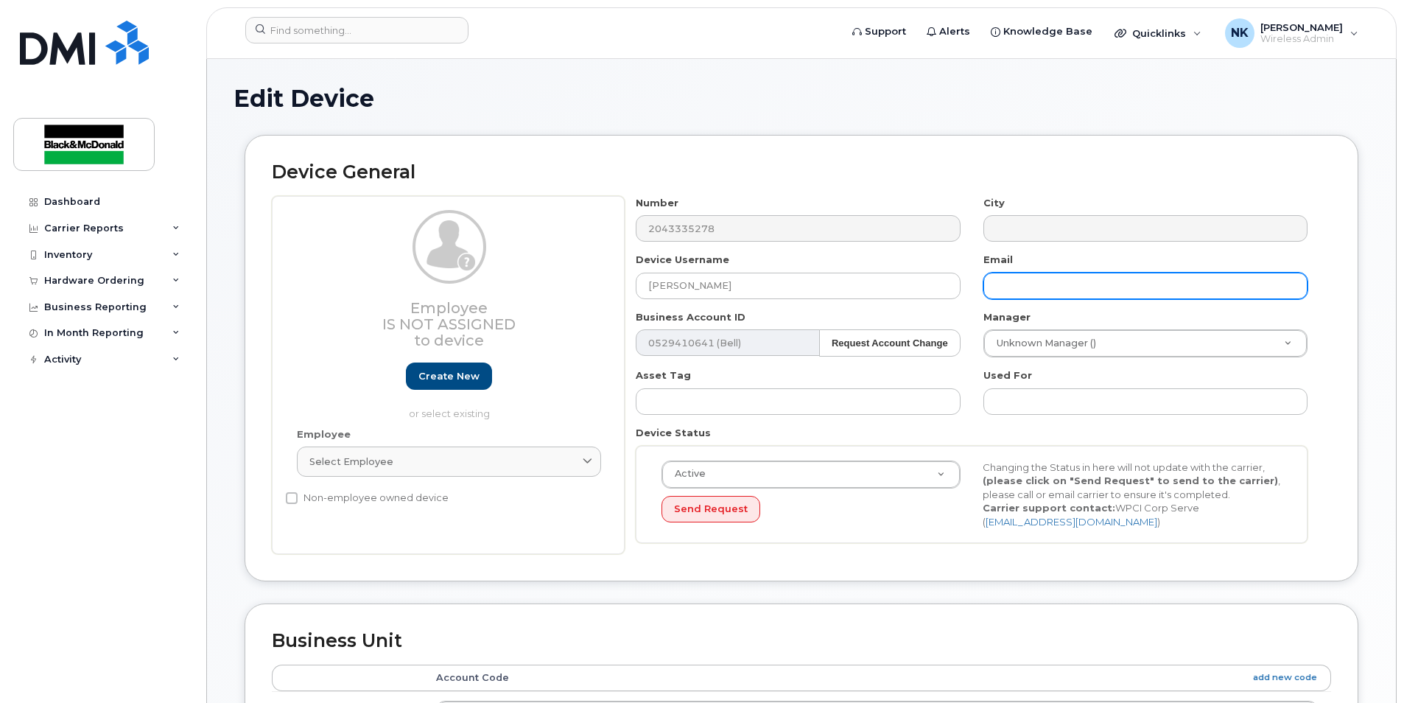
click at [1039, 284] on input "text" at bounding box center [1146, 286] width 324 height 27
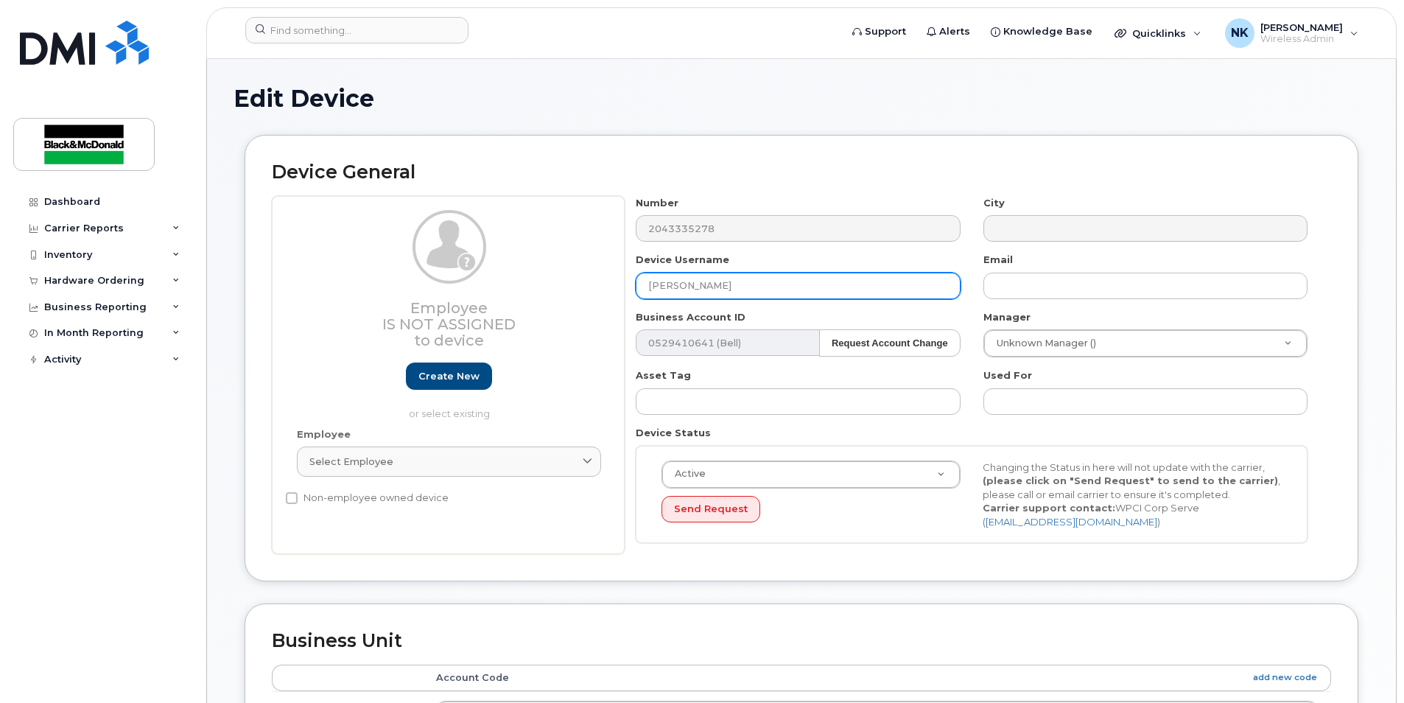
click at [802, 286] on input "Giuseppe Cisternino" at bounding box center [798, 286] width 324 height 27
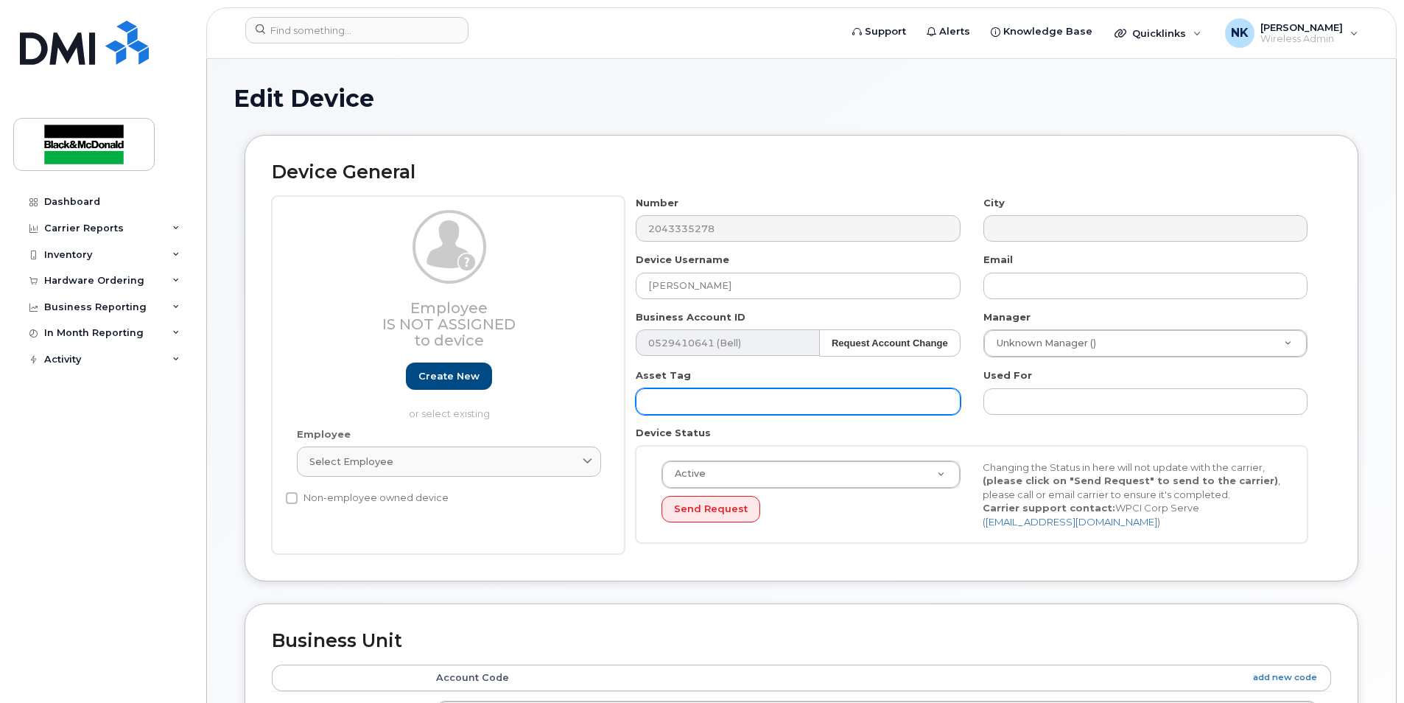
click at [790, 410] on input "text" at bounding box center [798, 401] width 324 height 27
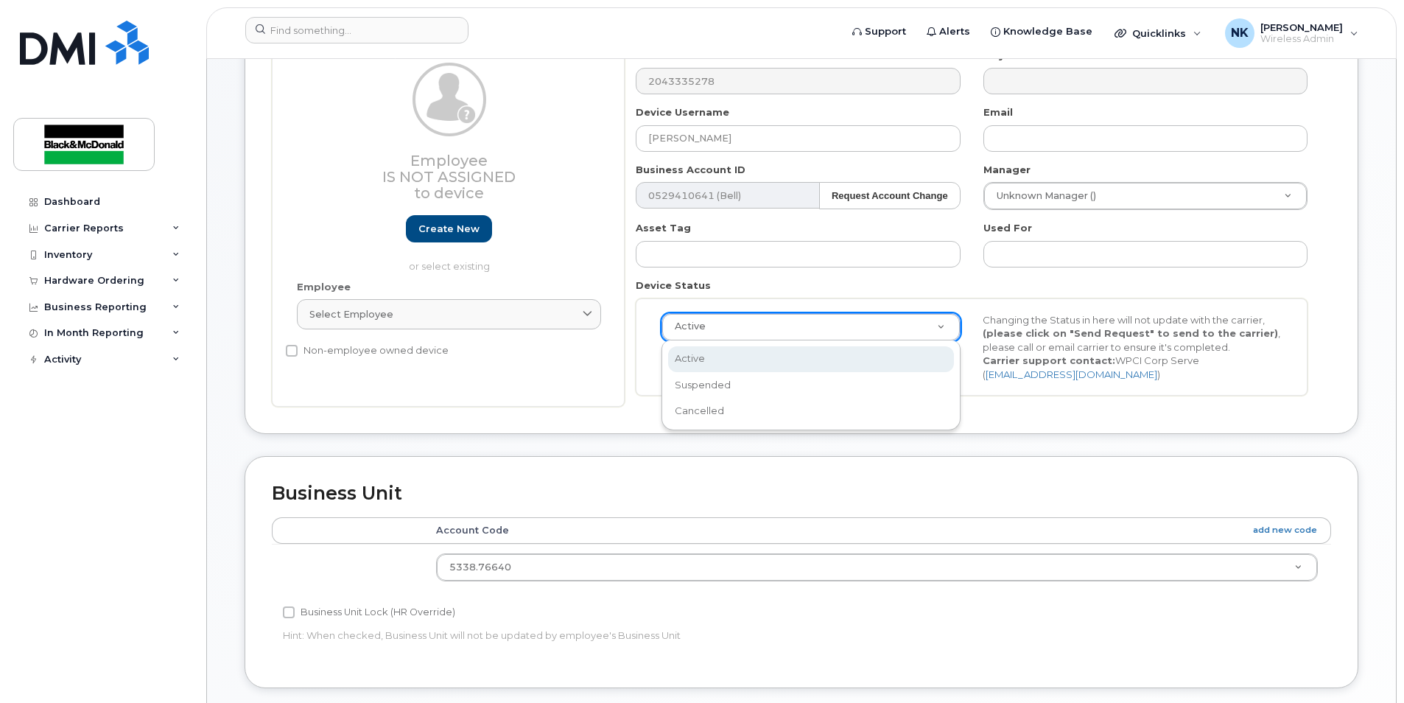
scroll to position [0, 4]
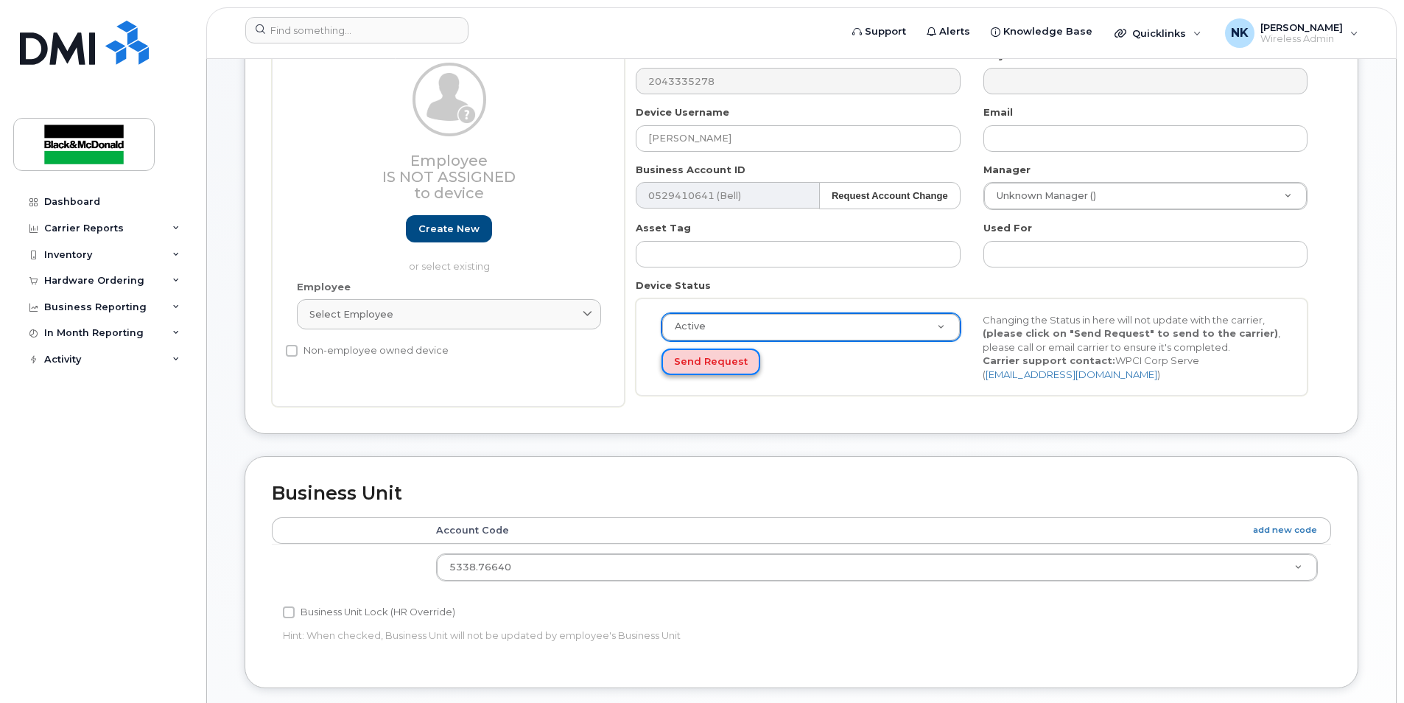
click at [695, 362] on button "Send Request" at bounding box center [711, 361] width 99 height 27
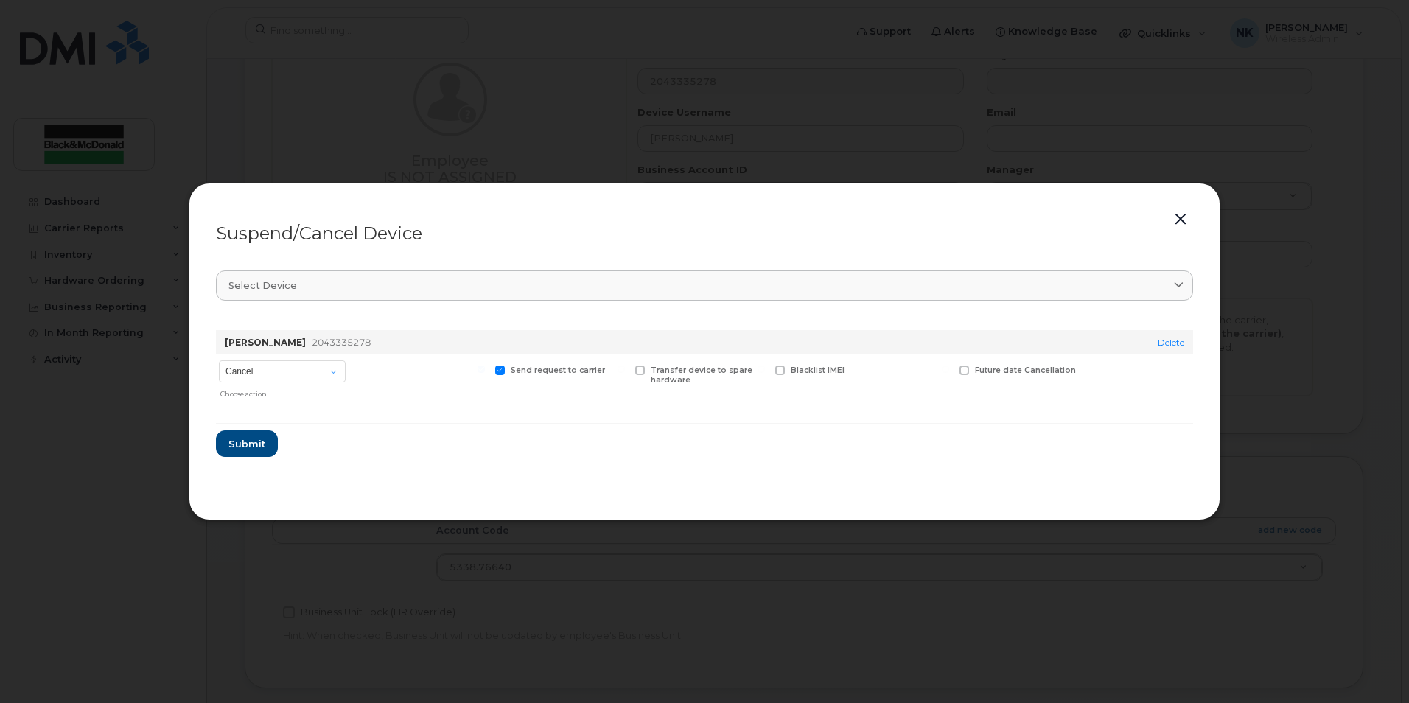
click at [1176, 220] on button "button" at bounding box center [1180, 219] width 22 height 21
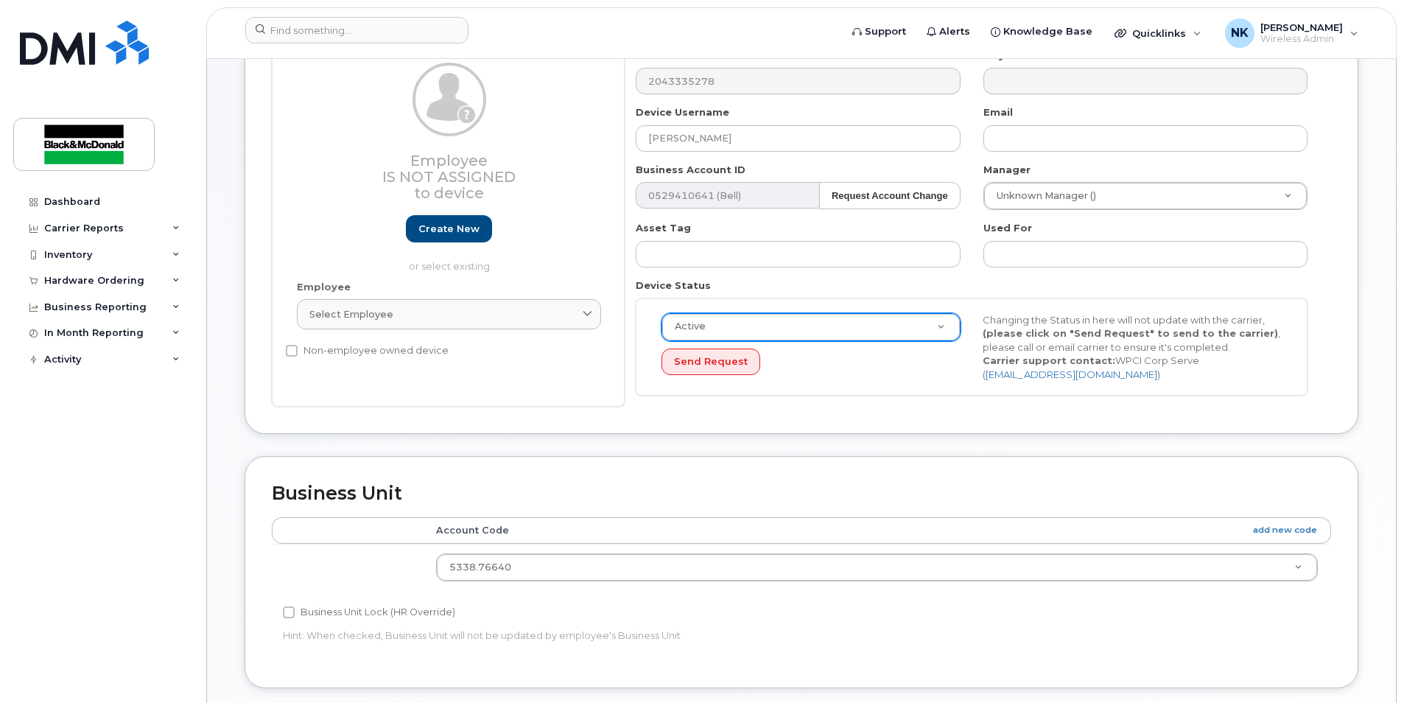
click at [580, 430] on div "Device General Employee Is not assigned to device Create new or select existing…" at bounding box center [802, 210] width 1114 height 446
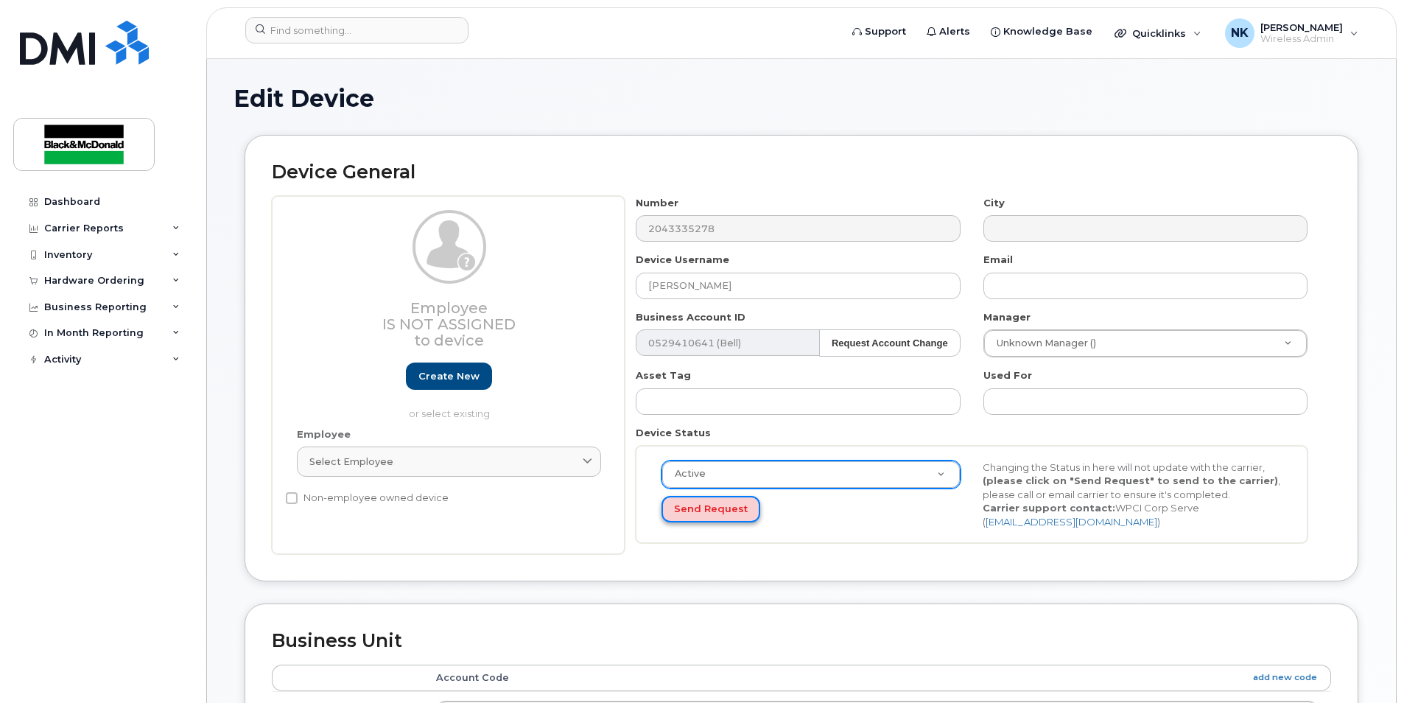
click at [708, 515] on button "Send Request" at bounding box center [711, 509] width 99 height 27
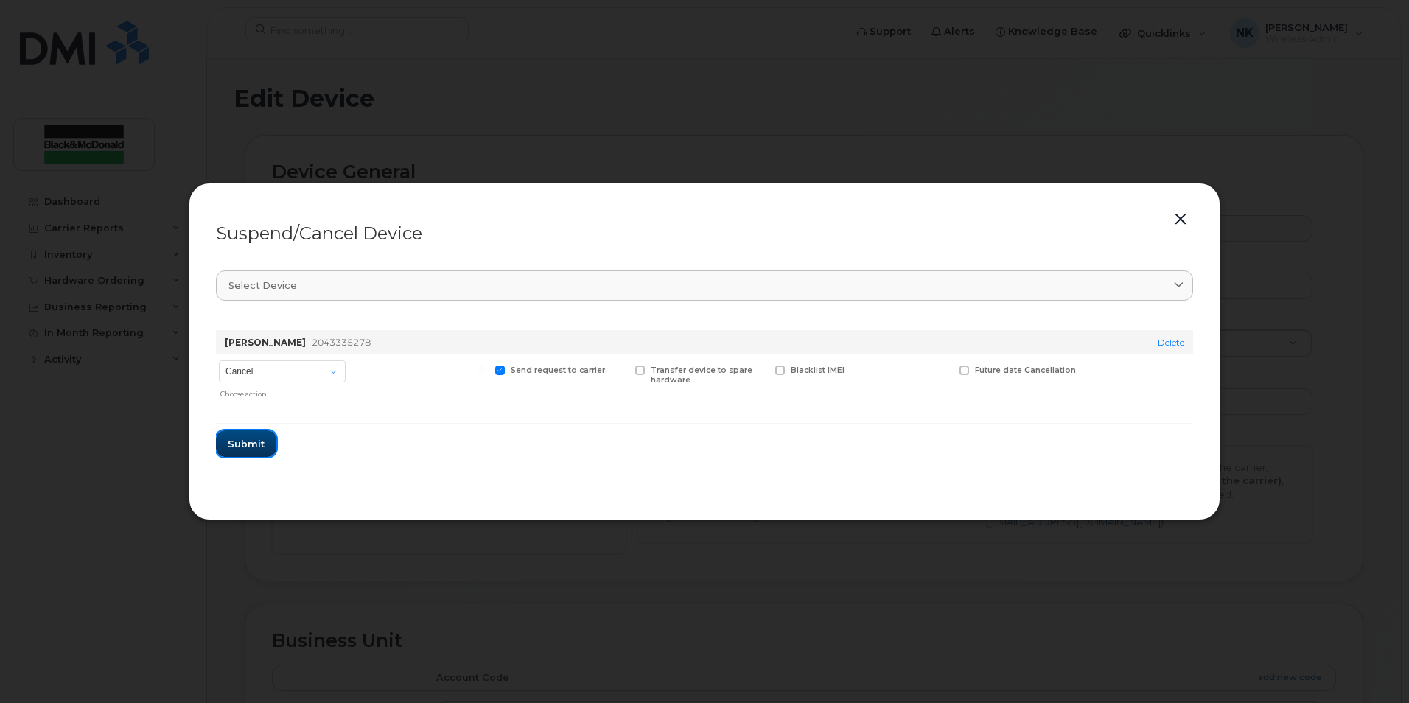
drag, startPoint x: 245, startPoint y: 455, endPoint x: 429, endPoint y: 457, distance: 184.2
click at [421, 457] on form "Charles Green 2043335278 Delete Cancel Suspend - Extend Suspension Suspend - Re…" at bounding box center [704, 387] width 977 height 139
click at [423, 446] on form "Charles Green 2043335278 Delete Cancel Suspend - Extend Suspension Suspend - Re…" at bounding box center [704, 387] width 977 height 139
click at [305, 378] on select "Cancel Suspend - Extend Suspension Suspend - Reduced Rate Suspend - Full Rate S…" at bounding box center [282, 371] width 127 height 22
click at [381, 383] on div at bounding box center [420, 379] width 136 height 51
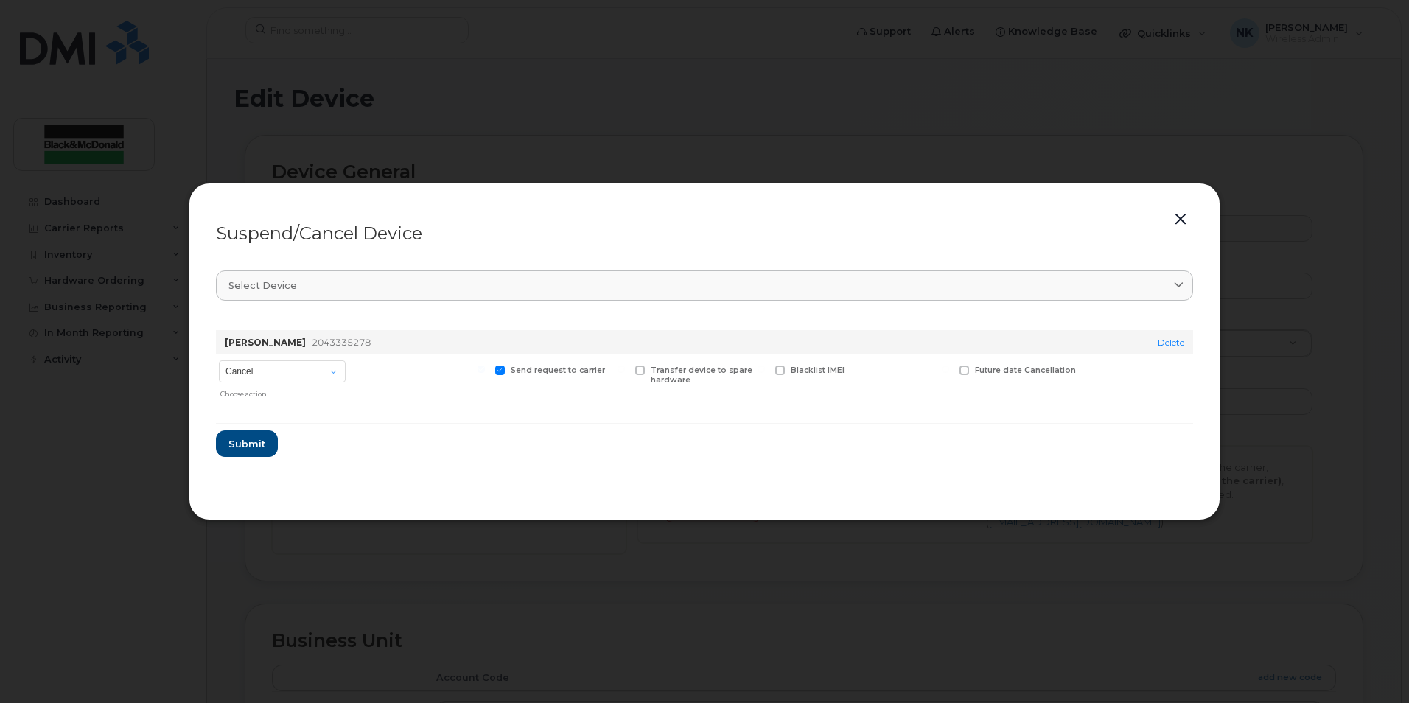
click at [1174, 219] on button "button" at bounding box center [1180, 219] width 22 height 21
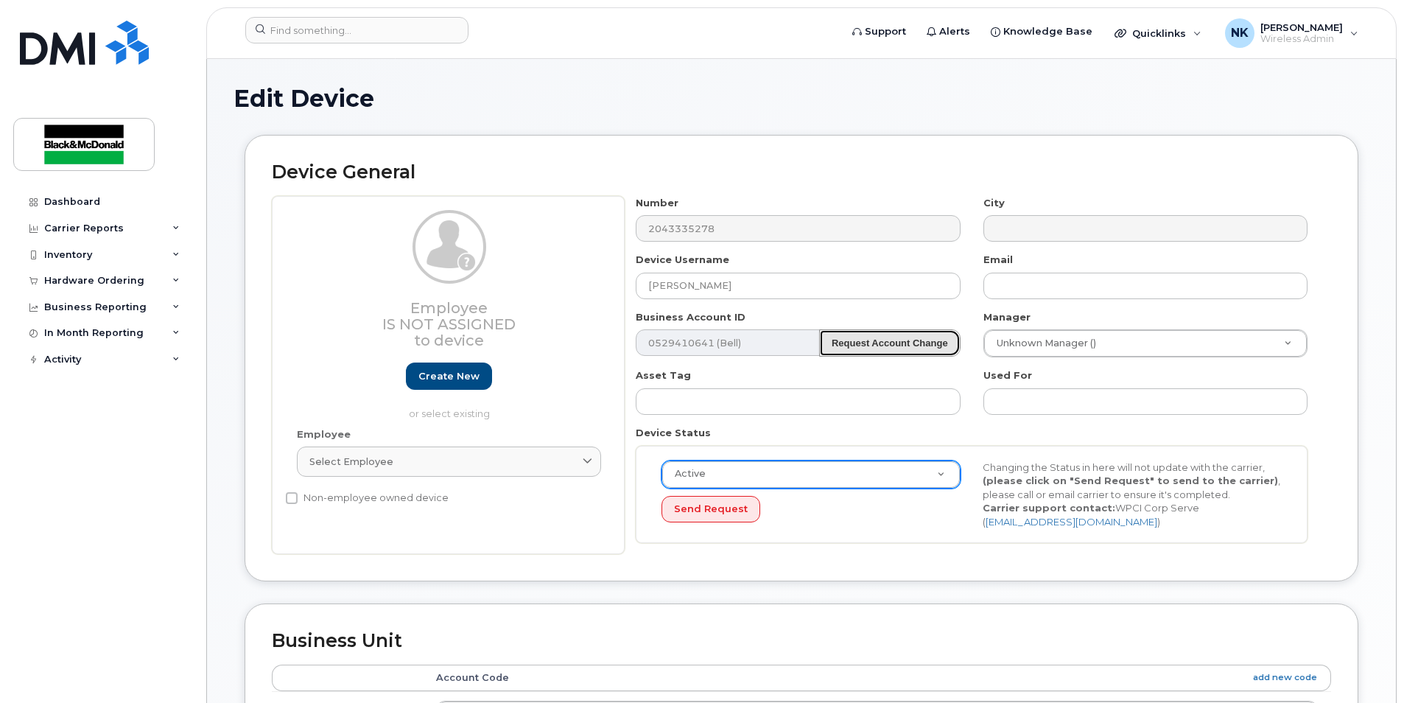
click at [891, 341] on strong "Request Account Change" at bounding box center [890, 342] width 116 height 11
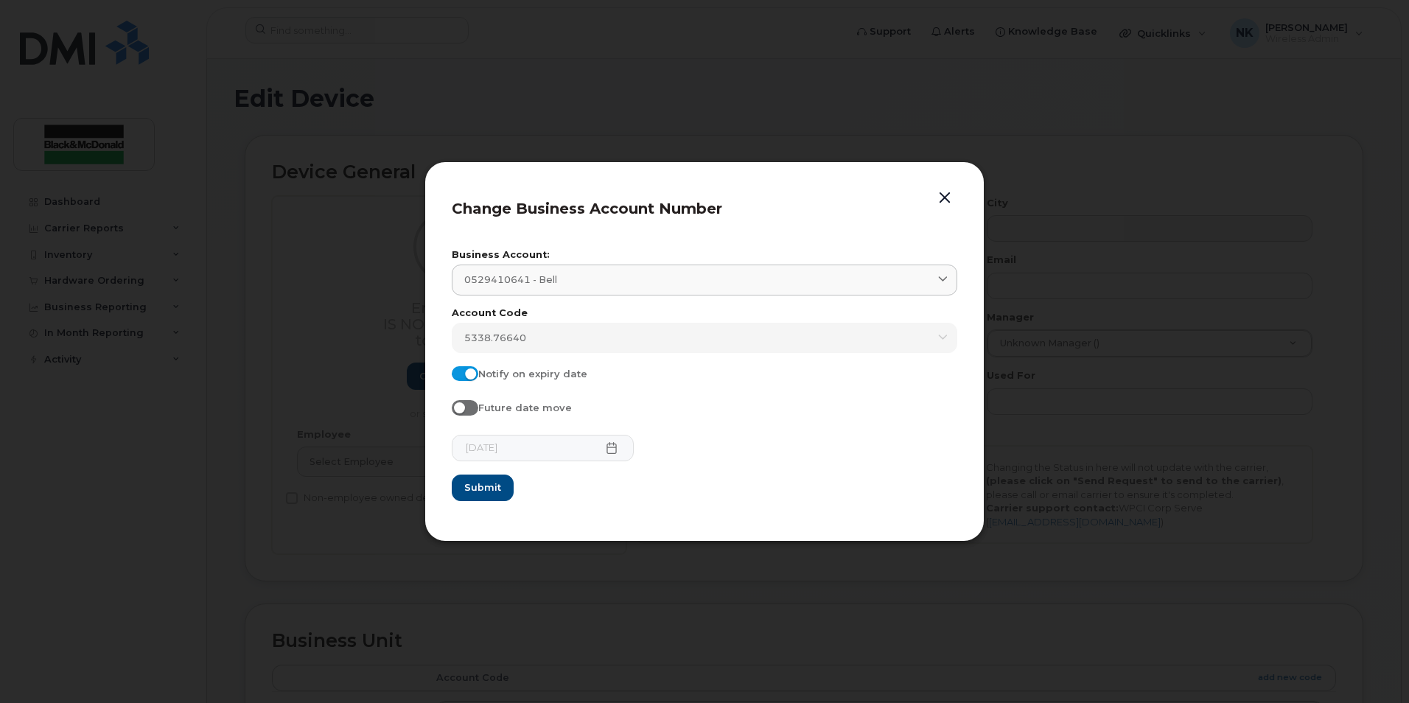
click at [942, 196] on button "button" at bounding box center [944, 198] width 22 height 21
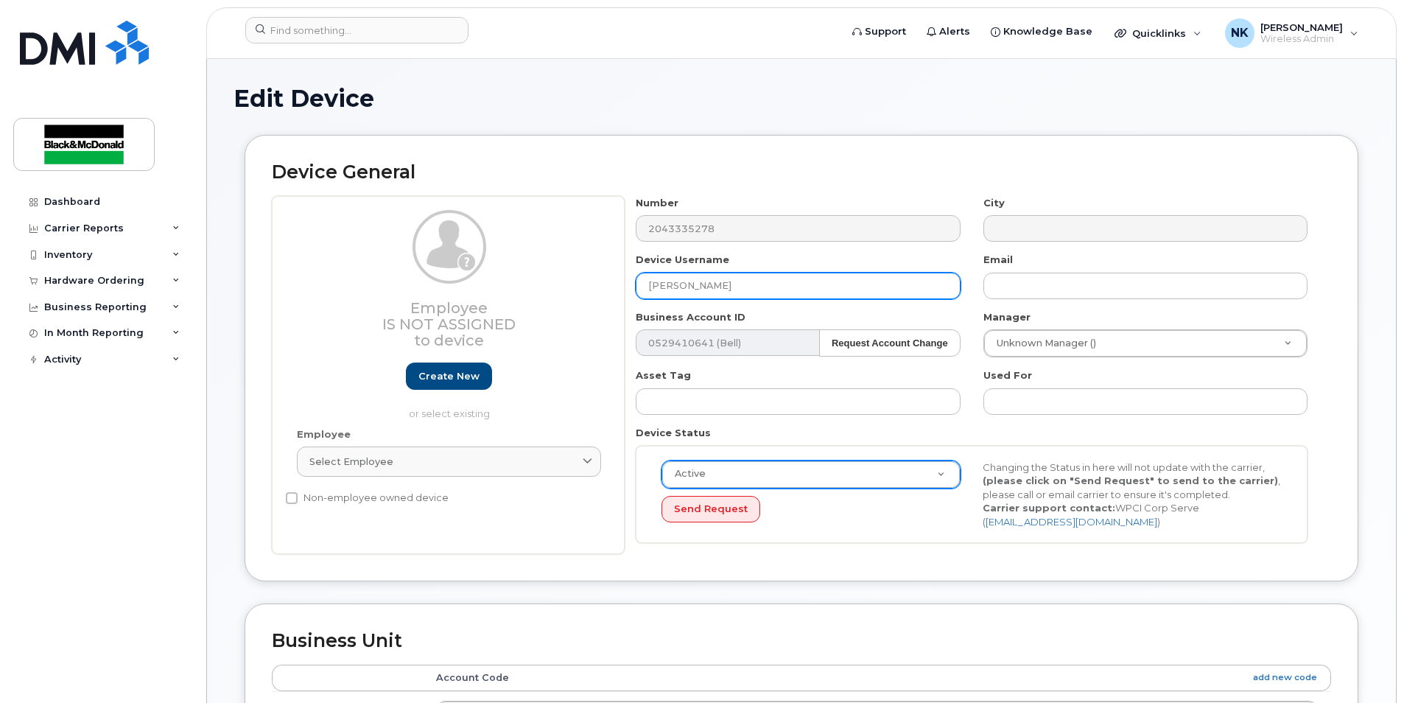
click at [760, 288] on input "Giuseppe Cisternino" at bounding box center [798, 286] width 324 height 27
click at [762, 290] on input "Giuseppe Cisternino" at bounding box center [798, 286] width 324 height 27
click at [791, 288] on input "Giuseppe Cisternino" at bounding box center [798, 286] width 324 height 27
click at [847, 280] on input "Giuseppe Cisternino" at bounding box center [798, 286] width 324 height 27
click at [817, 282] on input "Giuseppe Cisternino" at bounding box center [798, 286] width 324 height 27
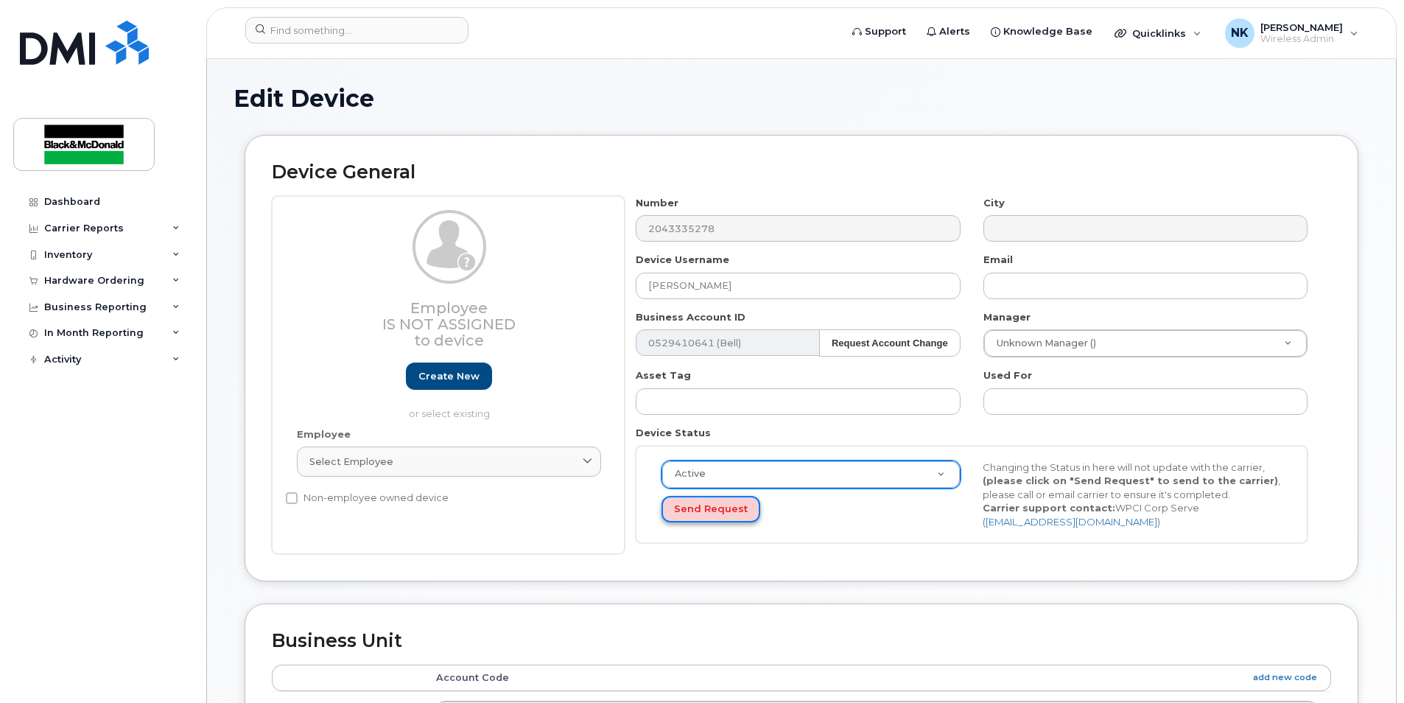
click at [728, 518] on button "Send Request" at bounding box center [711, 509] width 99 height 27
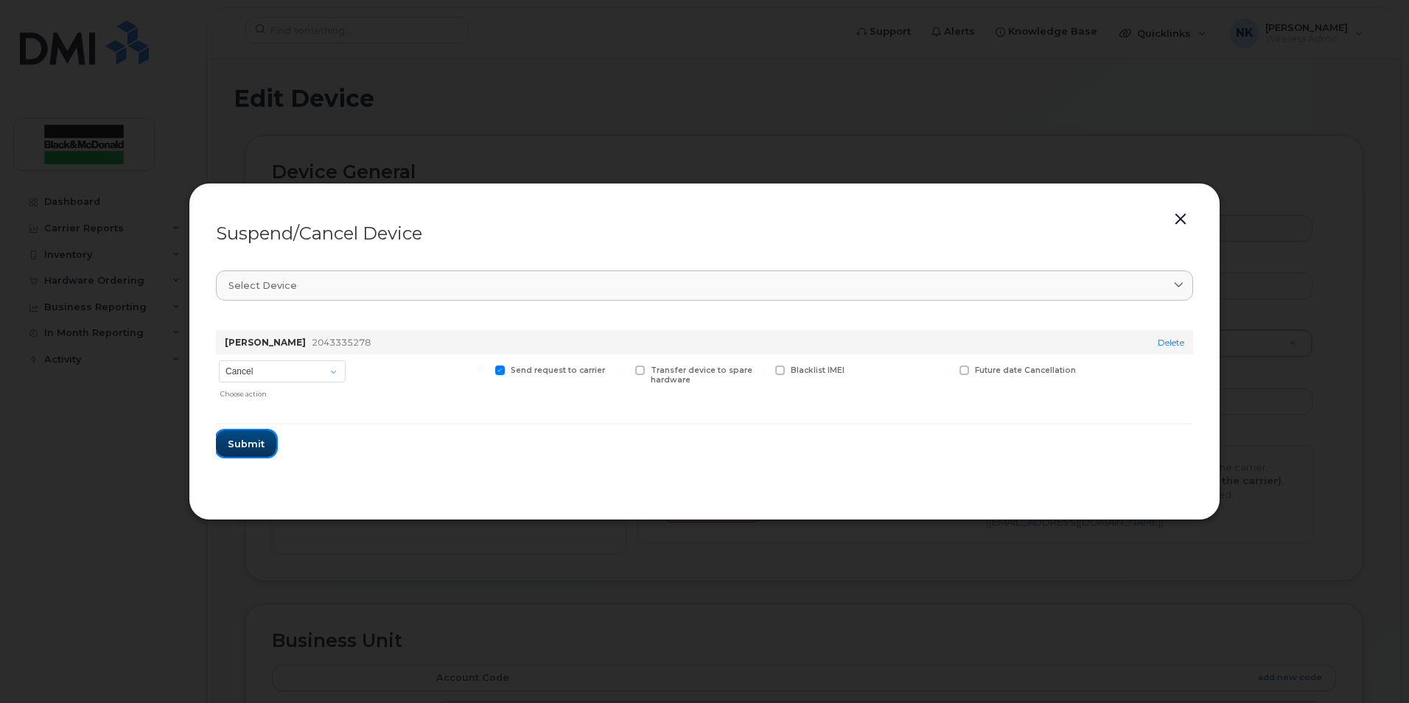
drag, startPoint x: 248, startPoint y: 451, endPoint x: 914, endPoint y: 432, distance: 667.0
click at [875, 436] on form "Charles Green 2043335278 Delete Cancel Suspend - Extend Suspension Suspend - Re…" at bounding box center [704, 387] width 977 height 139
click at [1177, 218] on button "button" at bounding box center [1180, 219] width 22 height 21
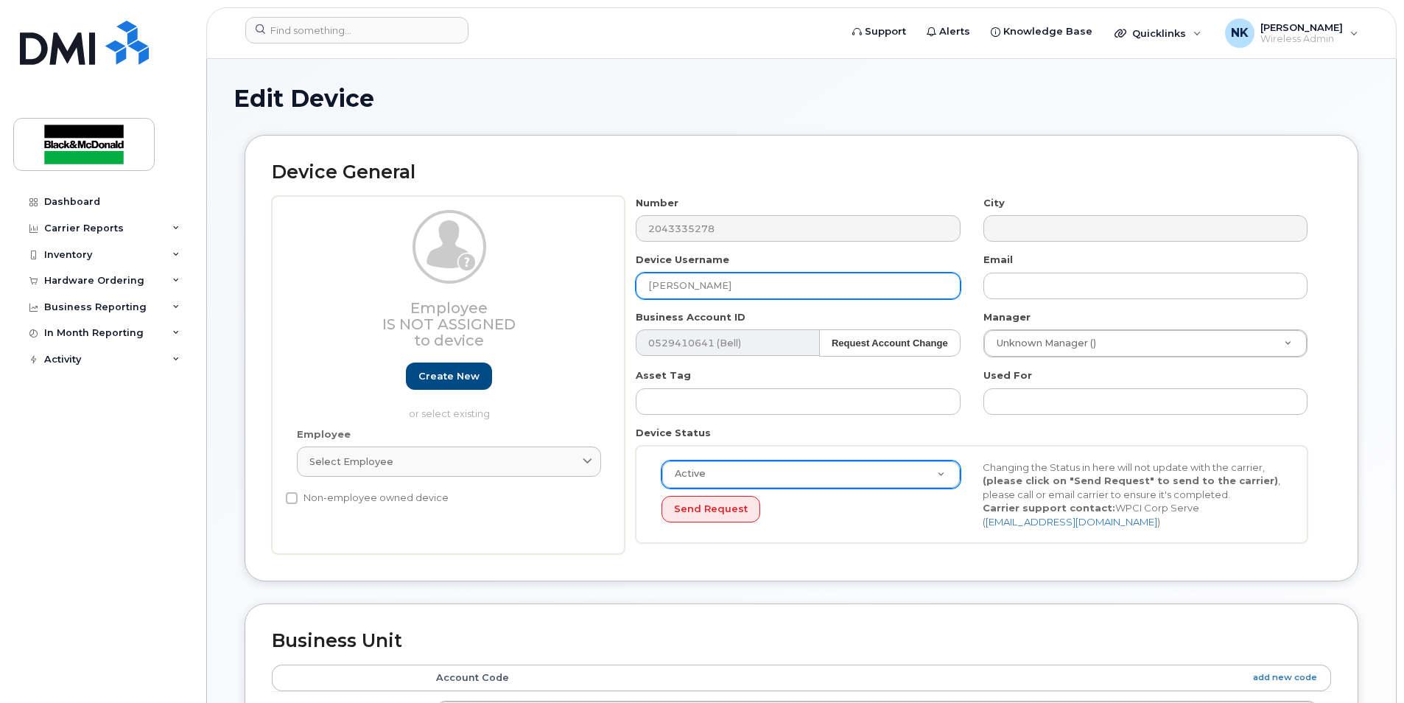
click at [763, 290] on input "Giuseppe Cisternino" at bounding box center [798, 286] width 324 height 27
click at [475, 315] on h3 "Employee Is not assigned to device" at bounding box center [449, 324] width 304 height 49
drag, startPoint x: 535, startPoint y: 312, endPoint x: 392, endPoint y: 313, distance: 142.9
click at [399, 313] on h3 "Employee Is not assigned to device" at bounding box center [449, 324] width 304 height 49
click at [97, 273] on div "Hardware Ordering" at bounding box center [102, 280] width 178 height 27
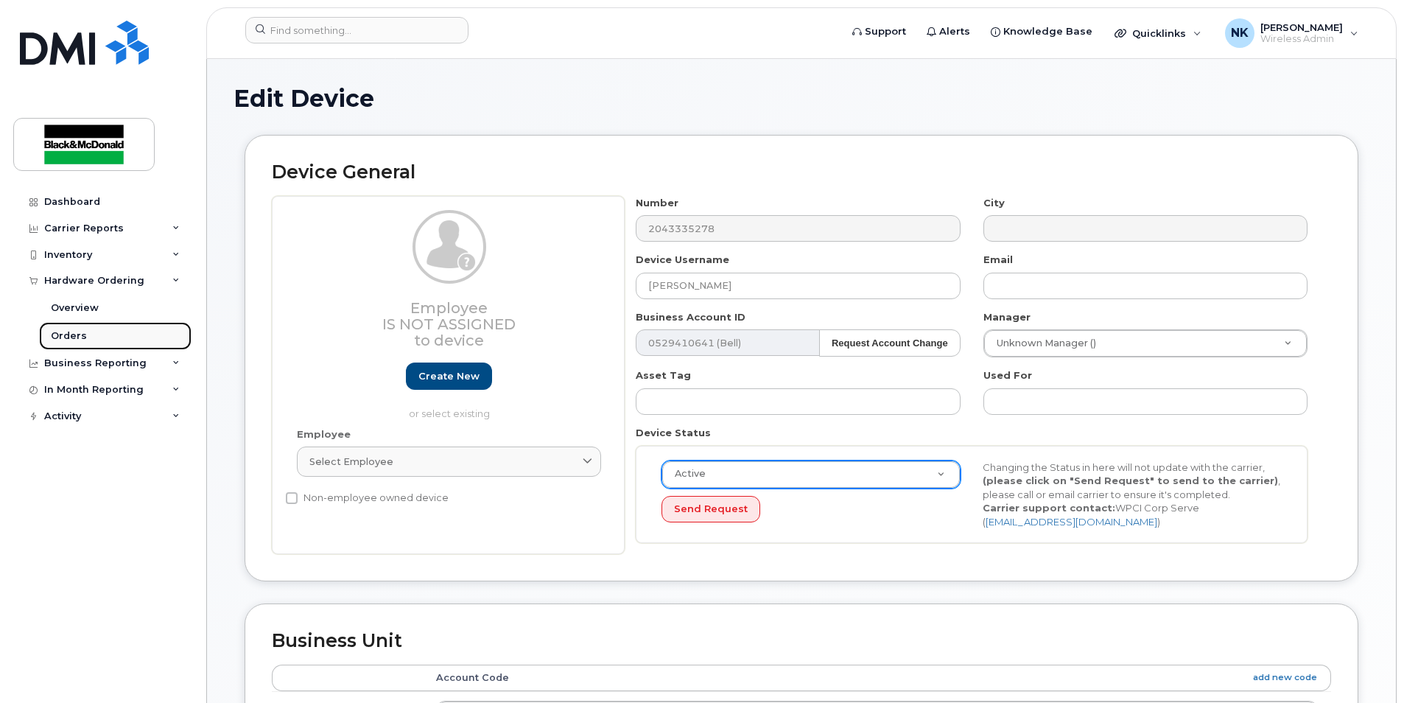
click at [85, 333] on link "Orders" at bounding box center [115, 336] width 152 height 28
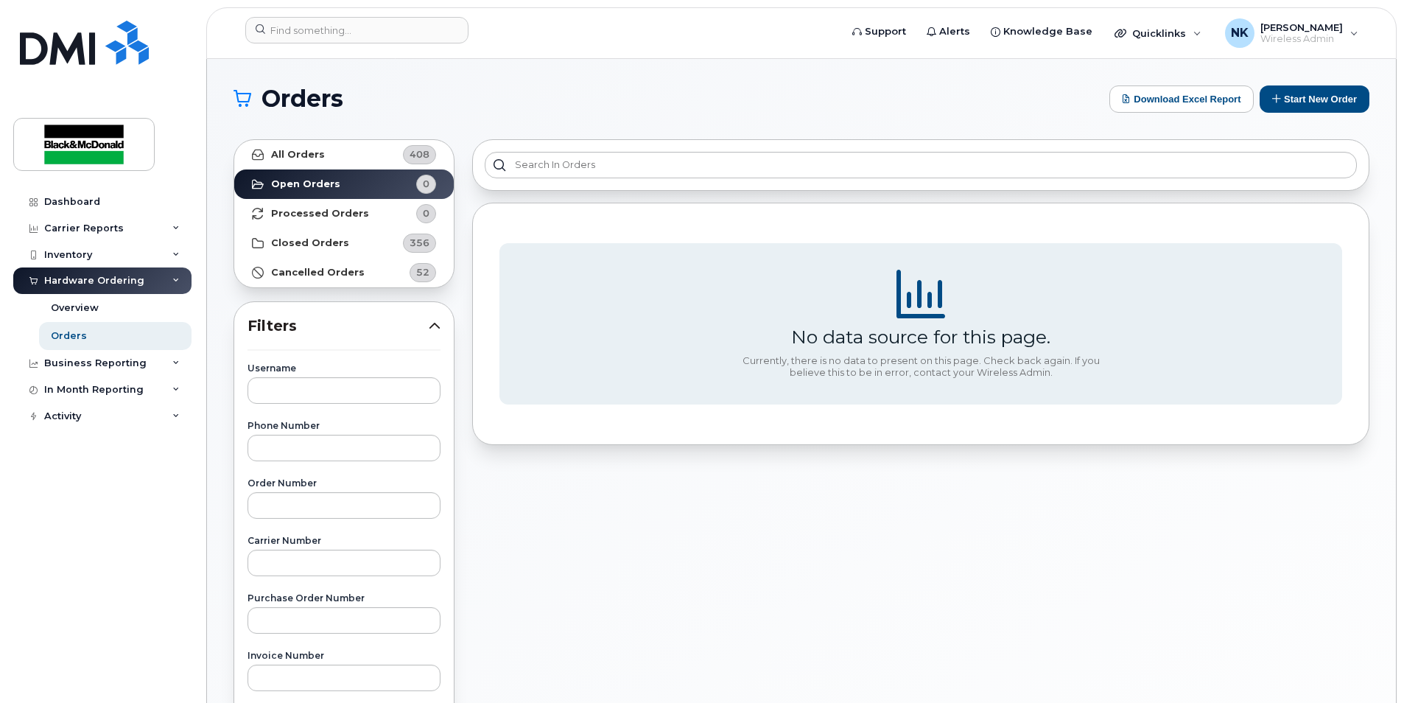
click at [165, 278] on div "Hardware Ordering" at bounding box center [102, 280] width 178 height 27
click at [346, 189] on link "Open Orders 0" at bounding box center [344, 183] width 220 height 29
click at [113, 281] on div "Hardware Ordering" at bounding box center [94, 281] width 100 height 12
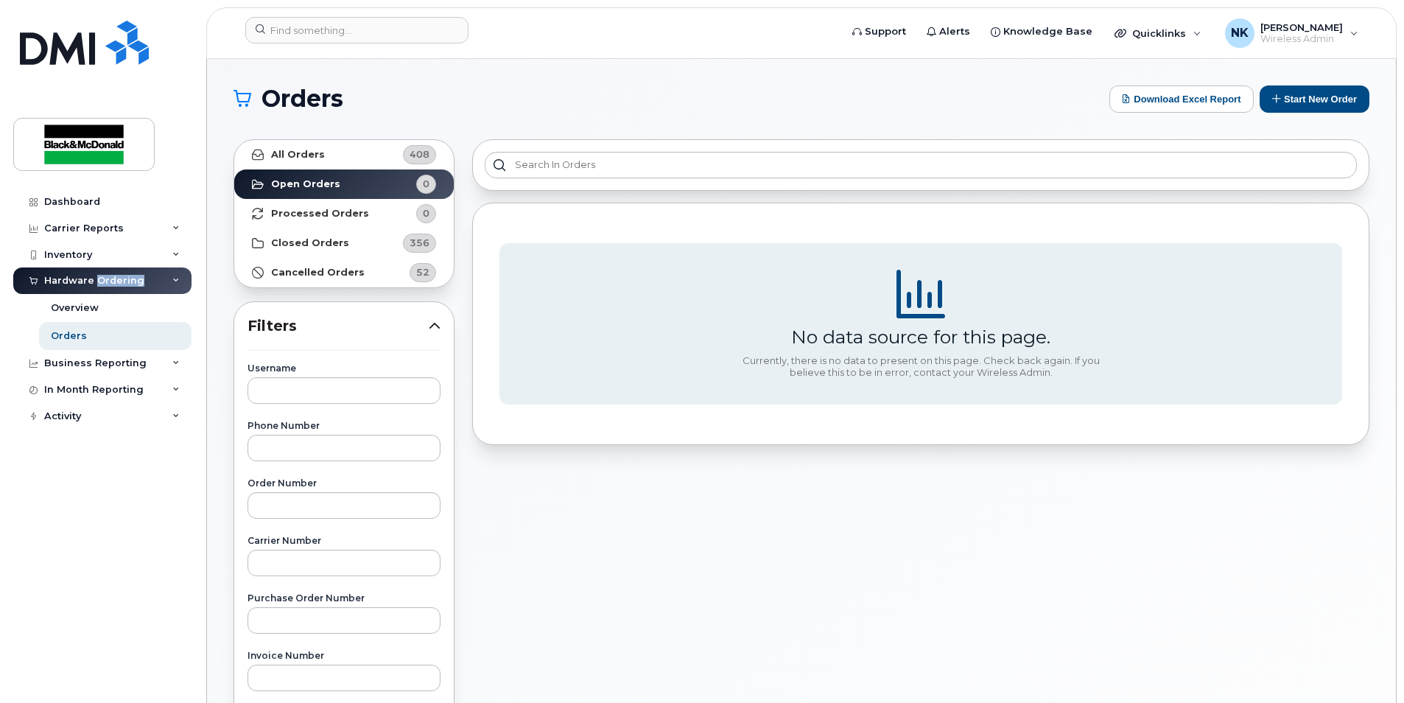
click at [112, 283] on div "Hardware Ordering" at bounding box center [94, 281] width 100 height 12
drag, startPoint x: 112, startPoint y: 283, endPoint x: 88, endPoint y: 306, distance: 32.8
click at [88, 306] on div "Overview" at bounding box center [75, 307] width 48 height 13
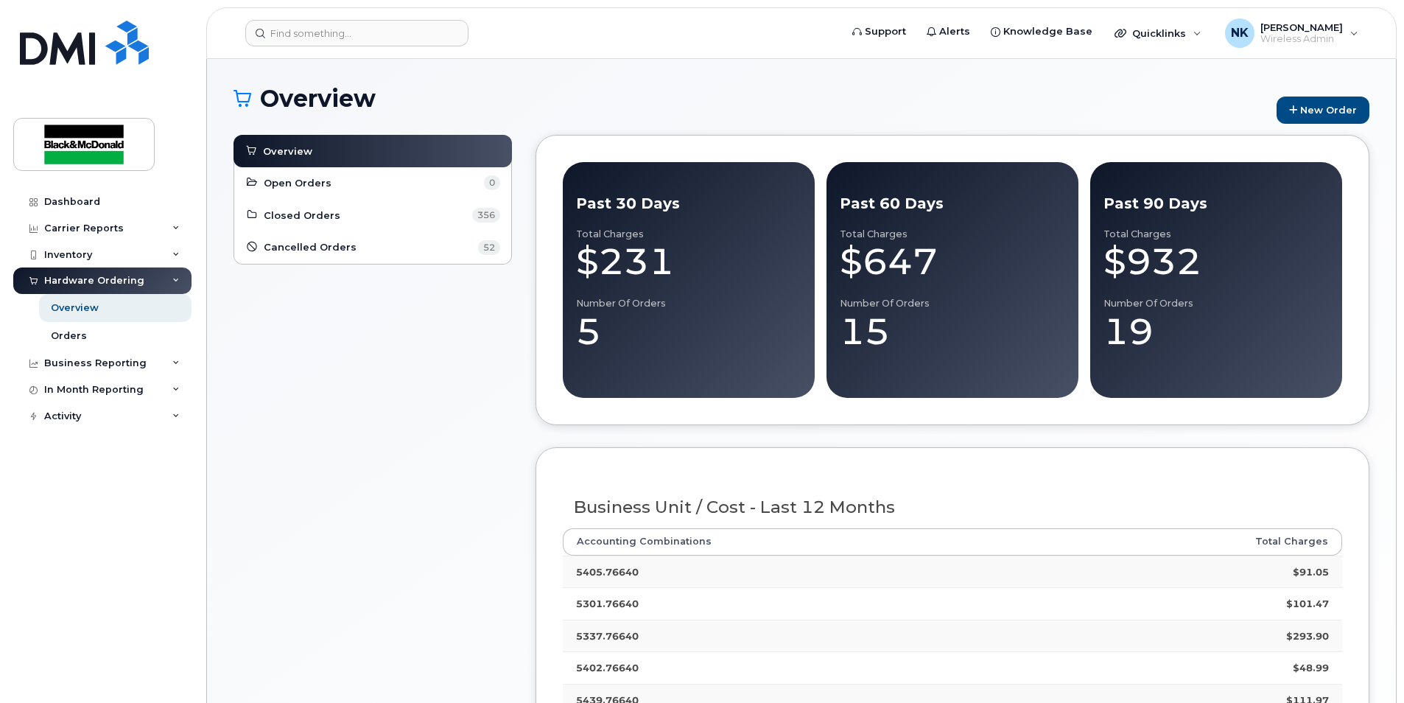
click at [77, 277] on div "Hardware Ordering" at bounding box center [94, 281] width 100 height 12
click at [81, 283] on div "Hardware Ordering" at bounding box center [94, 281] width 100 height 12
click at [86, 318] on link "Overview" at bounding box center [115, 308] width 152 height 28
click at [91, 309] on div "Overview" at bounding box center [75, 307] width 48 height 13
click at [108, 278] on div "Hardware Ordering" at bounding box center [94, 281] width 100 height 12
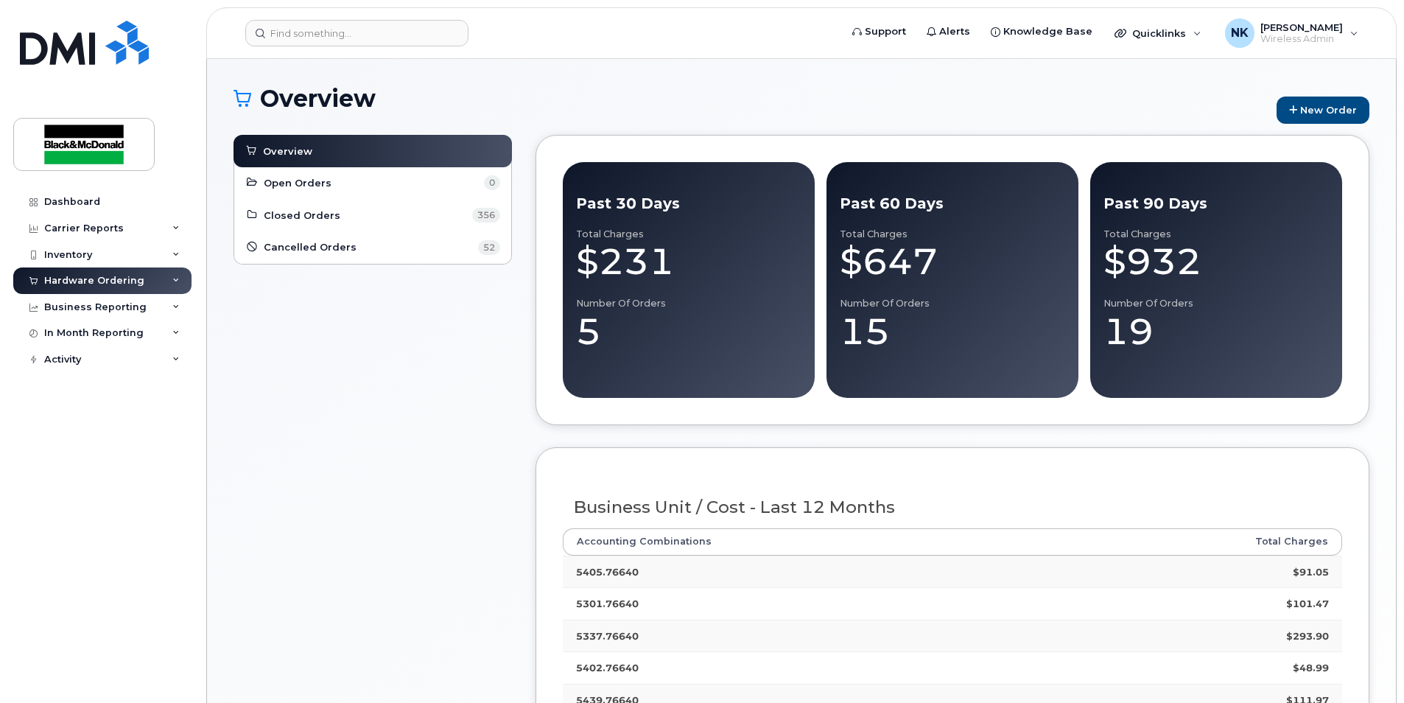
click at [108, 278] on div "Hardware Ordering" at bounding box center [94, 281] width 100 height 12
click at [134, 254] on div "Inventory" at bounding box center [102, 255] width 178 height 27
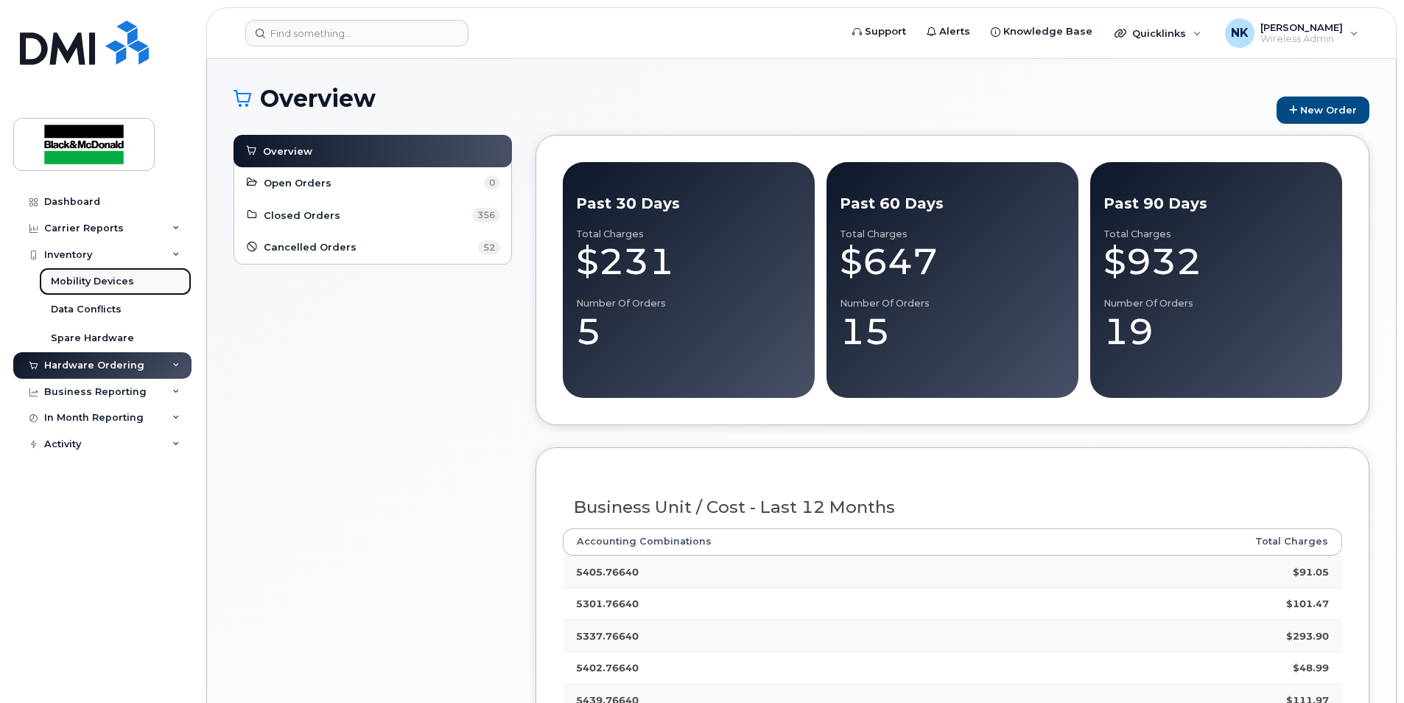
click at [111, 279] on div "Mobility Devices" at bounding box center [92, 281] width 83 height 13
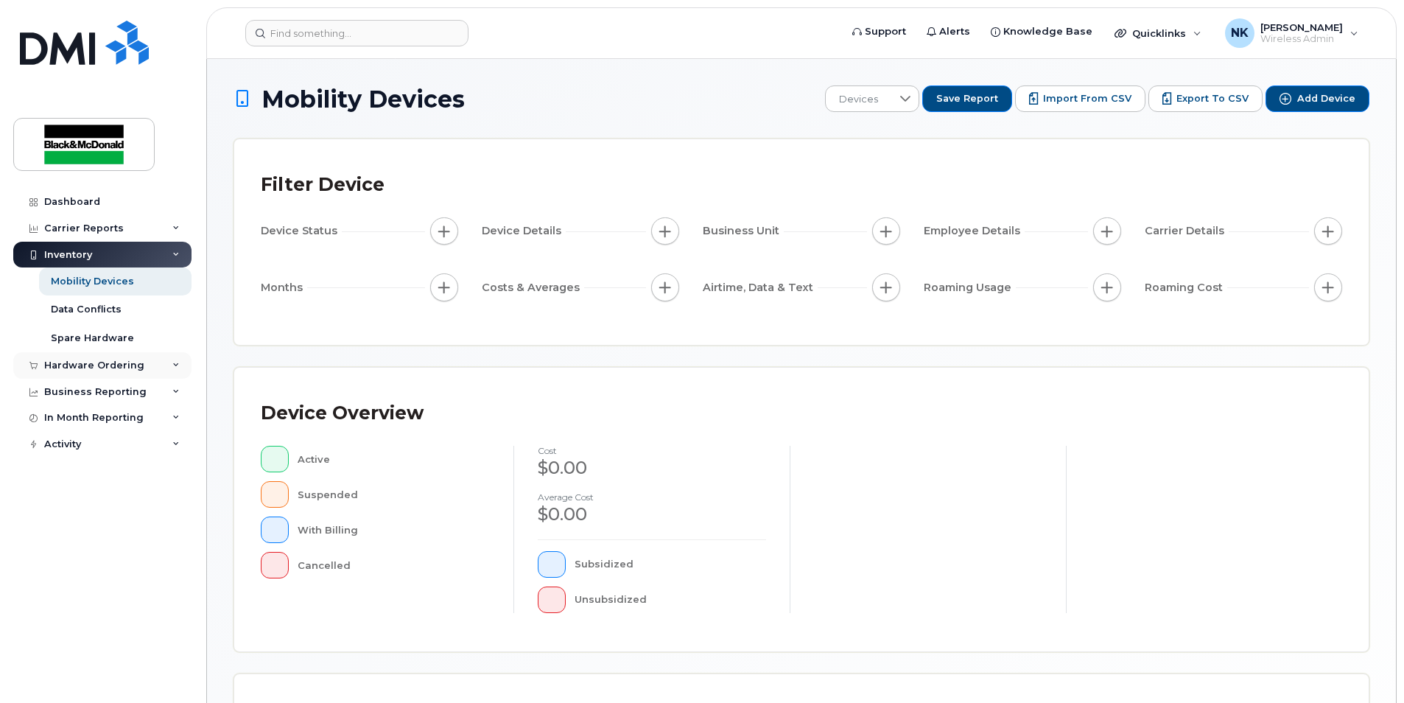
click at [94, 362] on div "Hardware Ordering" at bounding box center [94, 366] width 100 height 12
click at [74, 425] on div "Orders" at bounding box center [69, 420] width 36 height 13
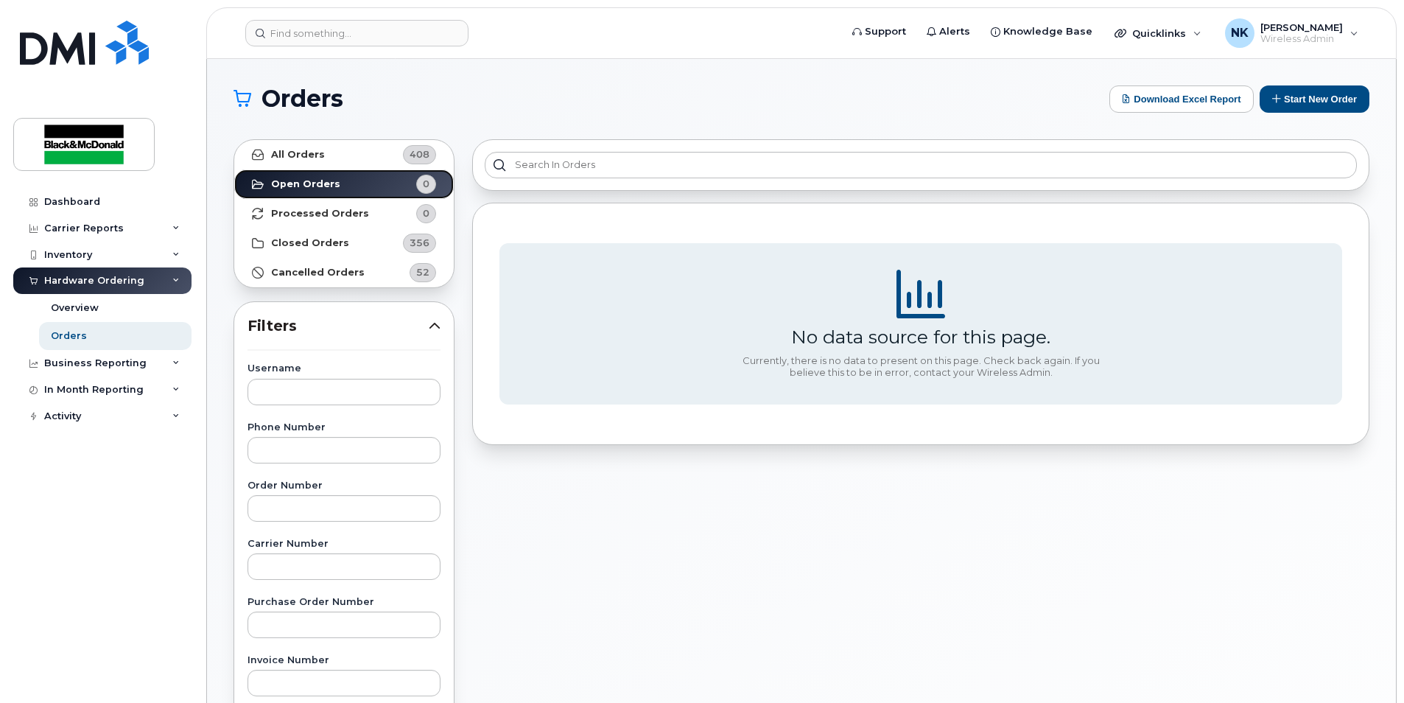
click at [356, 178] on link "Open Orders 0" at bounding box center [344, 183] width 220 height 29
click at [336, 187] on link "Open Orders 0" at bounding box center [344, 183] width 220 height 29
click at [1305, 101] on button "Start New Order" at bounding box center [1315, 98] width 110 height 27
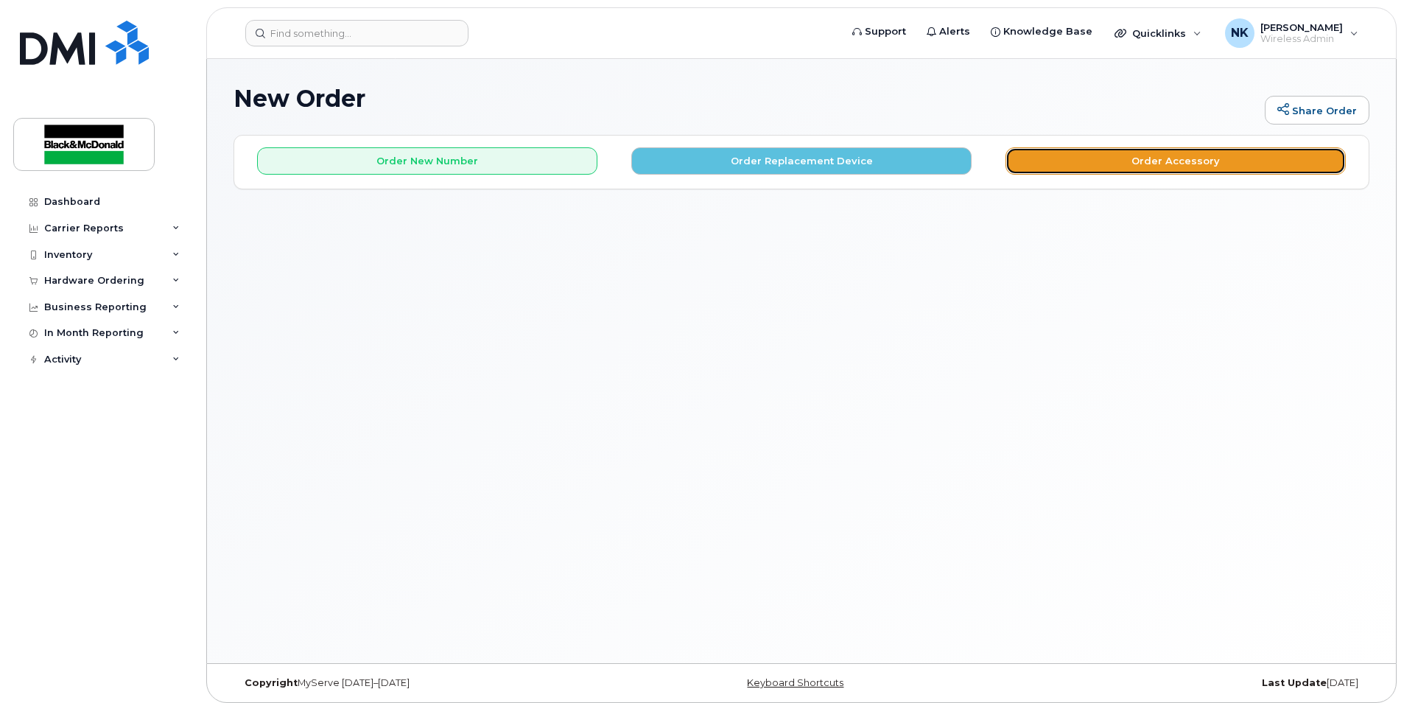
click at [1108, 163] on button "Order Accessory" at bounding box center [1176, 160] width 340 height 27
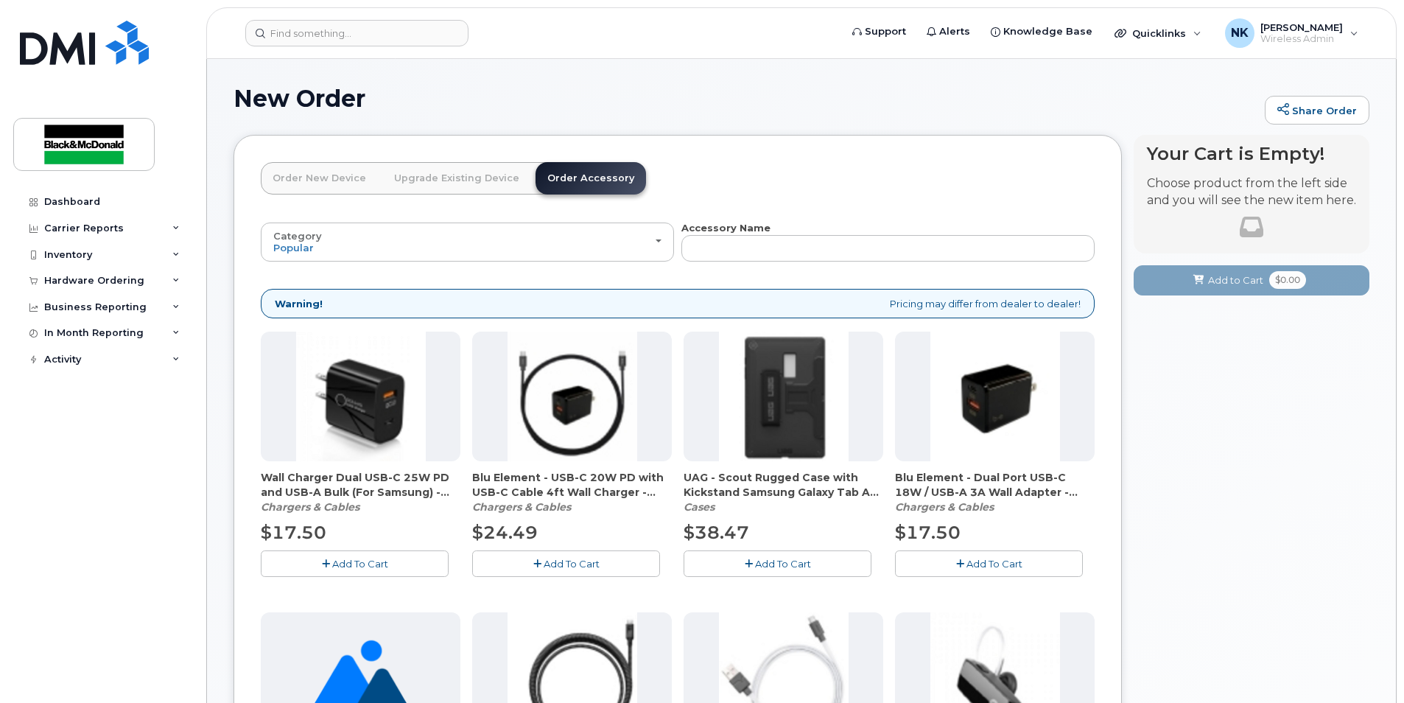
click at [348, 176] on link "Order New Device" at bounding box center [319, 178] width 117 height 32
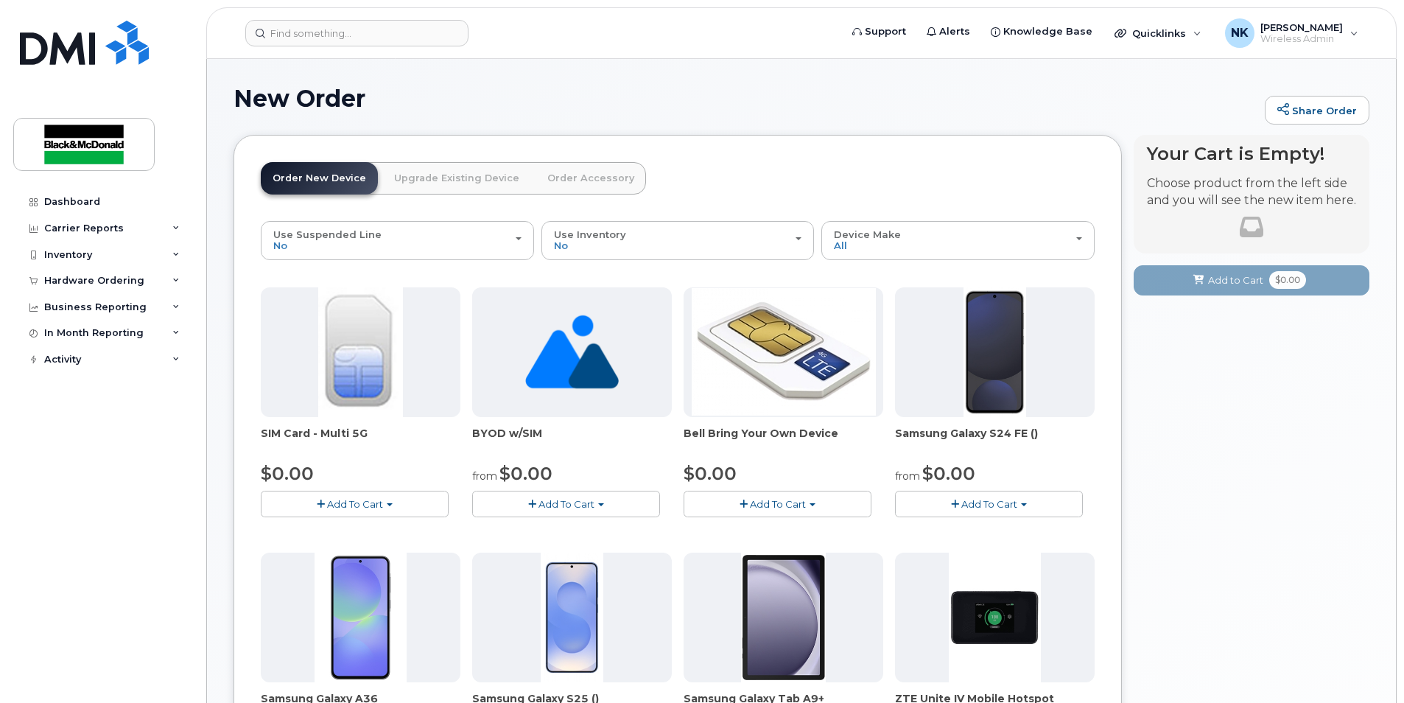
click at [599, 189] on link "Order Accessory" at bounding box center [591, 178] width 111 height 32
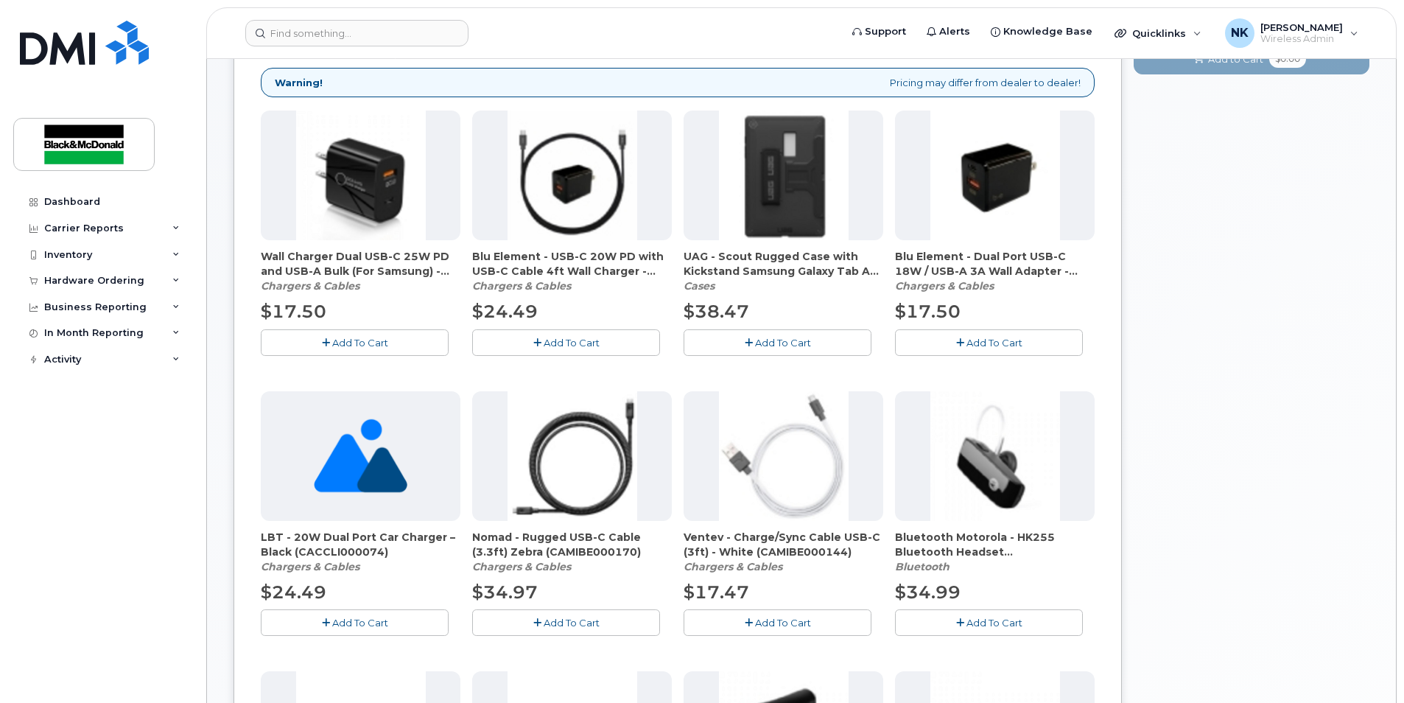
scroll to position [147, 0]
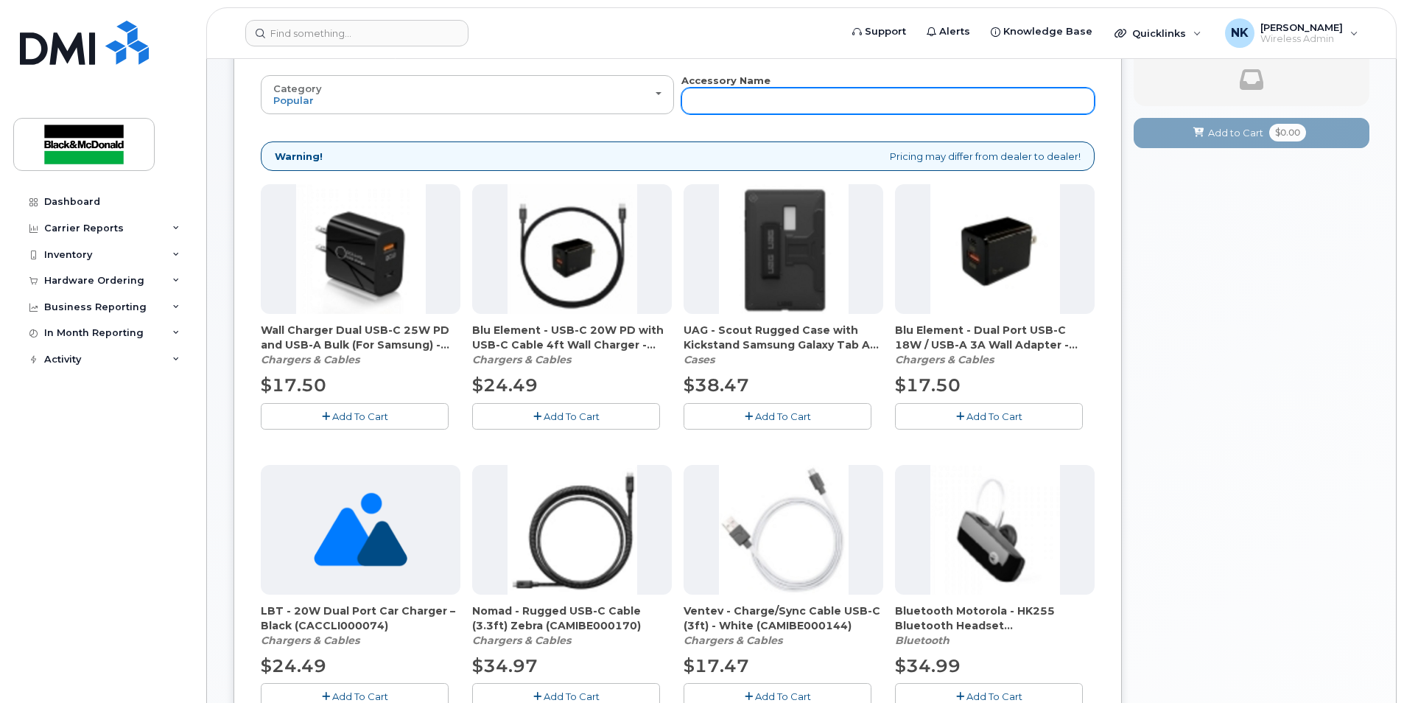
click at [728, 102] on input "text" at bounding box center [887, 101] width 413 height 27
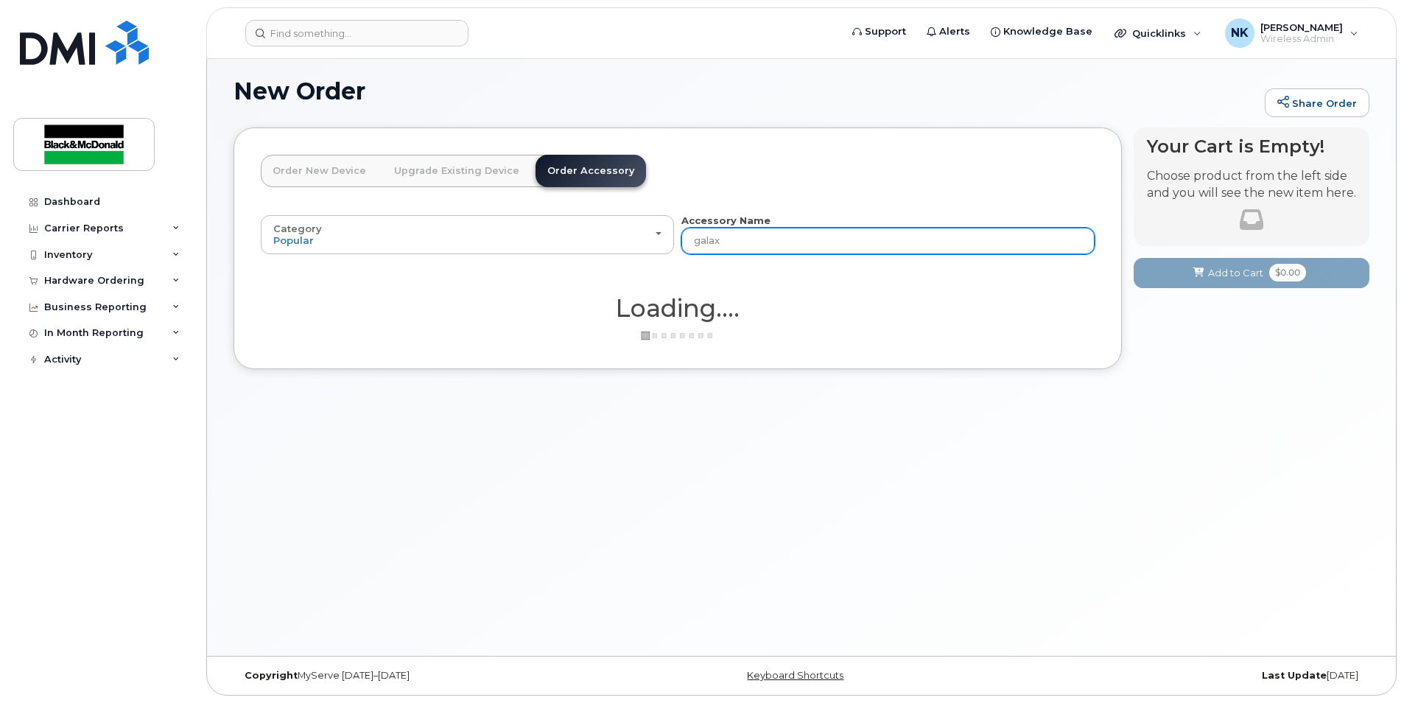
type input "galaxt"
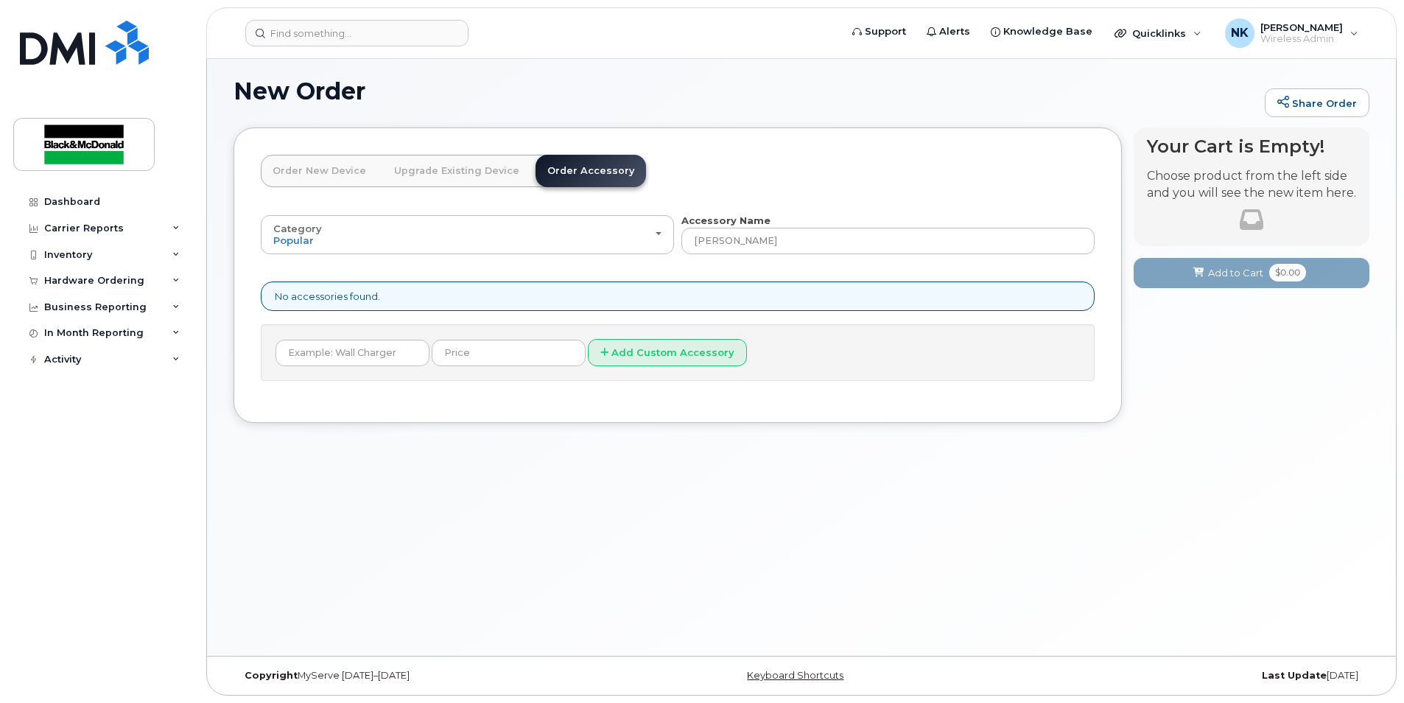
type input "galaxt"
drag, startPoint x: 732, startPoint y: 237, endPoint x: 719, endPoint y: 242, distance: 13.3
click at [719, 242] on input "galaxt" at bounding box center [887, 241] width 413 height 27
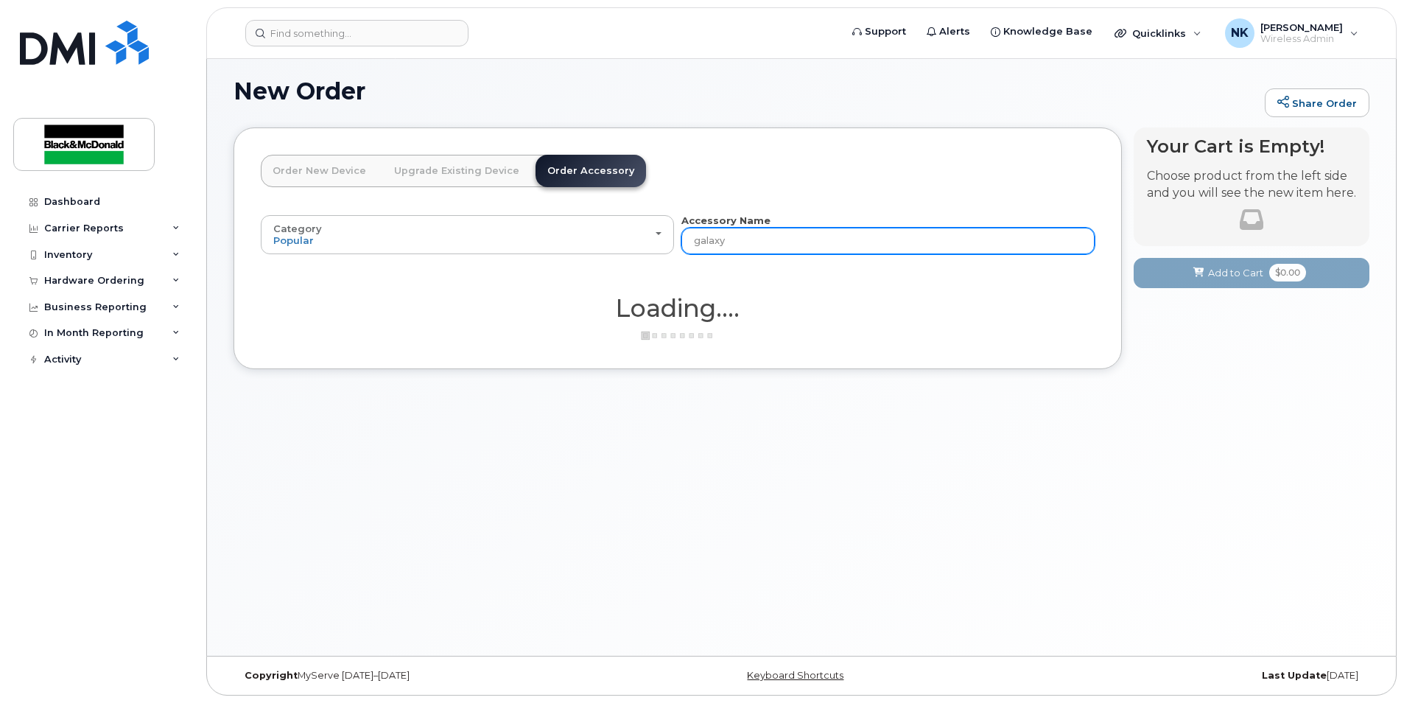
type input "galaxy s"
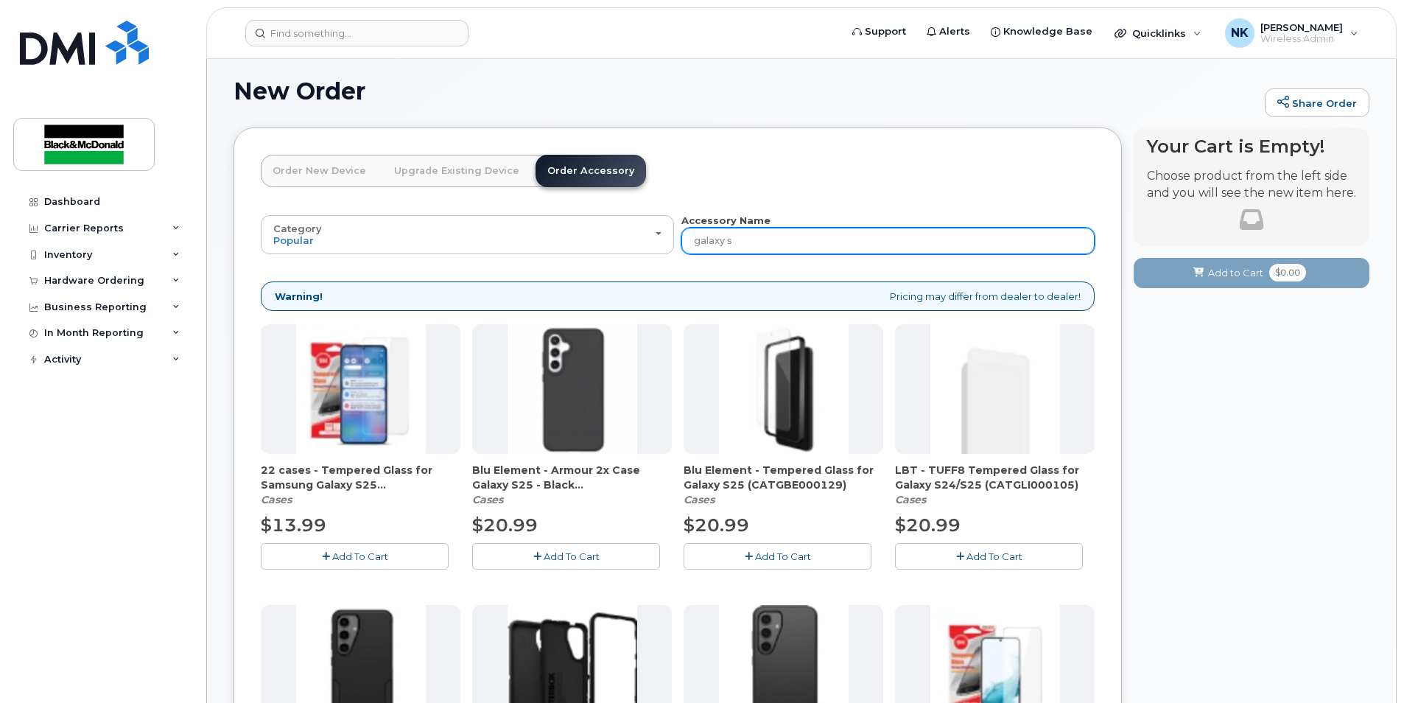
click at [741, 244] on input "galaxy s" at bounding box center [887, 241] width 413 height 27
type input "galaxy s23fe"
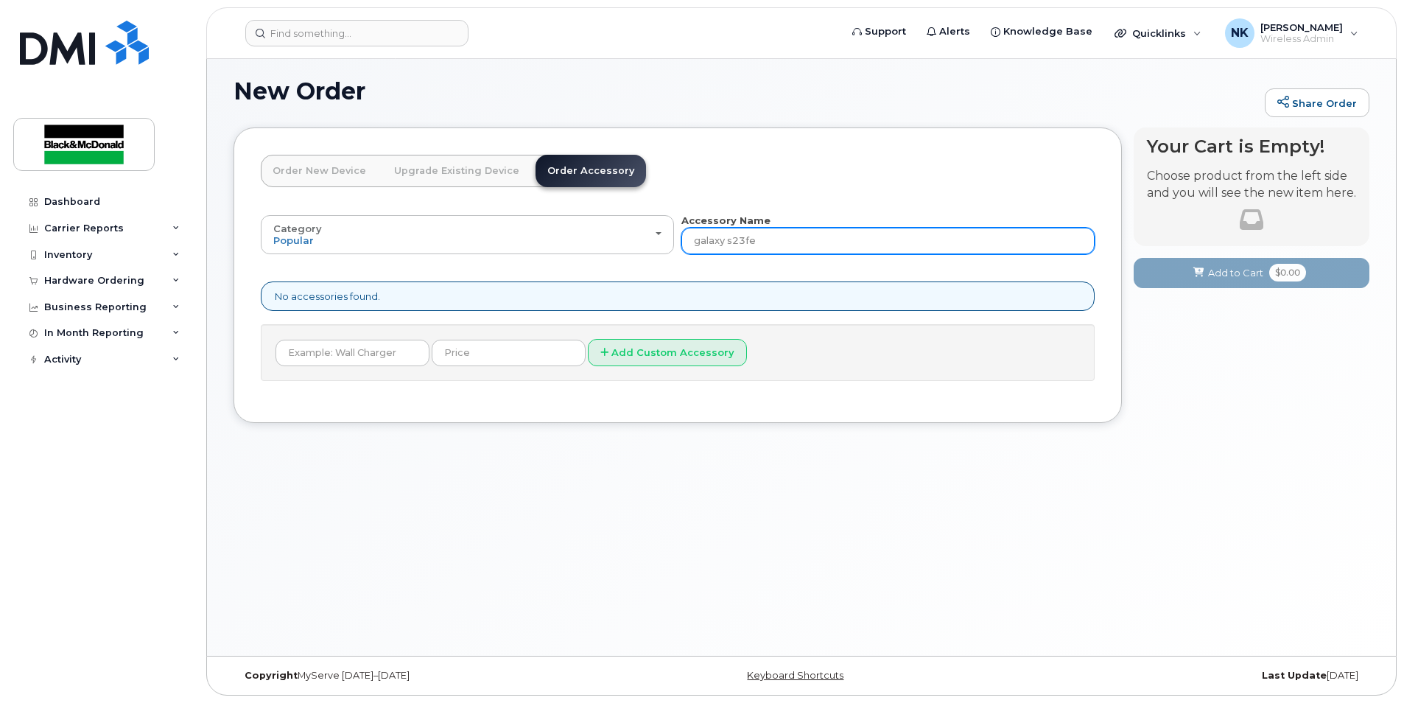
drag, startPoint x: 723, startPoint y: 240, endPoint x: 679, endPoint y: 244, distance: 45.1
click at [679, 244] on div "Category Popular All Bluetooth Accessory Name galaxy s23fe" at bounding box center [678, 234] width 834 height 41
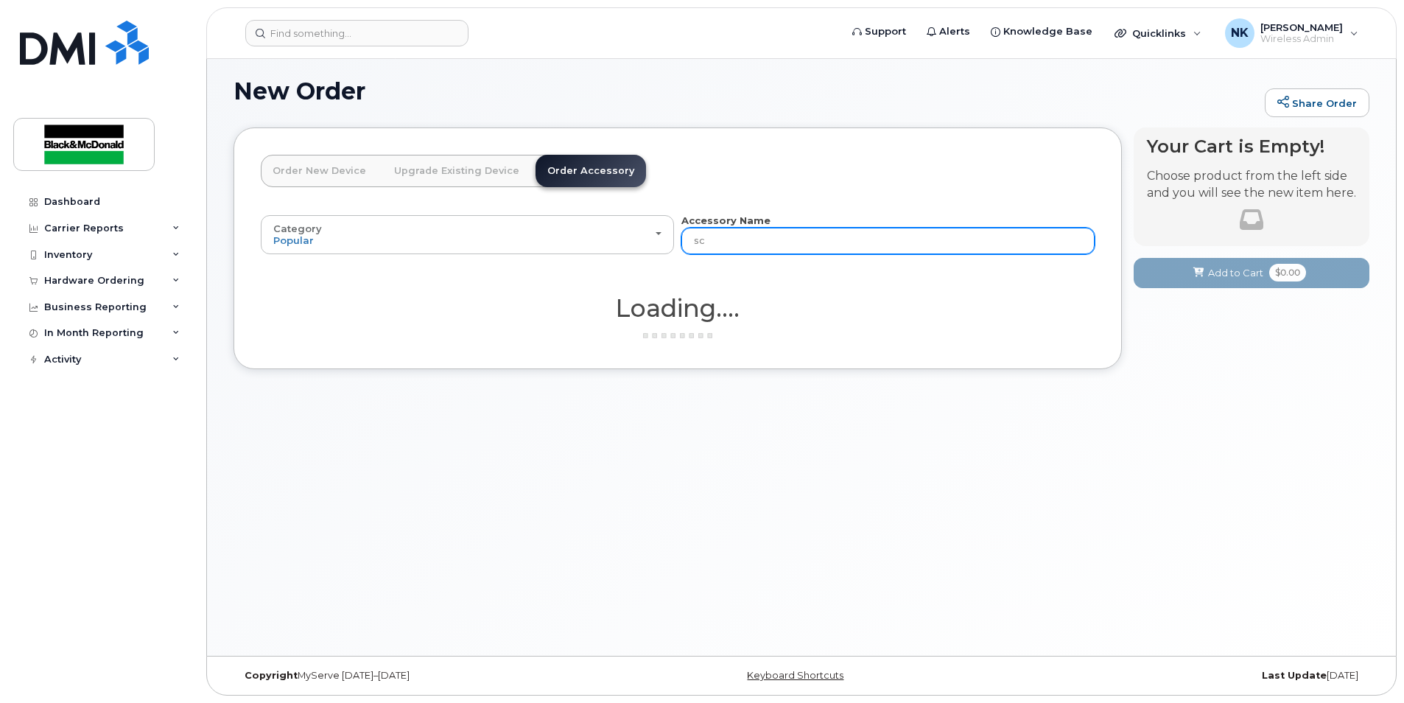
type input "scr"
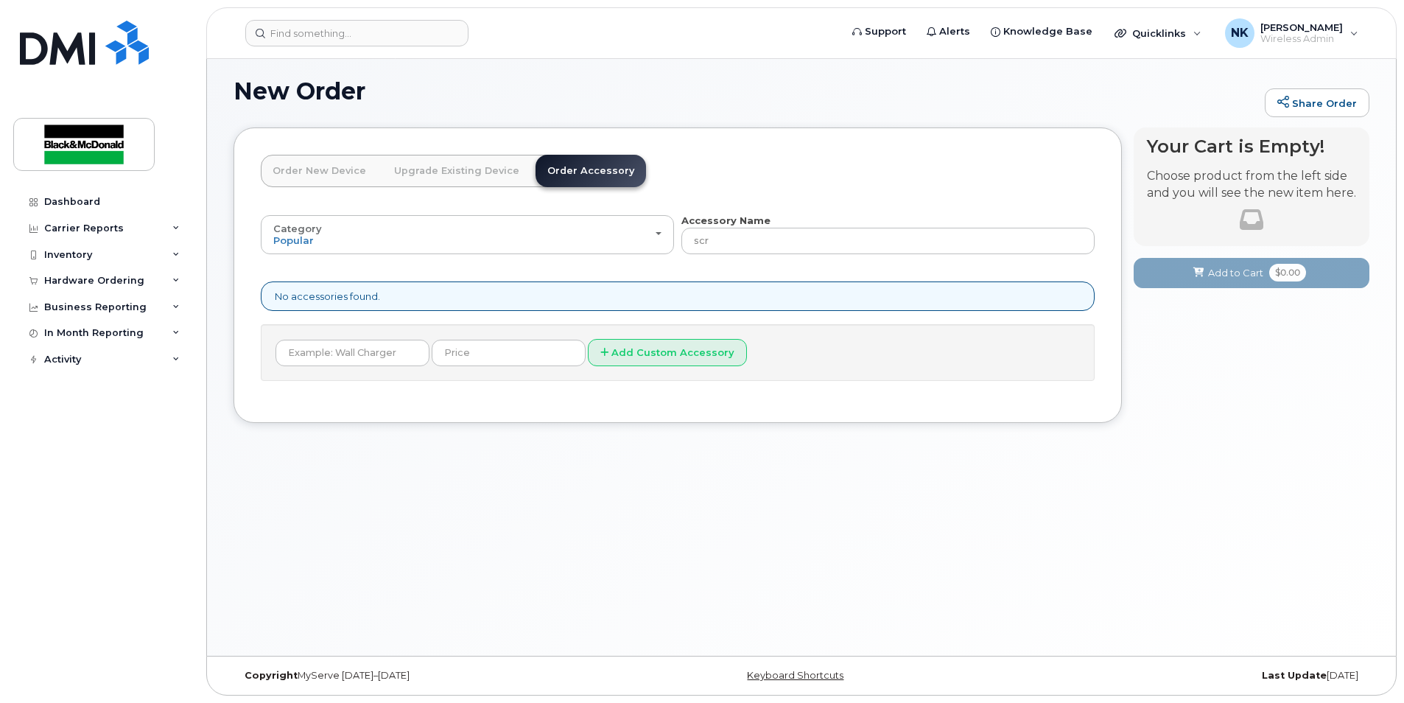
click at [676, 243] on div "Category Popular All Bluetooth Accessory Name scr" at bounding box center [678, 234] width 834 height 41
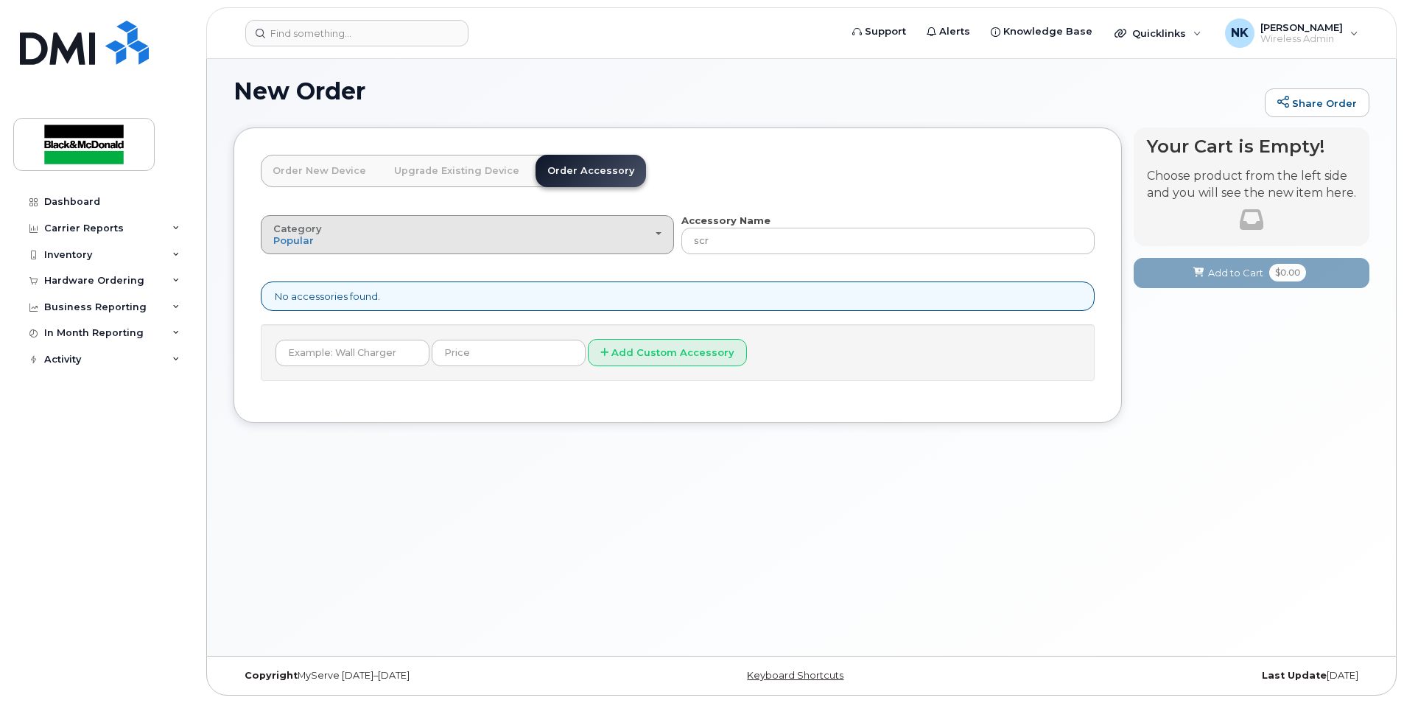
click at [608, 228] on div "Category Popular" at bounding box center [467, 234] width 388 height 23
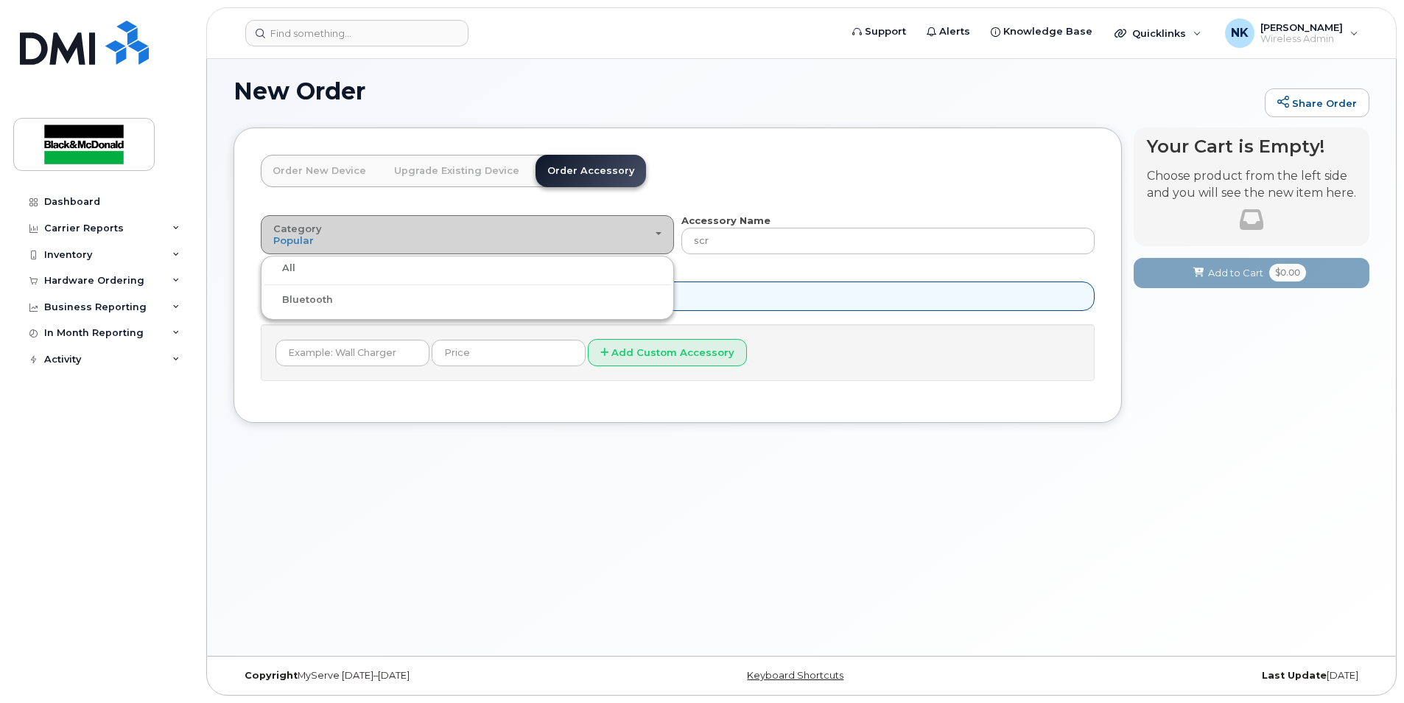
click at [601, 228] on div "Category Popular" at bounding box center [467, 234] width 388 height 23
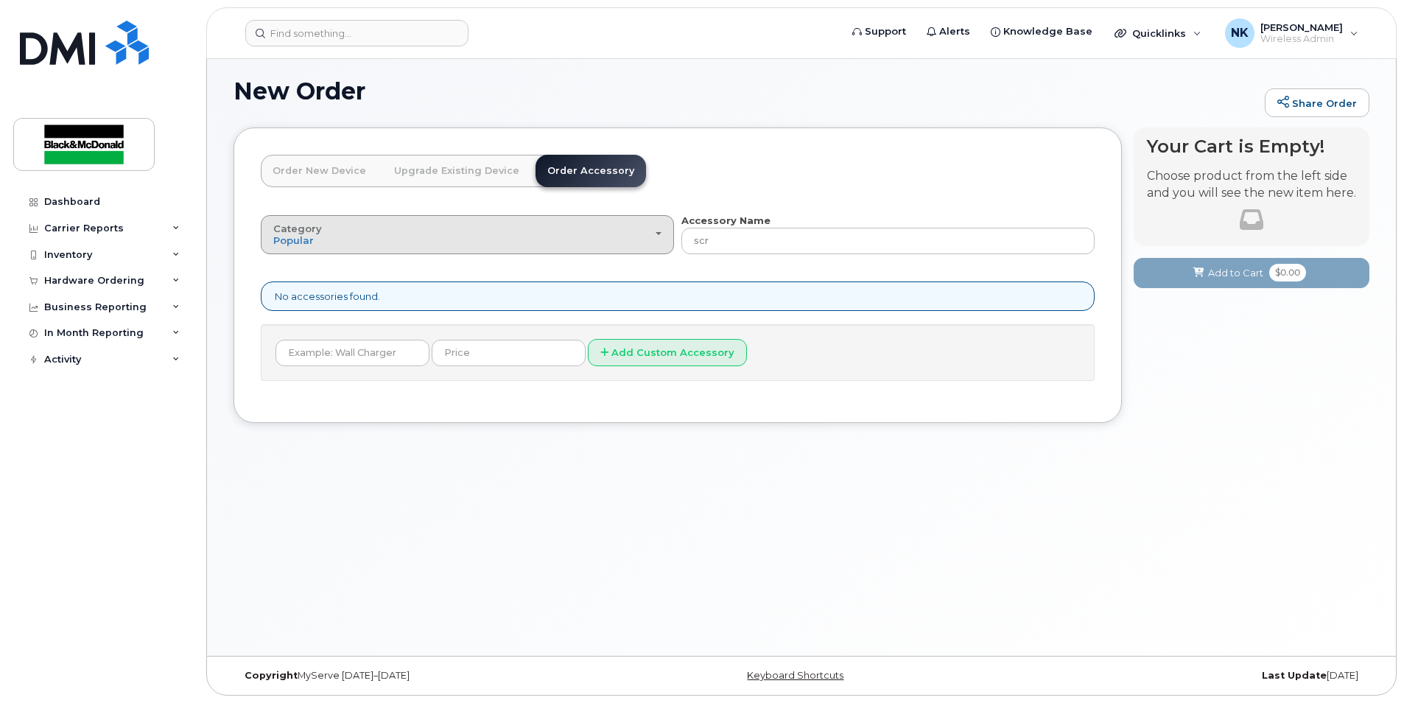
click at [593, 234] on div "Category Popular" at bounding box center [467, 234] width 388 height 23
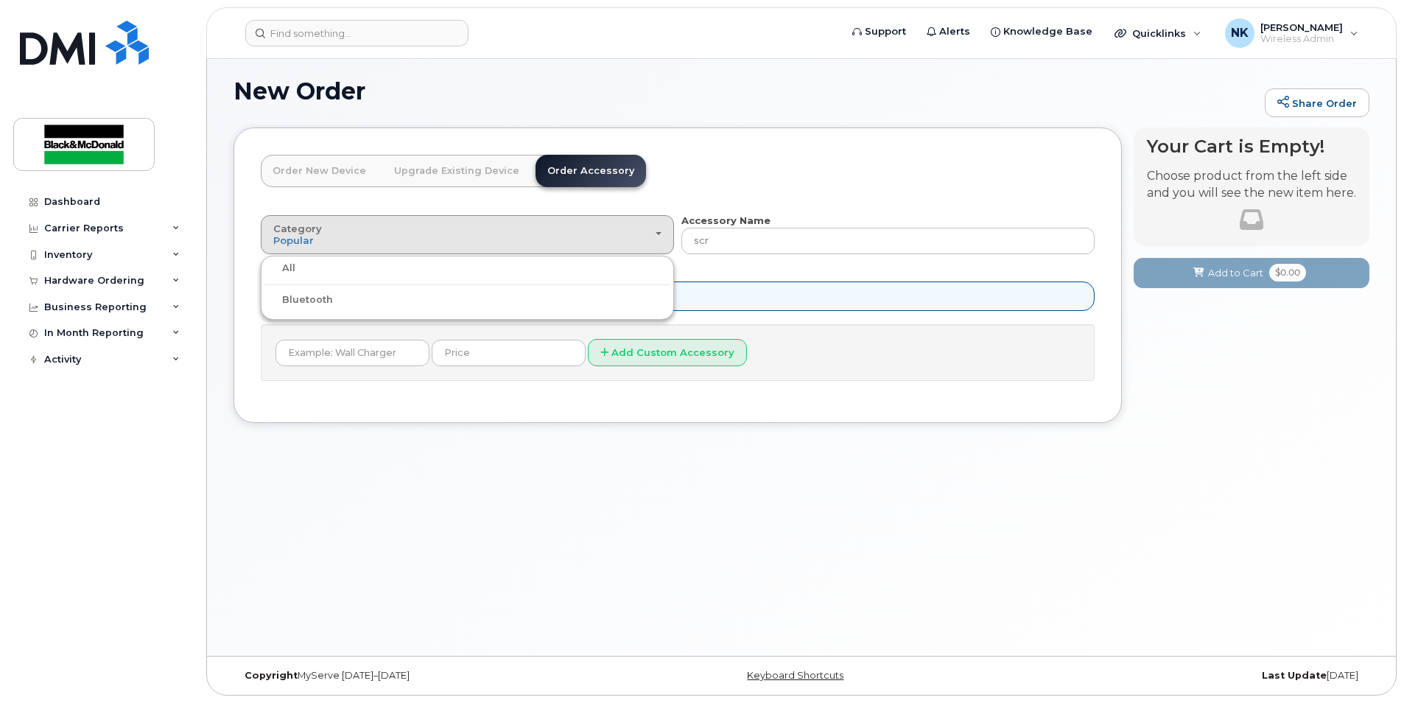
click at [537, 272] on div "All" at bounding box center [467, 268] width 406 height 18
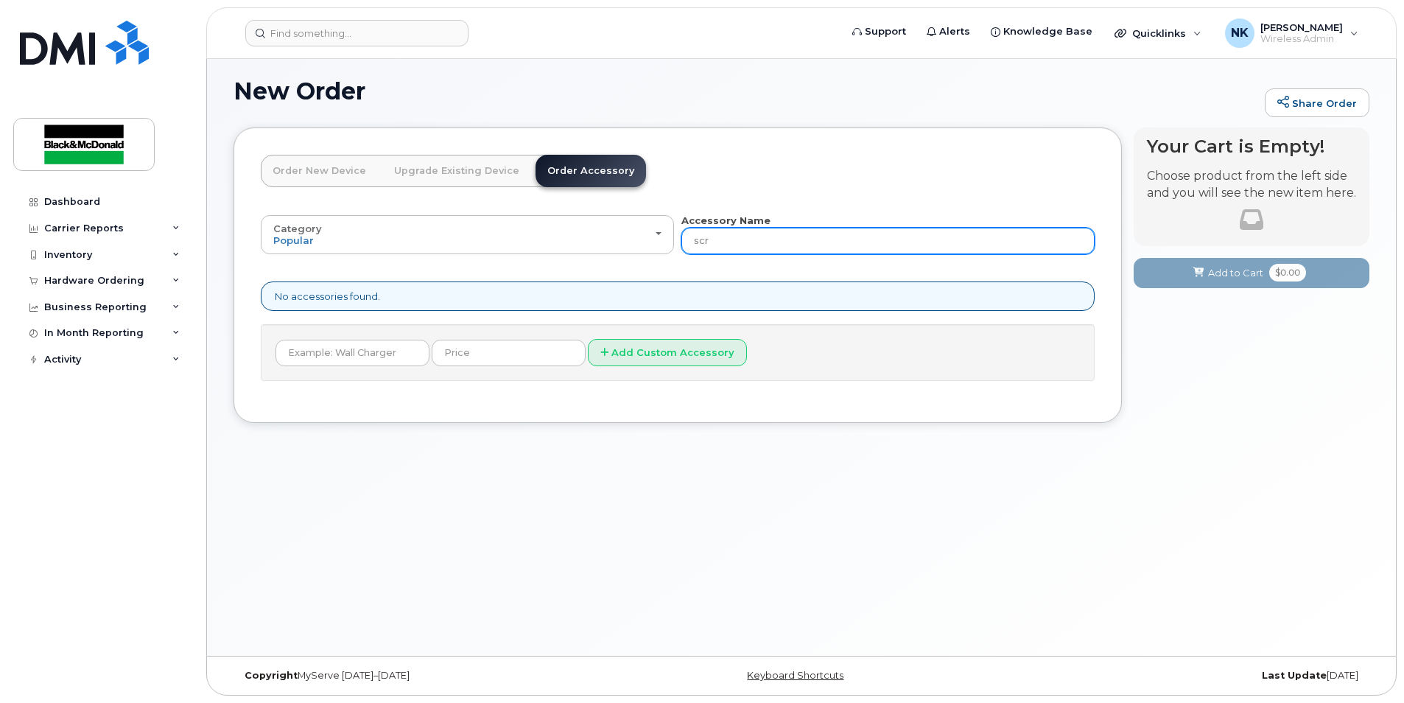
click at [758, 235] on input "scr" at bounding box center [887, 241] width 413 height 27
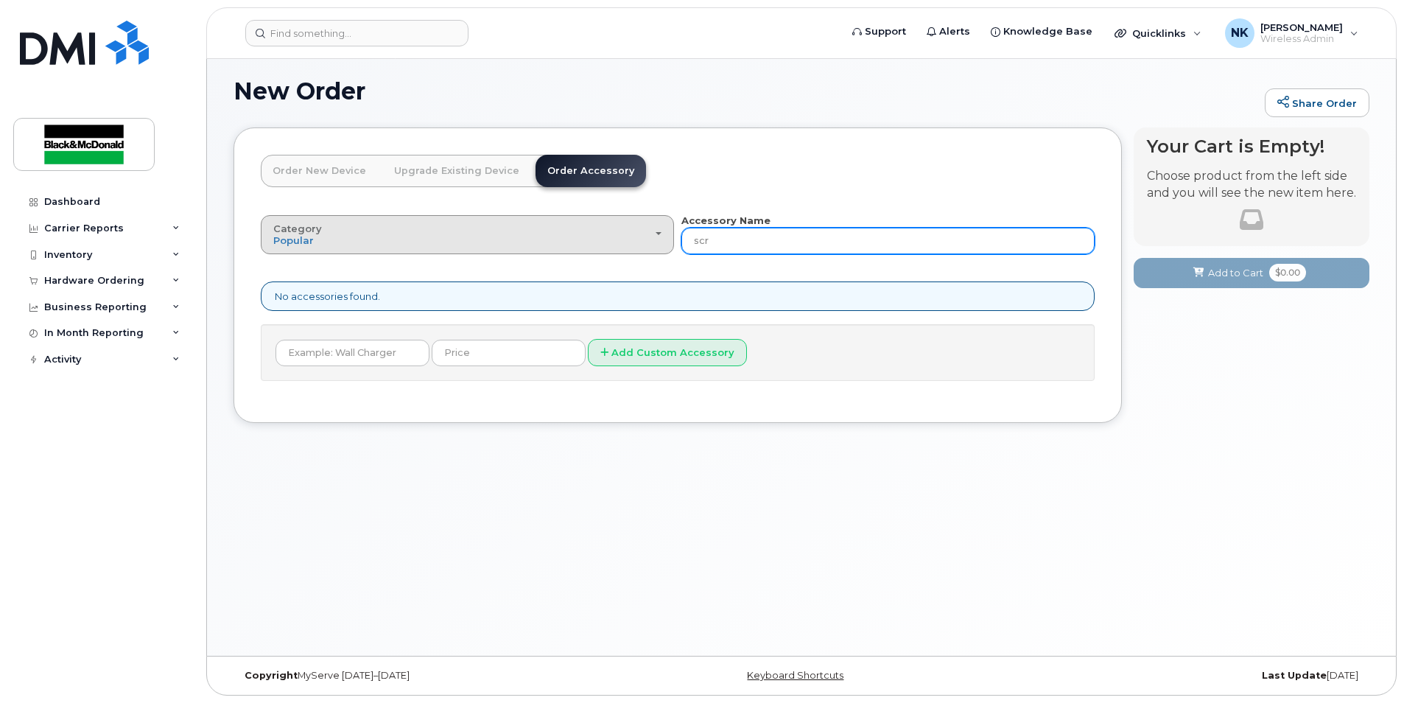
drag, startPoint x: 758, startPoint y: 235, endPoint x: 654, endPoint y: 236, distance: 103.9
click at [654, 236] on div "Category Popular All Bluetooth Accessory Name scr" at bounding box center [678, 234] width 834 height 41
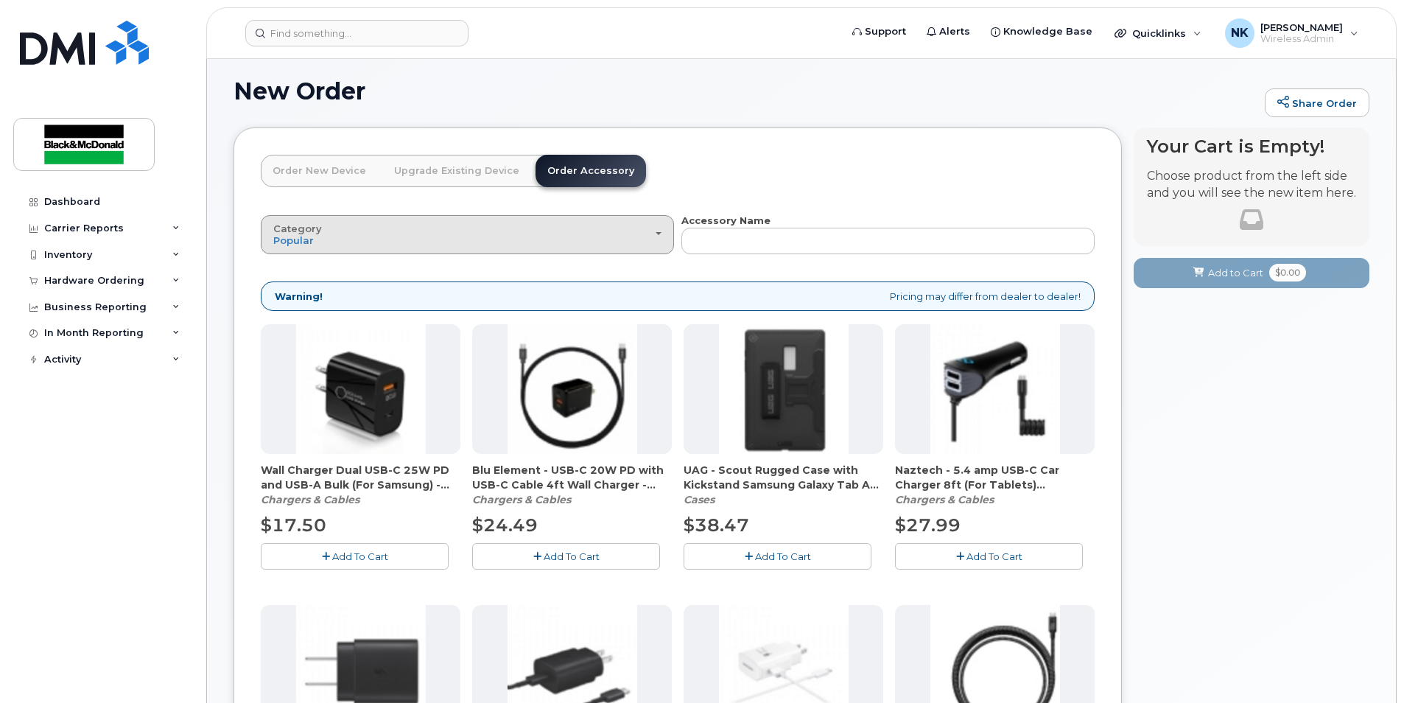
click at [400, 220] on button "Category Popular" at bounding box center [467, 234] width 413 height 38
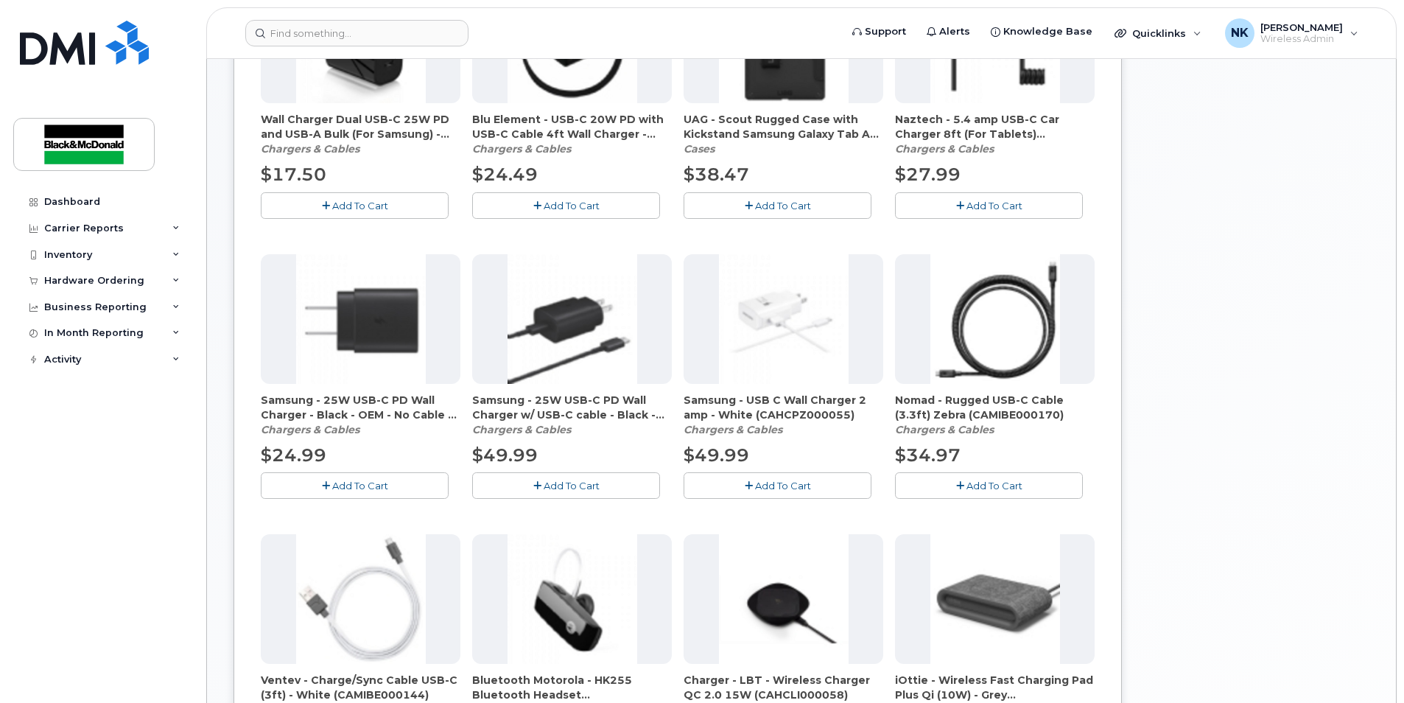
scroll to position [0, 0]
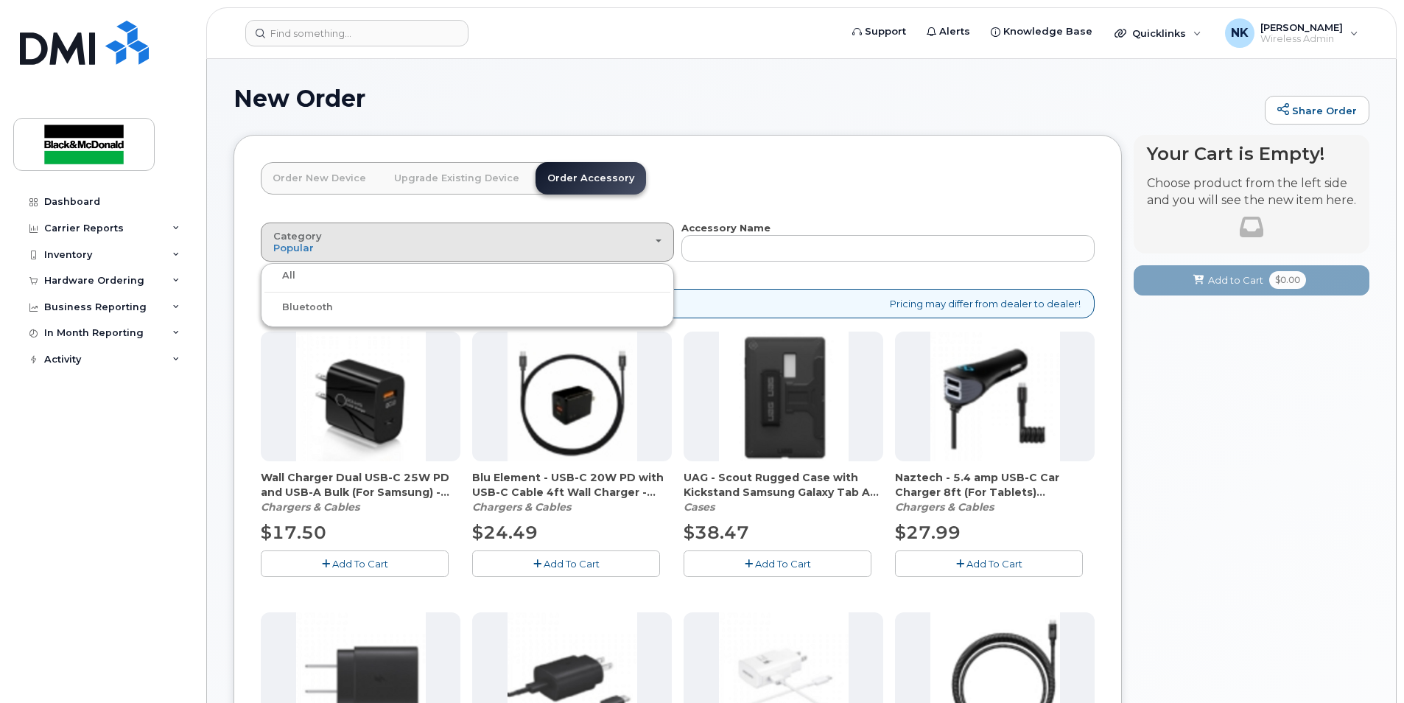
click at [327, 169] on link "Order New Device" at bounding box center [319, 178] width 117 height 32
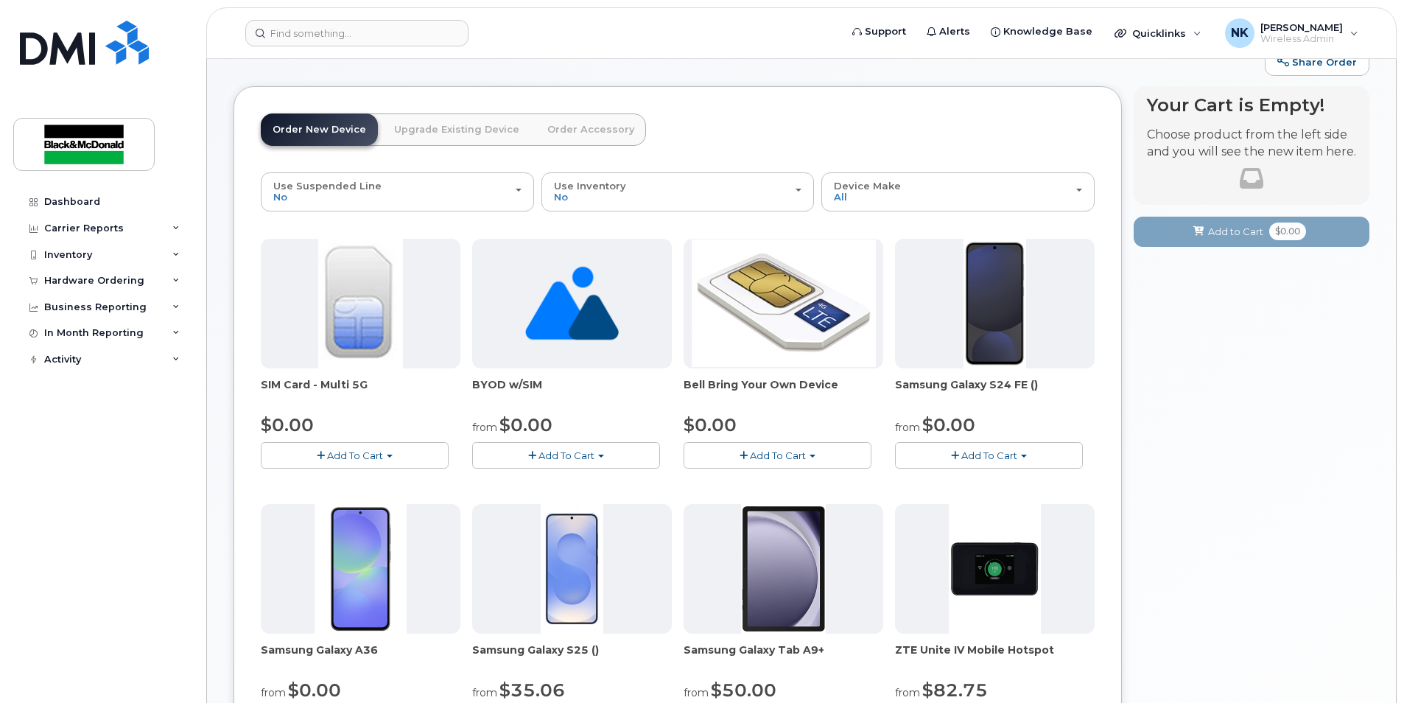
scroll to position [23, 0]
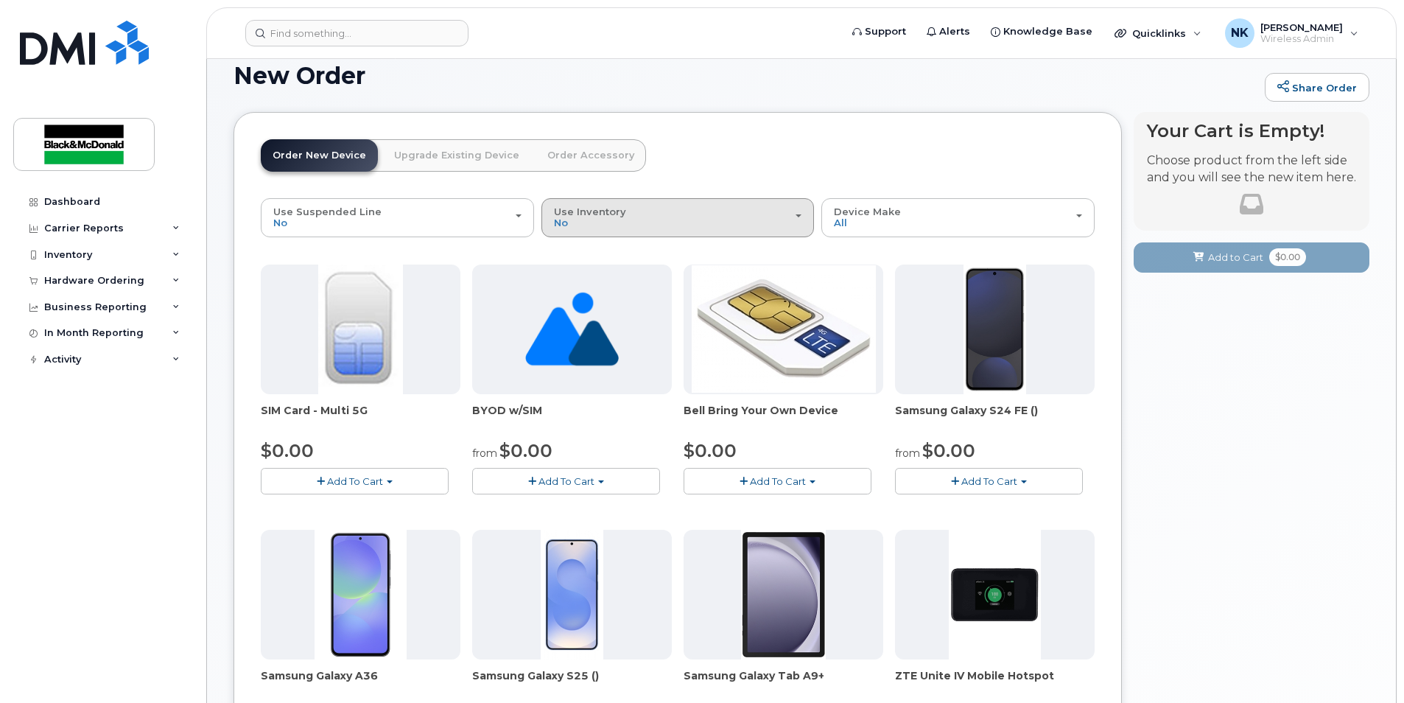
click at [703, 210] on div "Use Inventory No" at bounding box center [678, 217] width 248 height 23
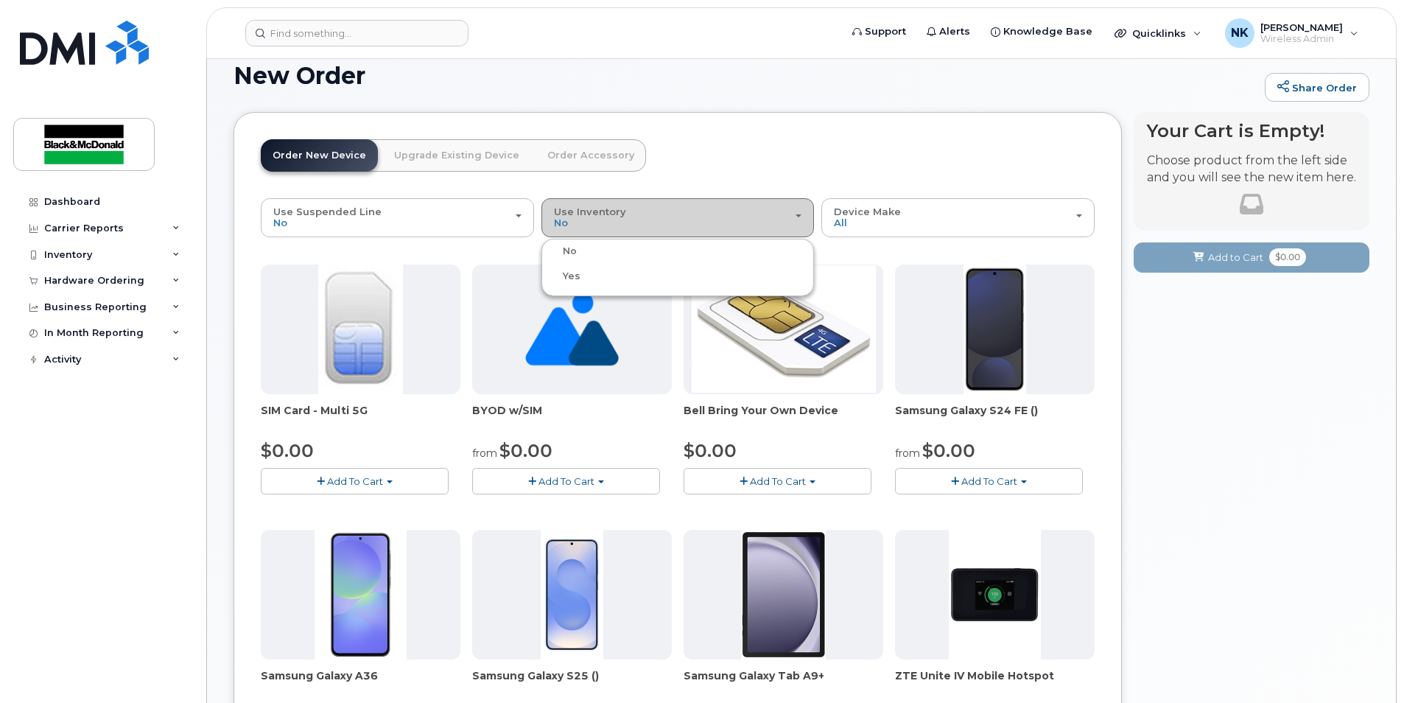
click at [709, 208] on div "Use Inventory No" at bounding box center [678, 217] width 248 height 23
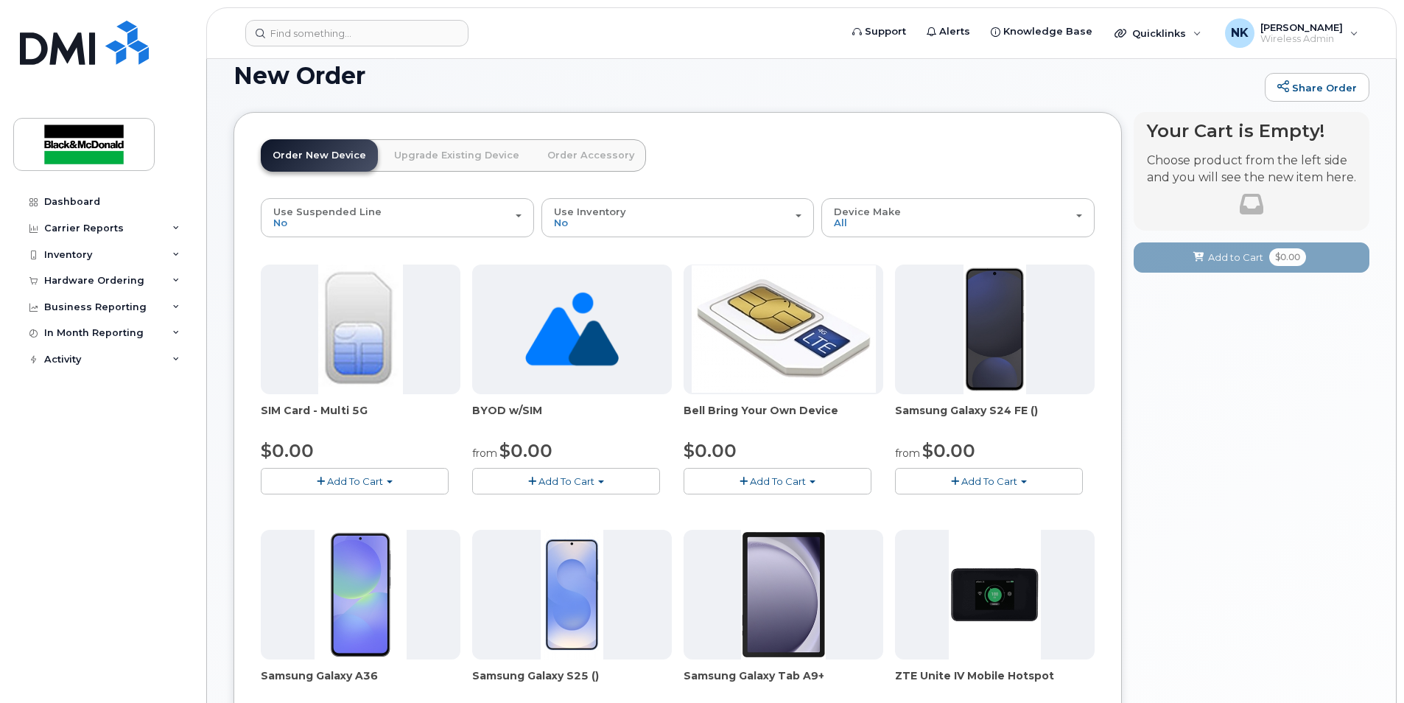
click at [745, 169] on header "Order New Device Upgrade Existing Device Order Accessory Order new device and n…" at bounding box center [678, 168] width 834 height 59
click at [868, 214] on span "Device Make" at bounding box center [867, 212] width 67 height 12
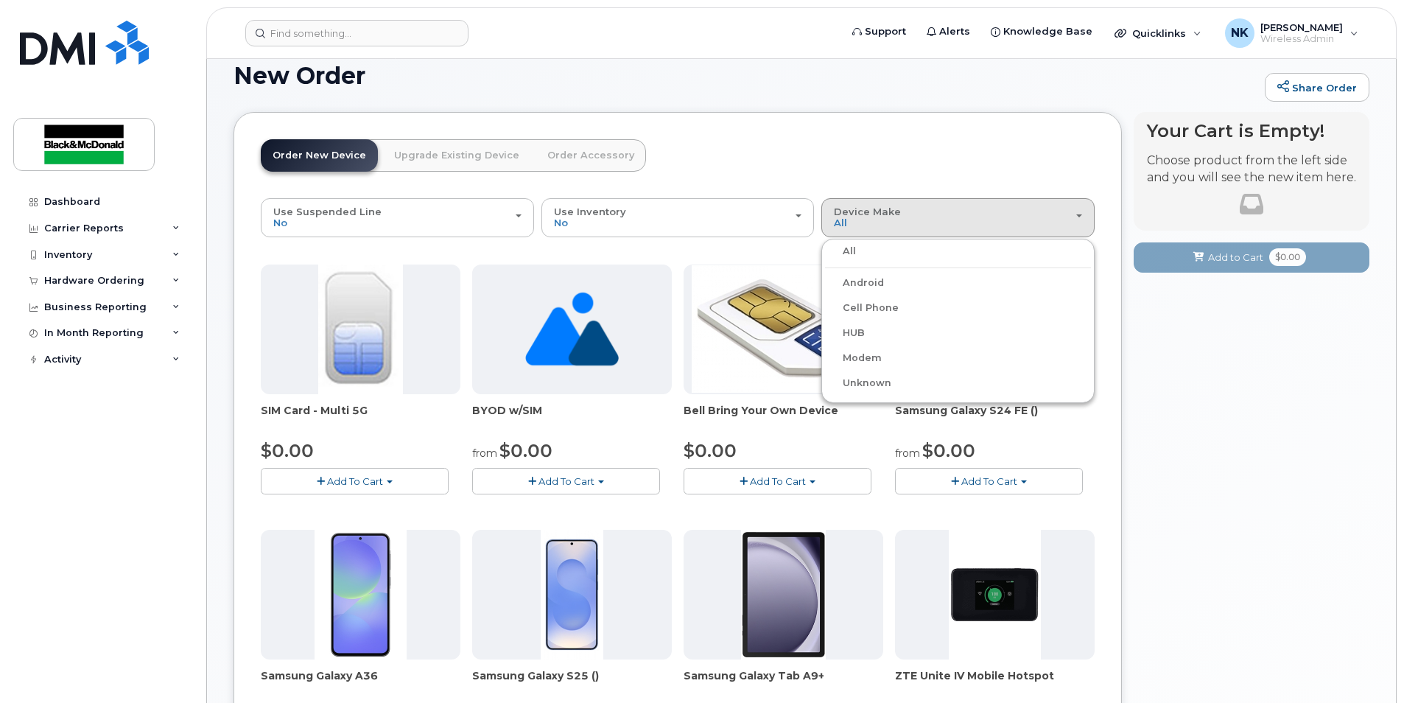
click at [841, 127] on div "Order New Device Upgrade Existing Device Order Accessory Order new device and n…" at bounding box center [678, 617] width 888 height 1011
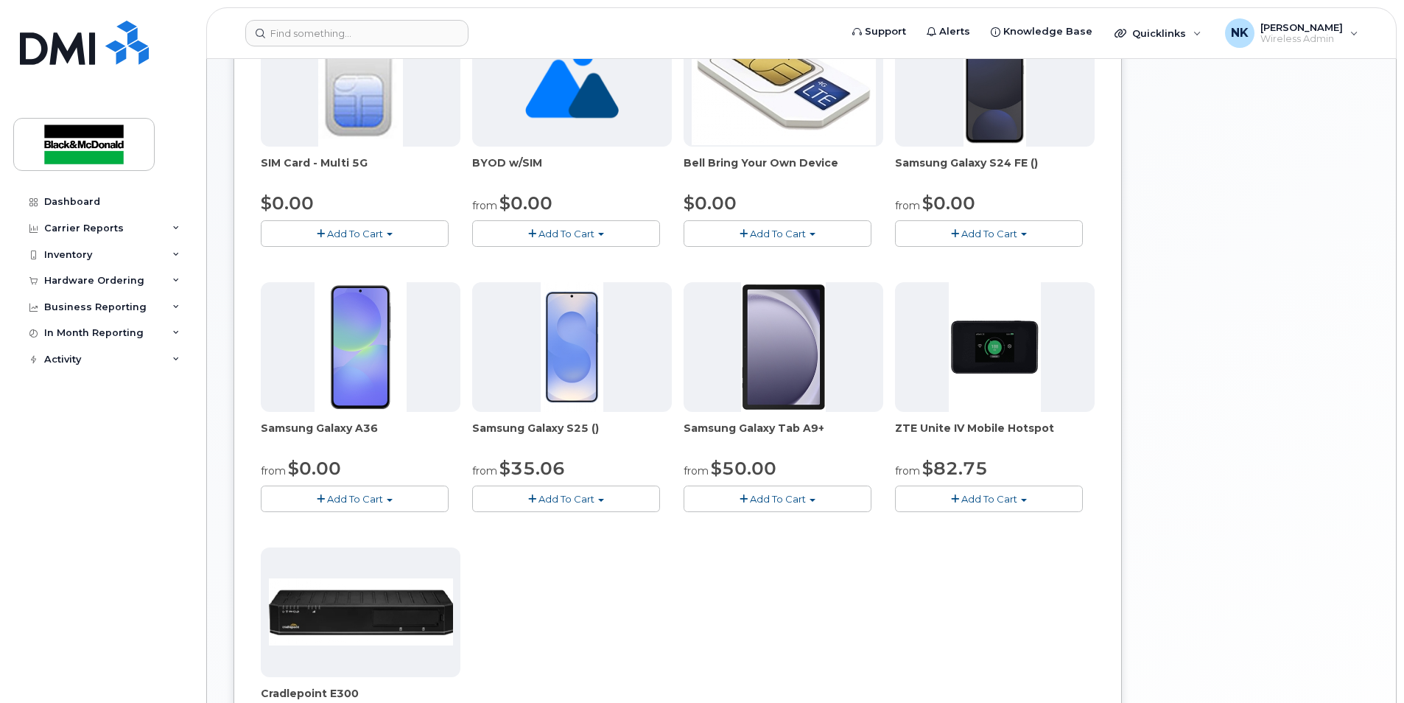
scroll to position [0, 0]
